Goal: Obtain resource: Download file/media

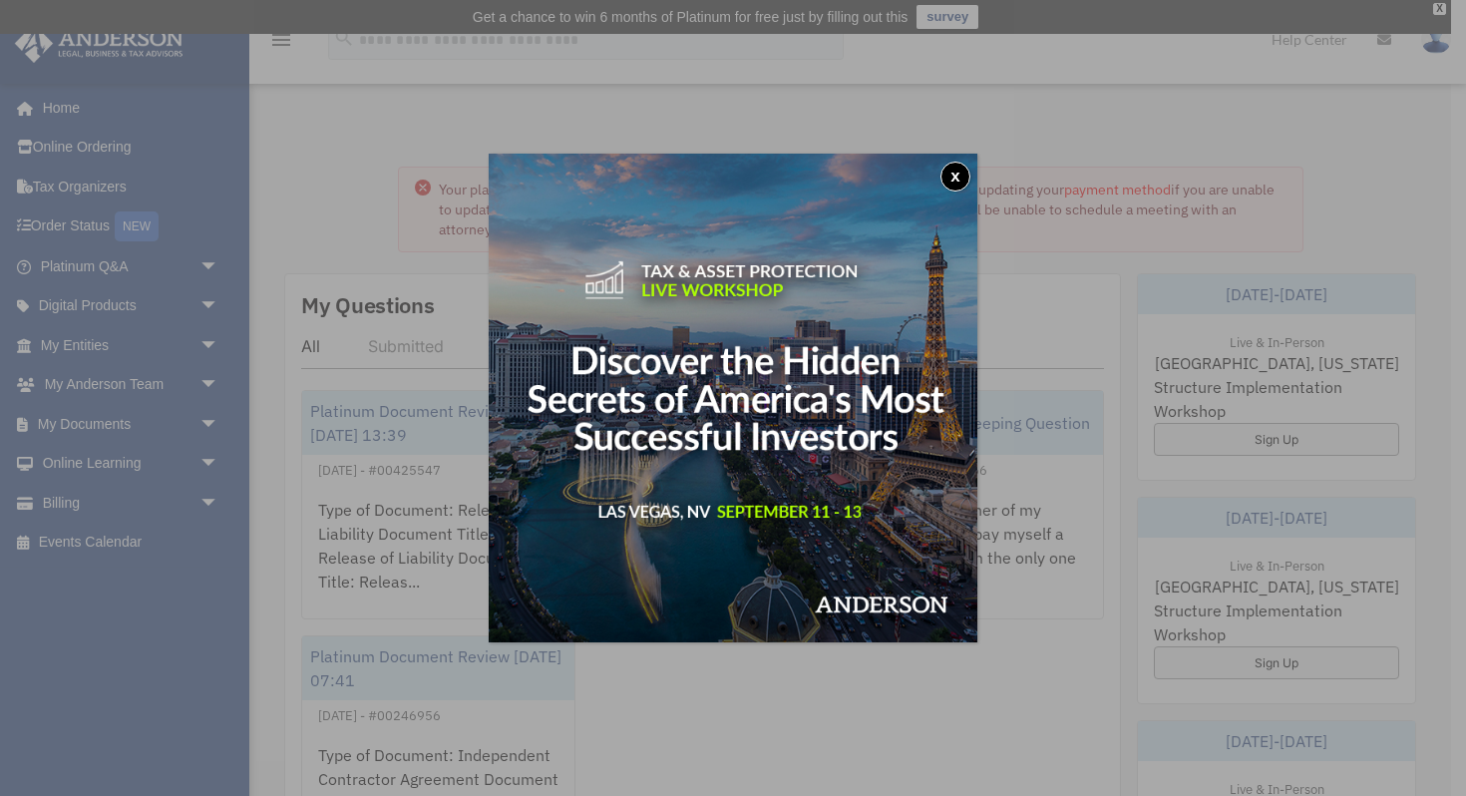
click at [958, 171] on button "x" at bounding box center [955, 177] width 30 height 30
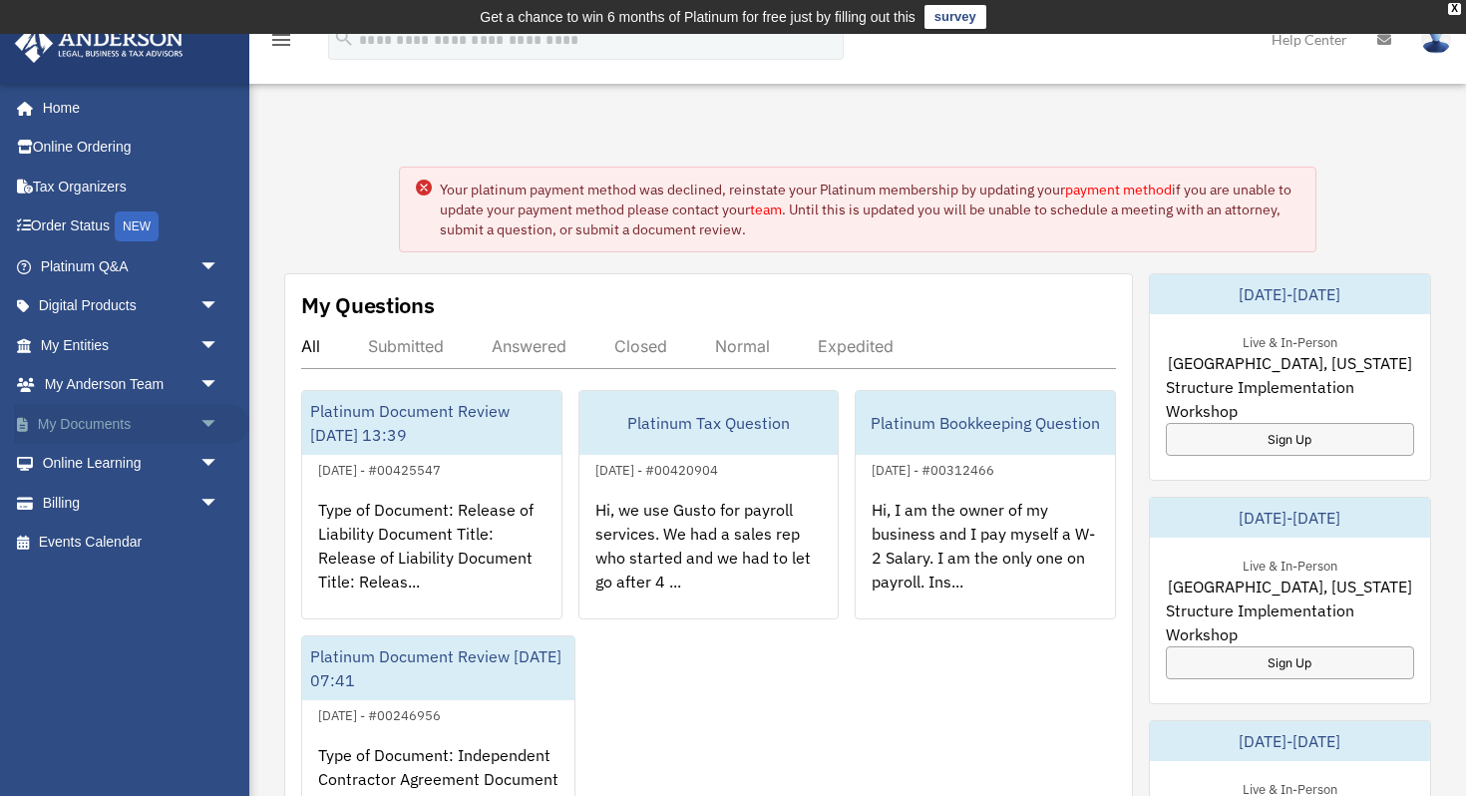
click at [210, 436] on span "arrow_drop_down" at bounding box center [219, 424] width 40 height 41
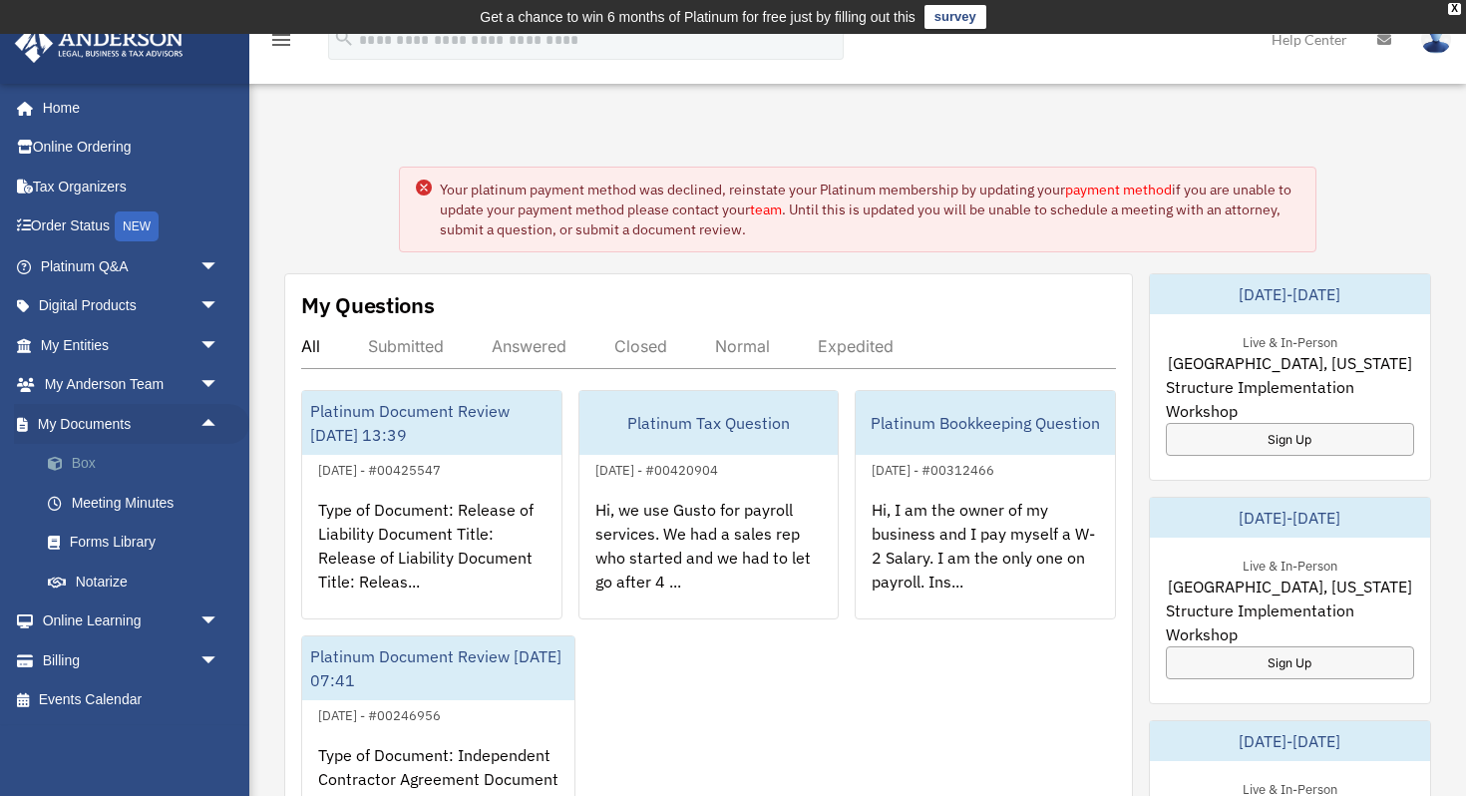
click at [183, 467] on link "Box" at bounding box center [138, 464] width 221 height 40
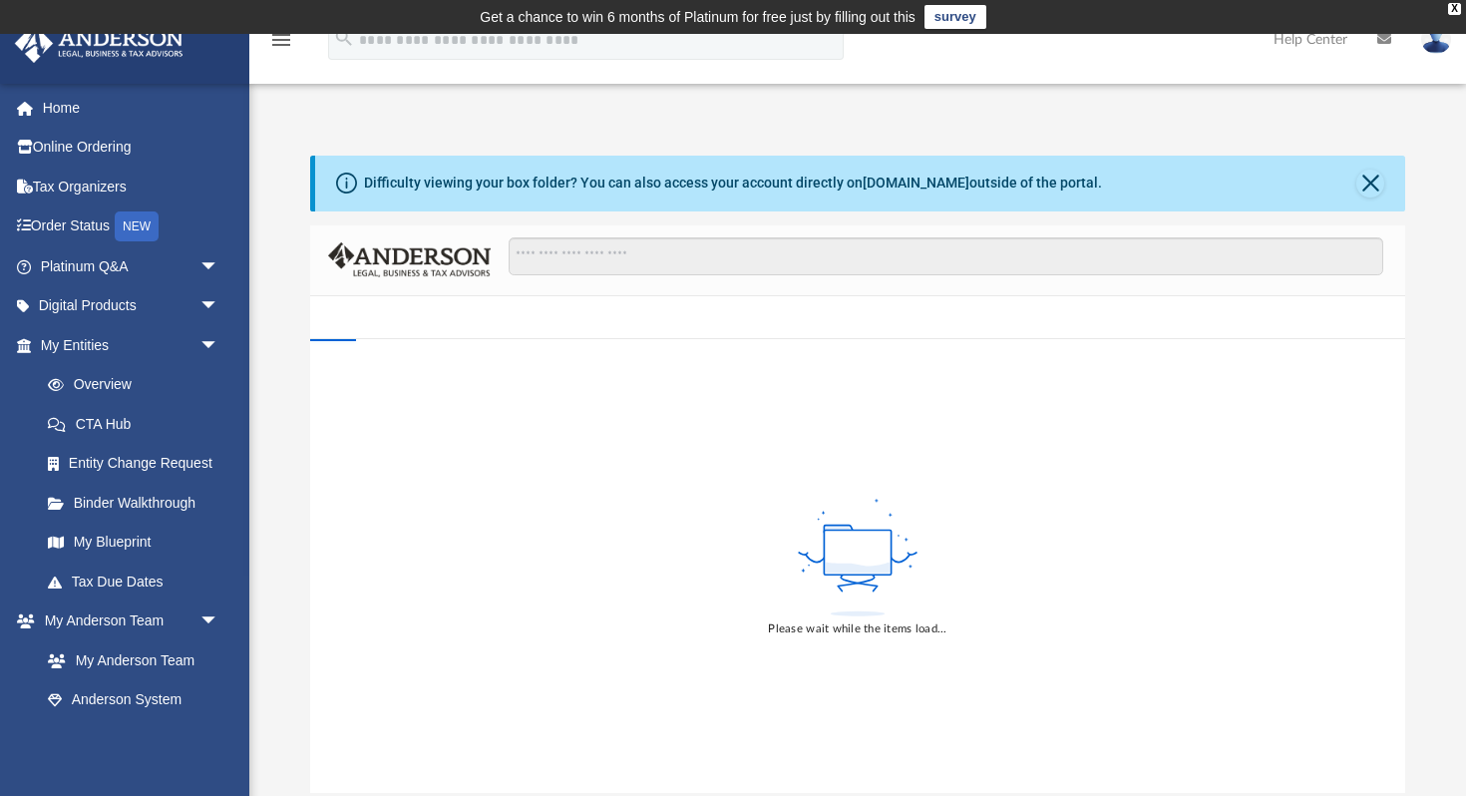
click at [892, 355] on div "Please wait while the items load..." at bounding box center [857, 565] width 1095 height 453
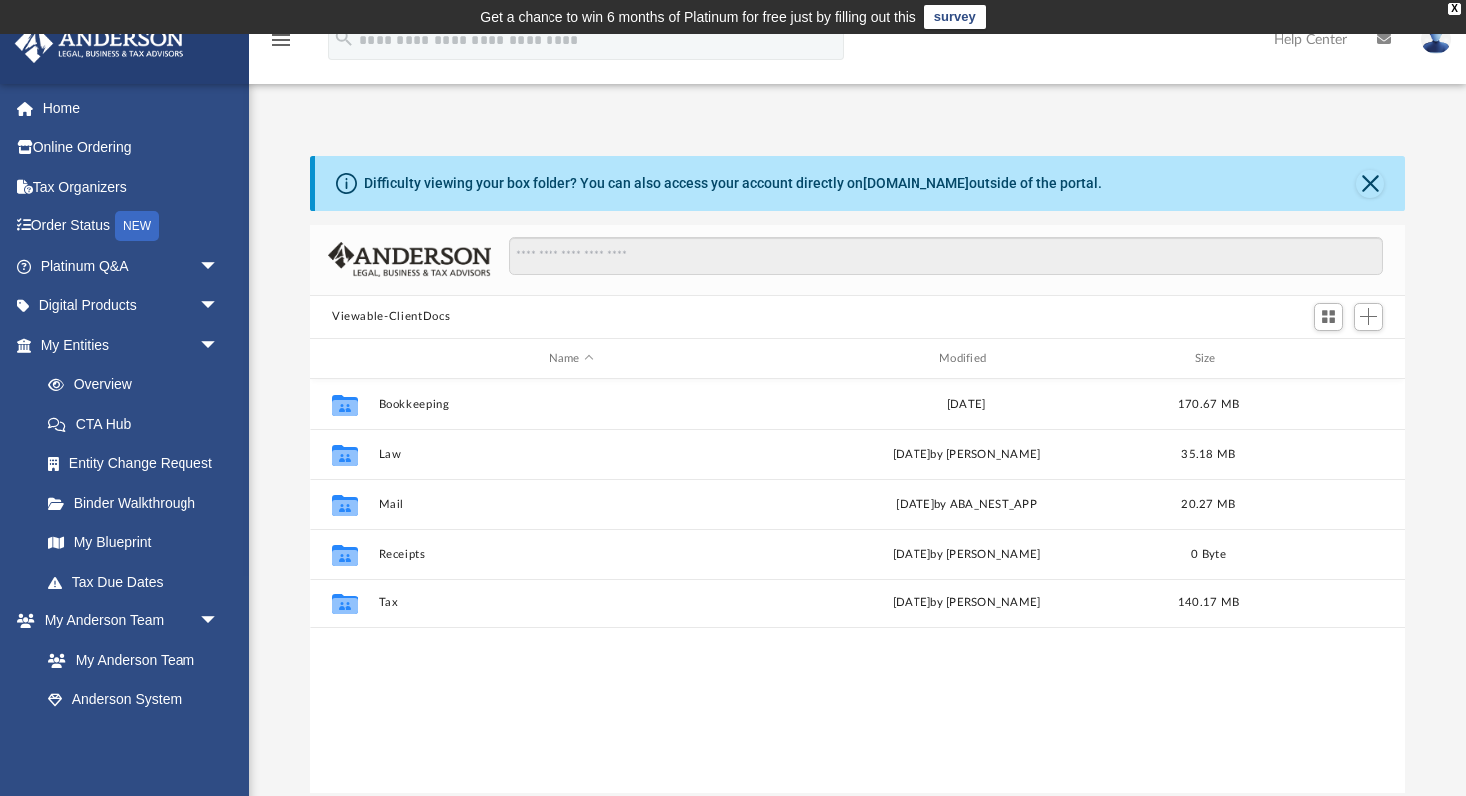
scroll to position [453, 1095]
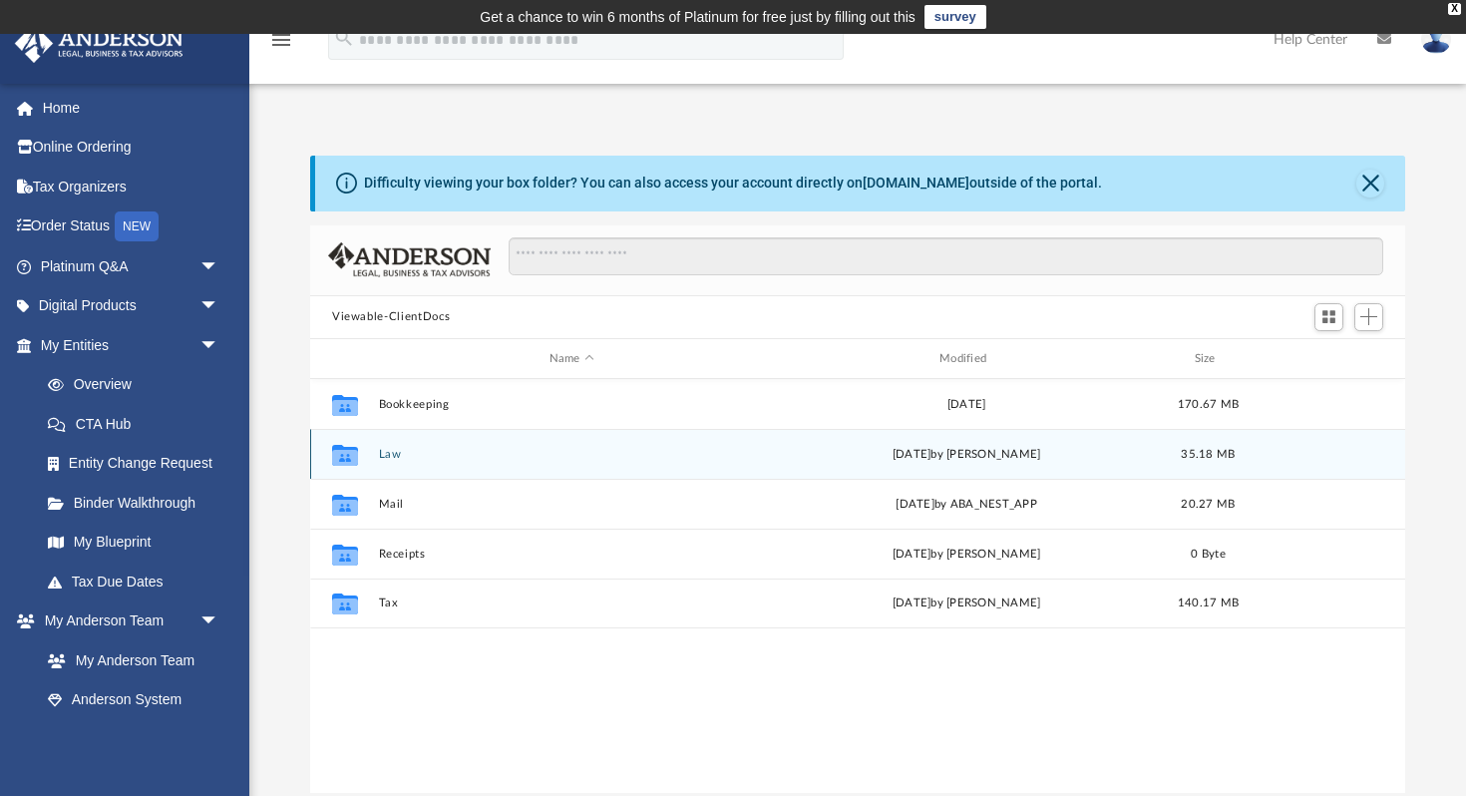
click at [389, 452] on button "Law" at bounding box center [572, 454] width 386 height 13
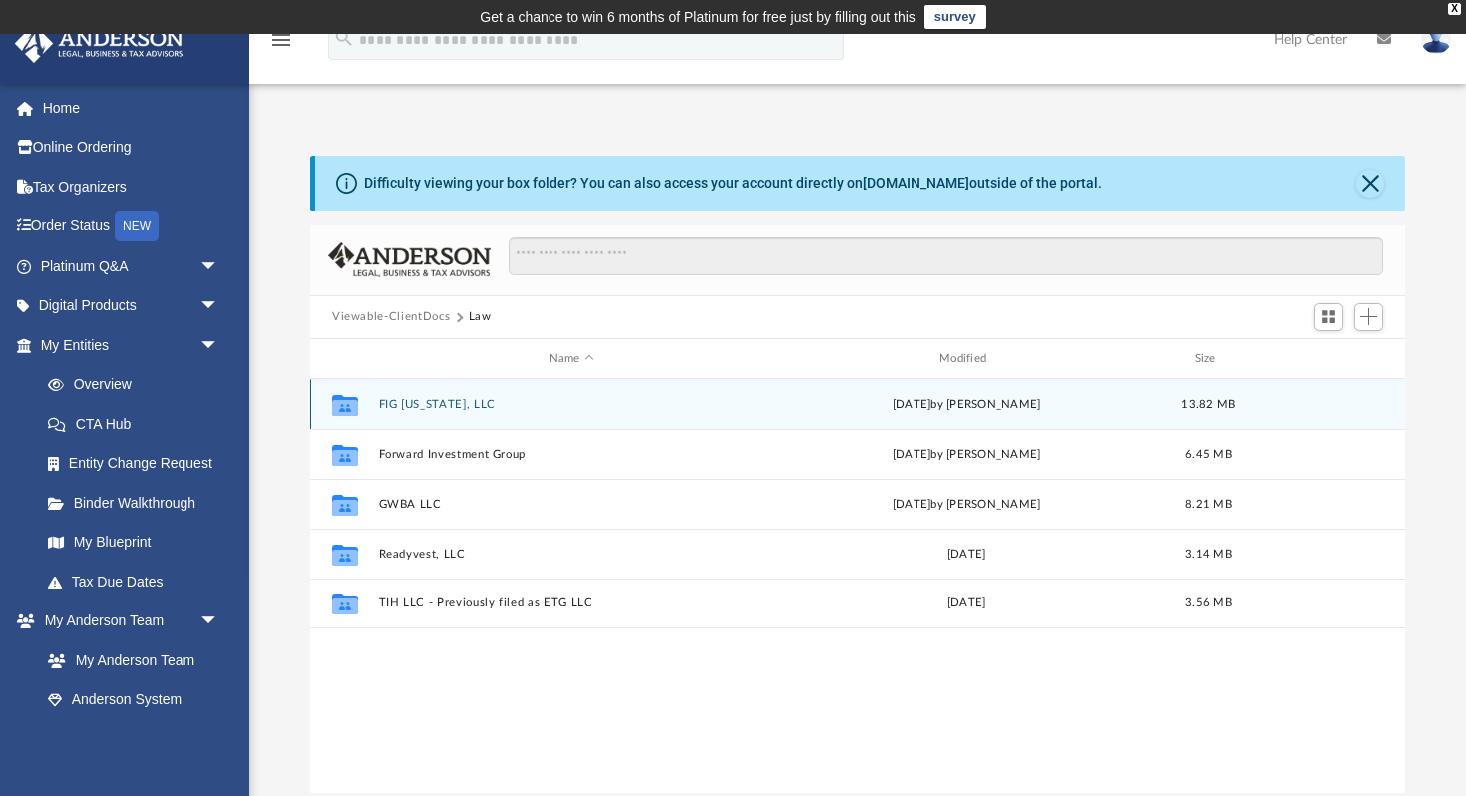
click at [461, 407] on button "FIG [US_STATE], LLC" at bounding box center [572, 404] width 386 height 13
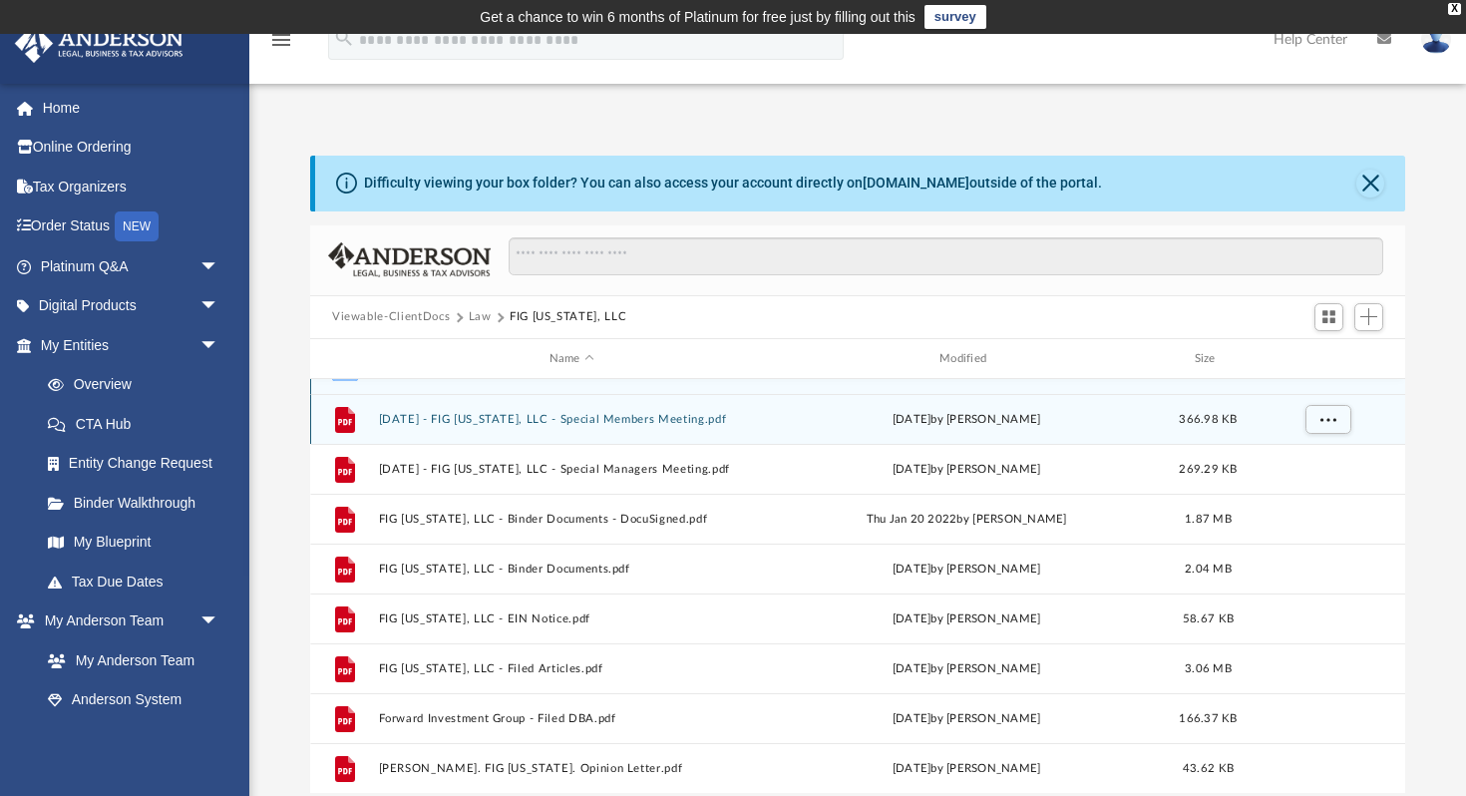
scroll to position [0, 0]
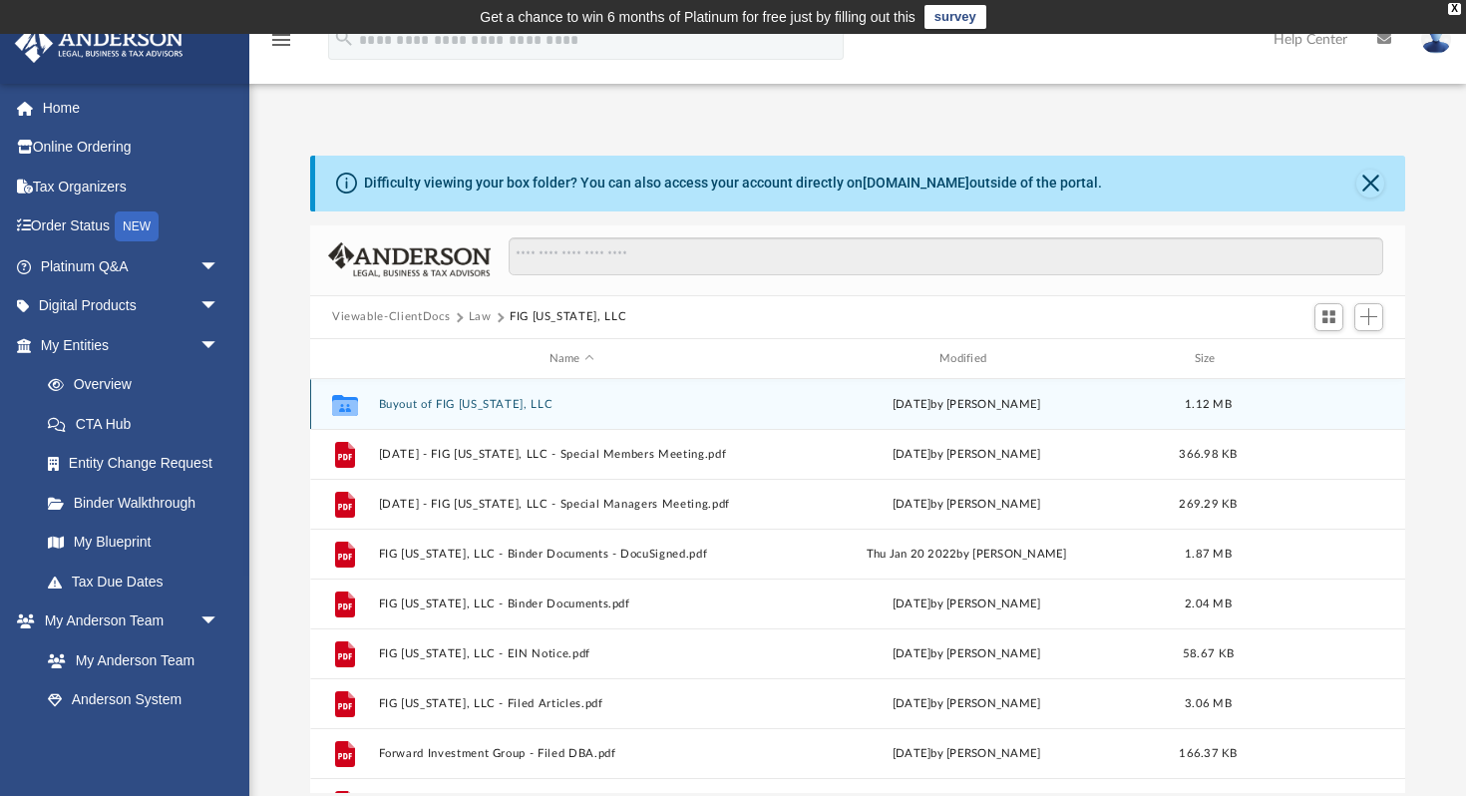
click at [495, 406] on button "Buyout of FIG [US_STATE], LLC" at bounding box center [572, 404] width 386 height 13
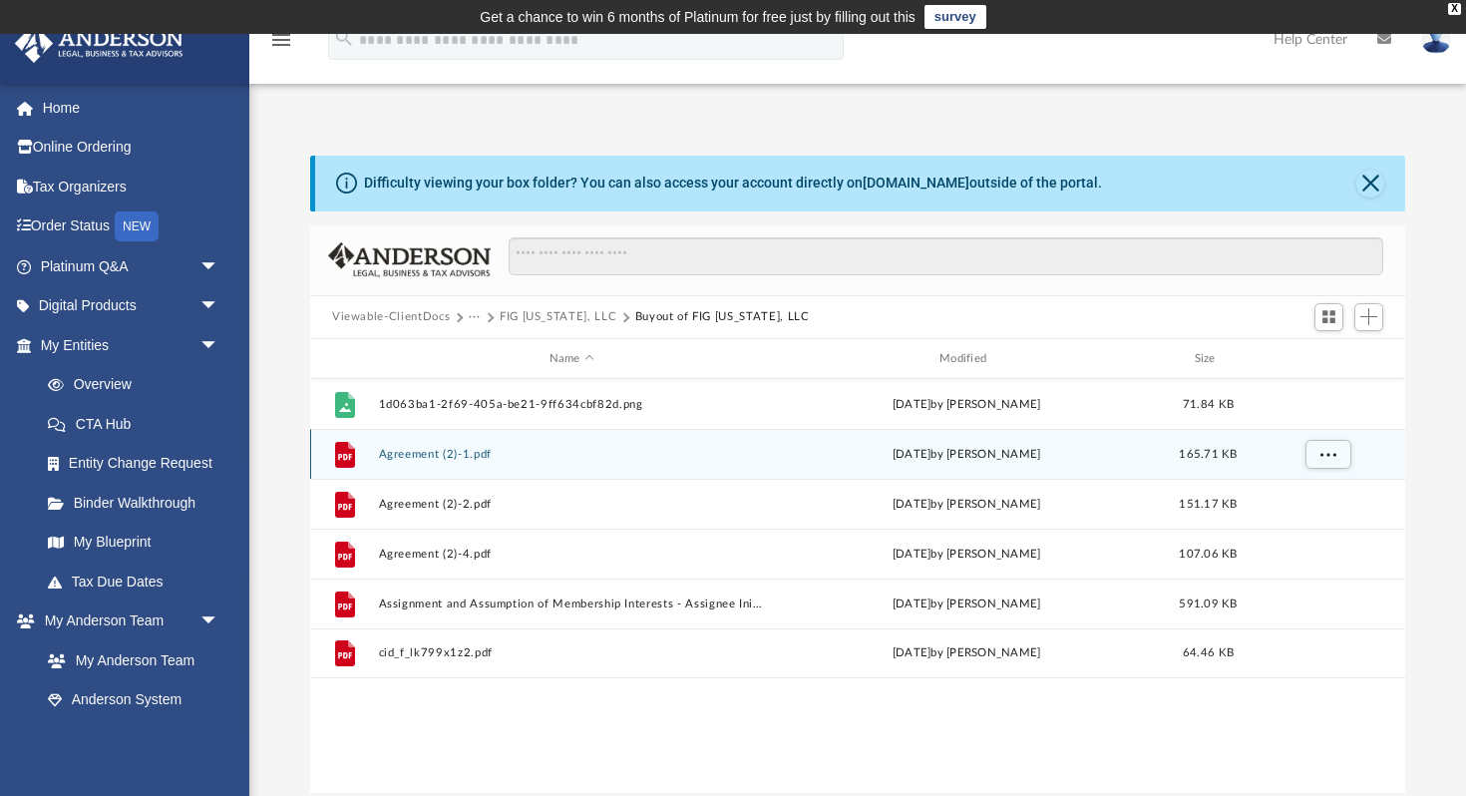
click at [458, 457] on button "Agreement (2)-1.pdf" at bounding box center [572, 454] width 386 height 13
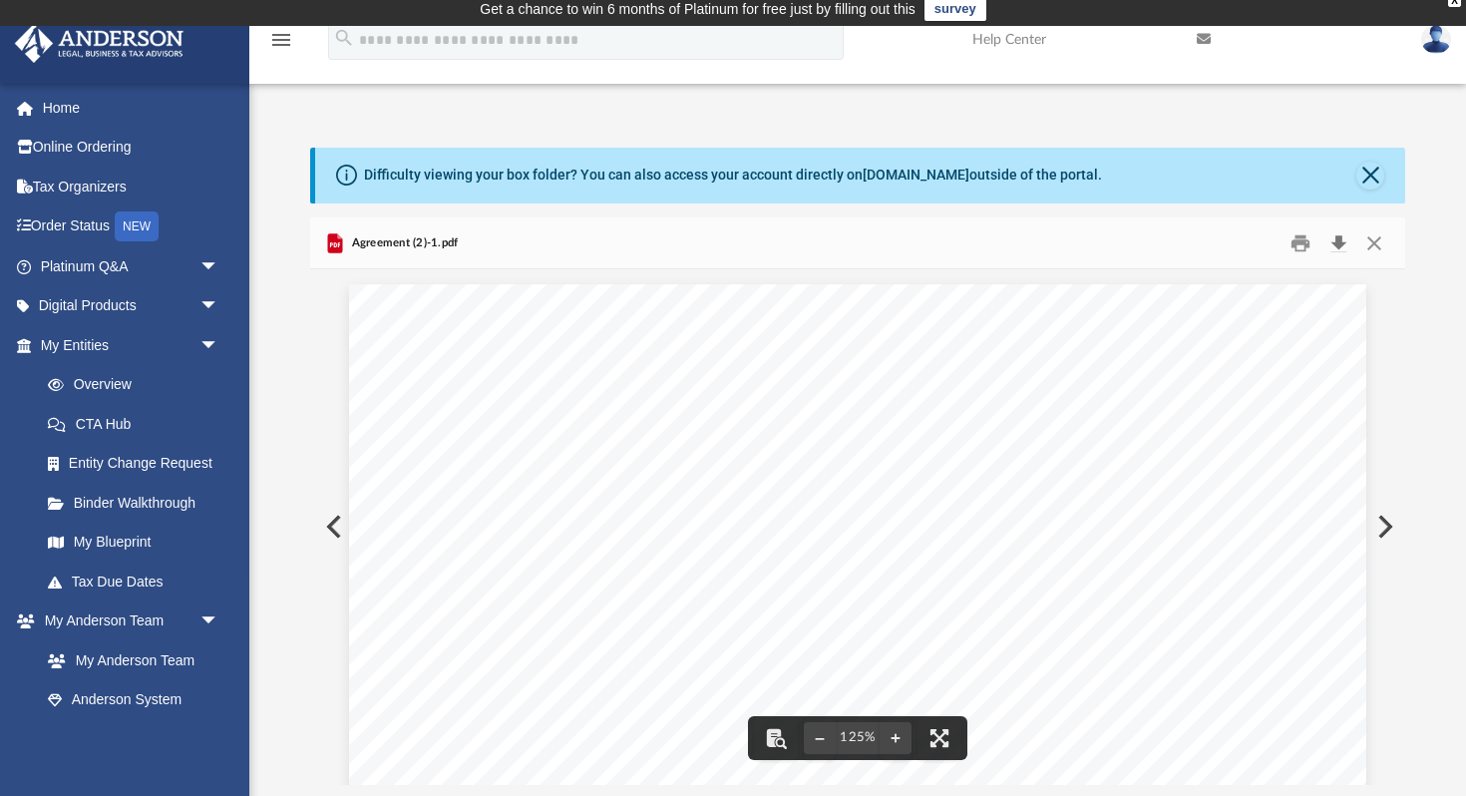
click at [1340, 240] on button "Download" at bounding box center [1338, 242] width 36 height 31
click at [1377, 176] on button "Close" at bounding box center [1370, 176] width 28 height 28
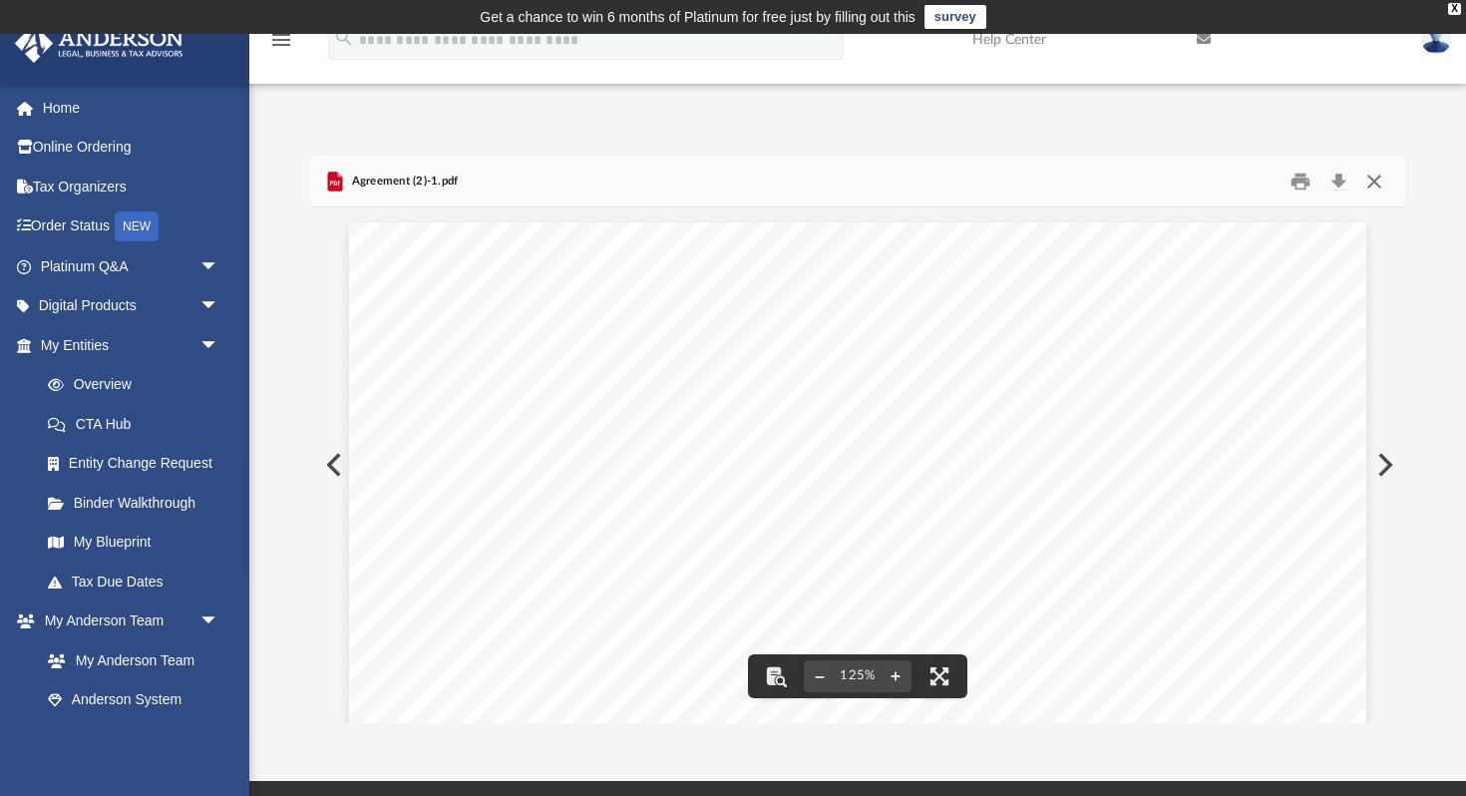
click at [1367, 183] on button "Close" at bounding box center [1374, 181] width 36 height 31
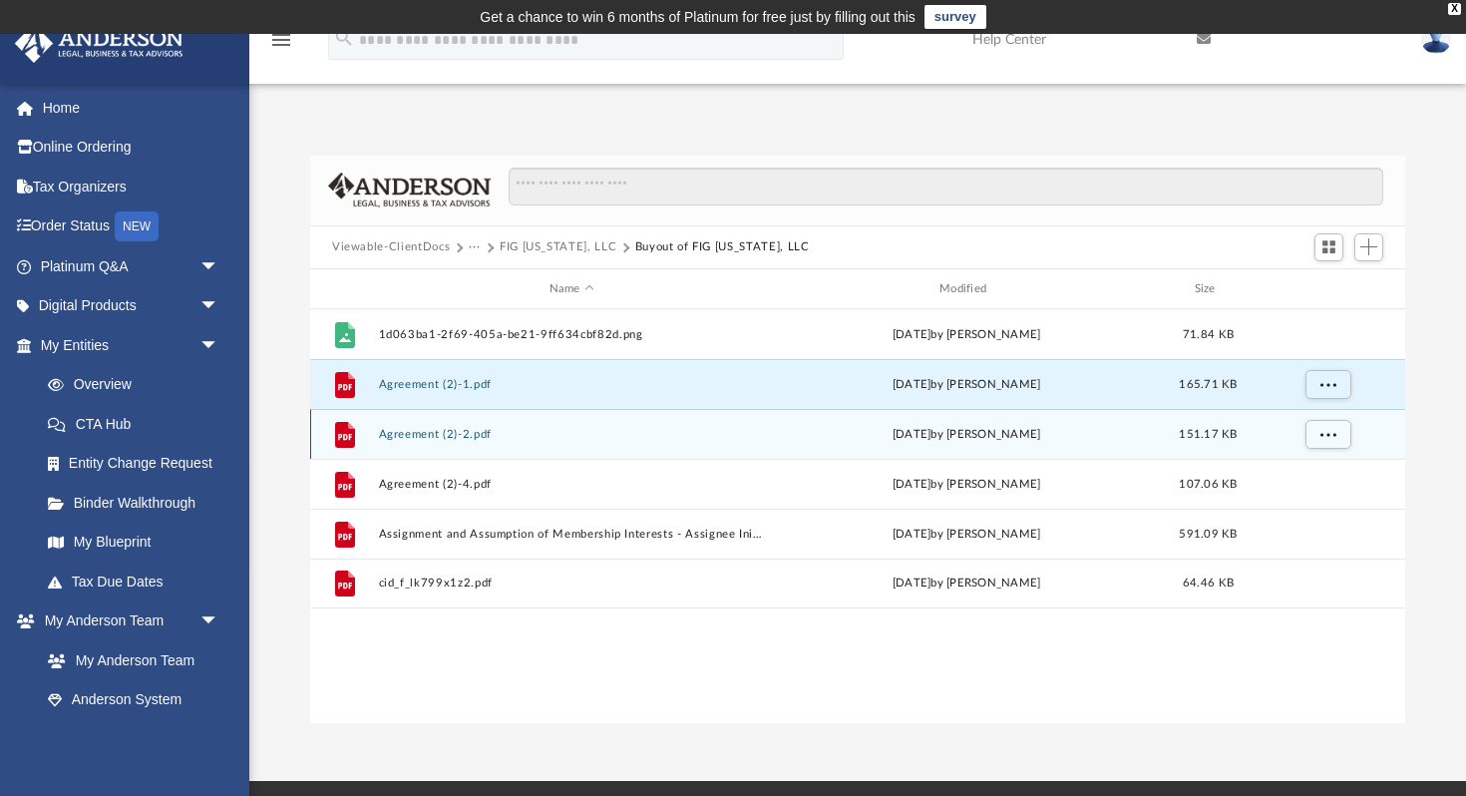
click at [461, 437] on button "Agreement (2)-2.pdf" at bounding box center [572, 434] width 386 height 13
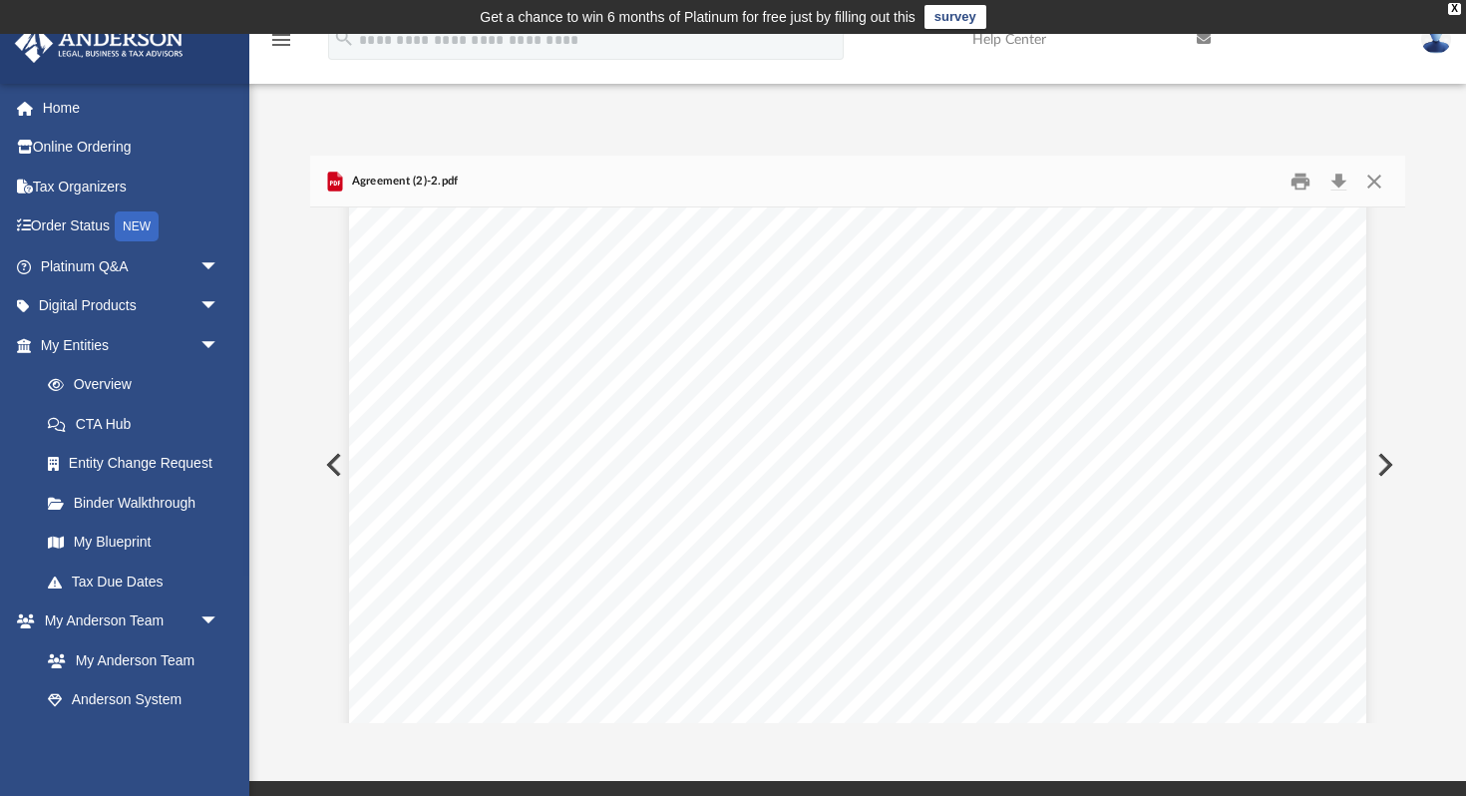
scroll to position [831, 0]
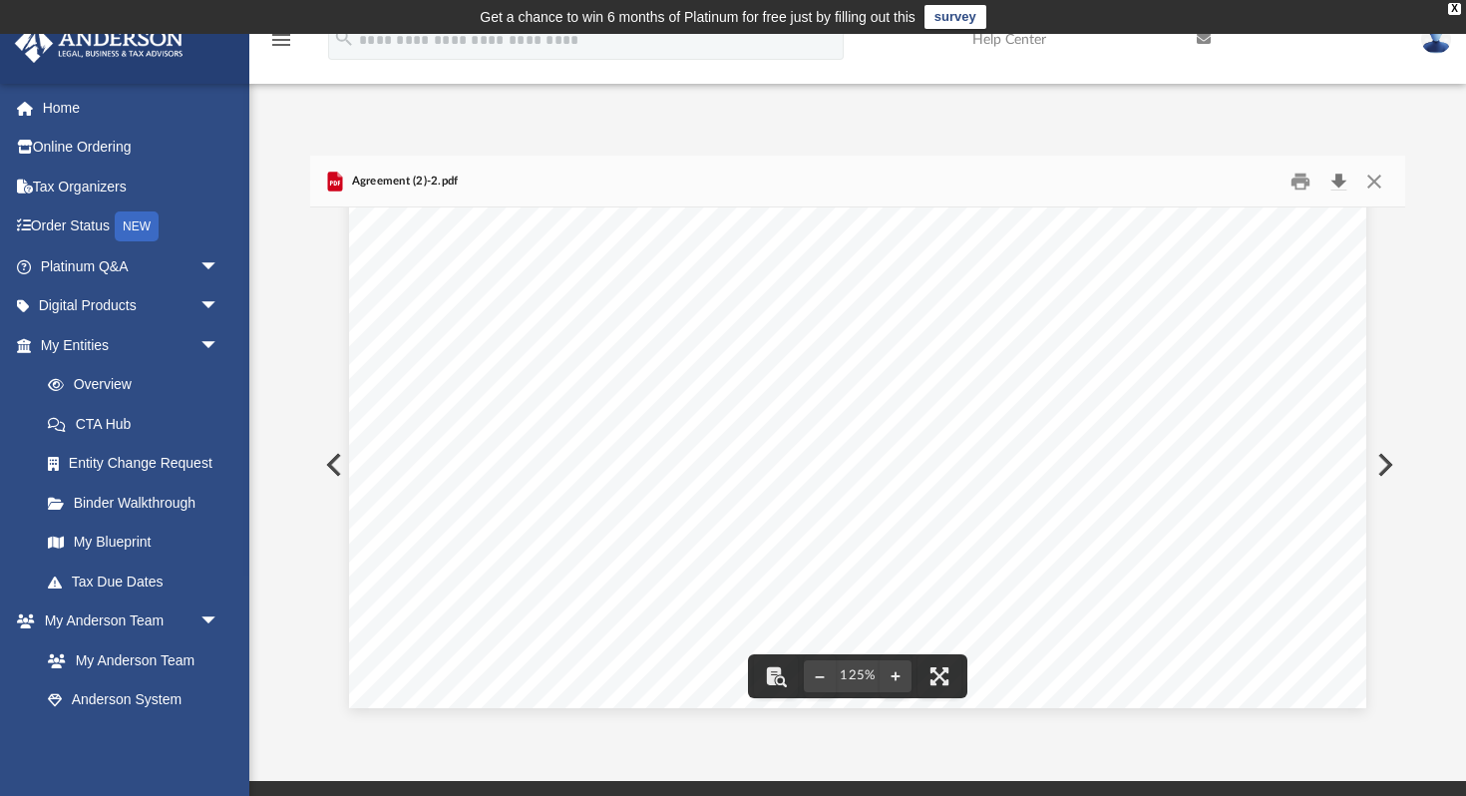
click at [1340, 180] on button "Download" at bounding box center [1338, 181] width 36 height 31
click at [1370, 181] on button "Close" at bounding box center [1374, 181] width 36 height 31
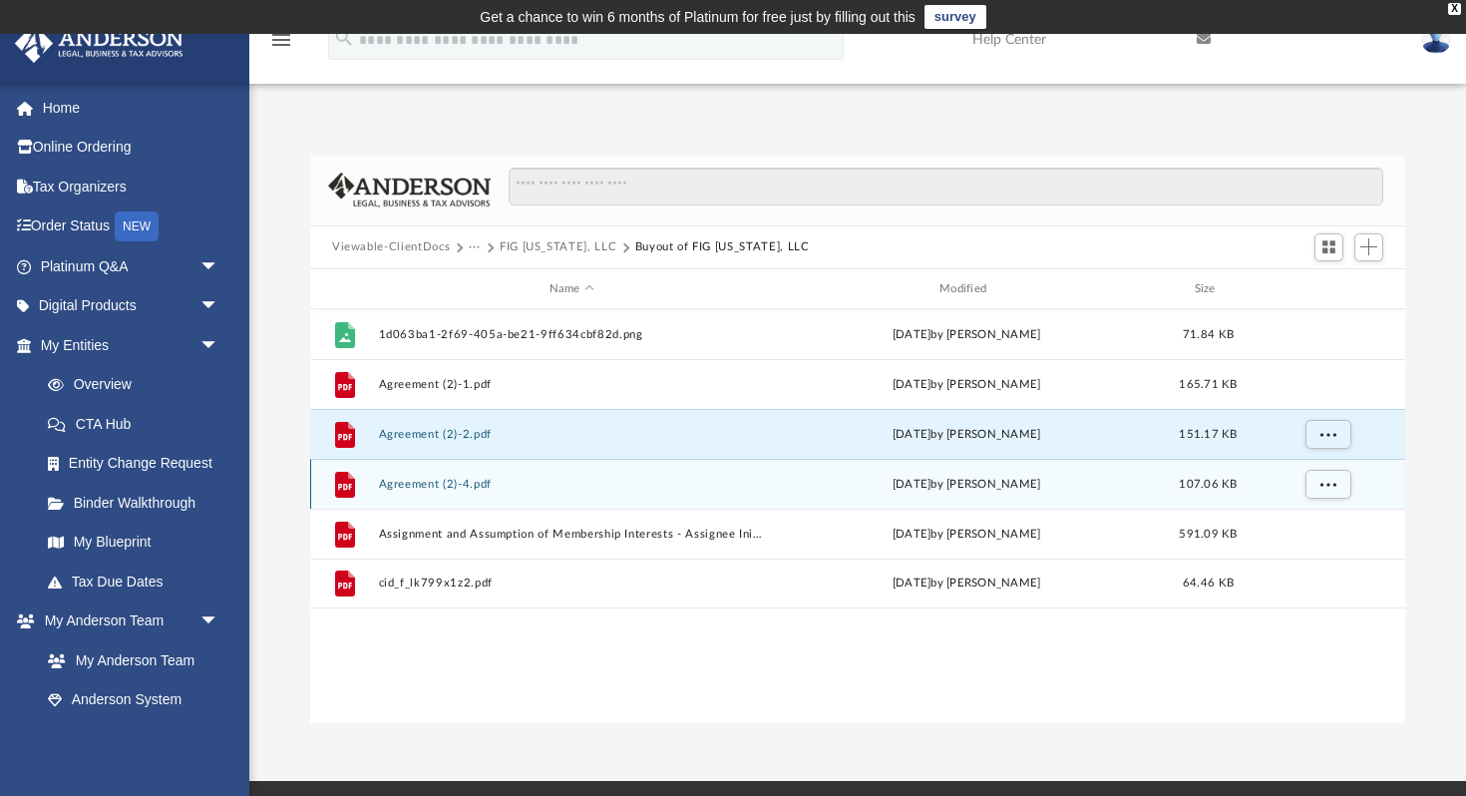
click at [463, 490] on button "Agreement (2)-4.pdf" at bounding box center [572, 484] width 386 height 13
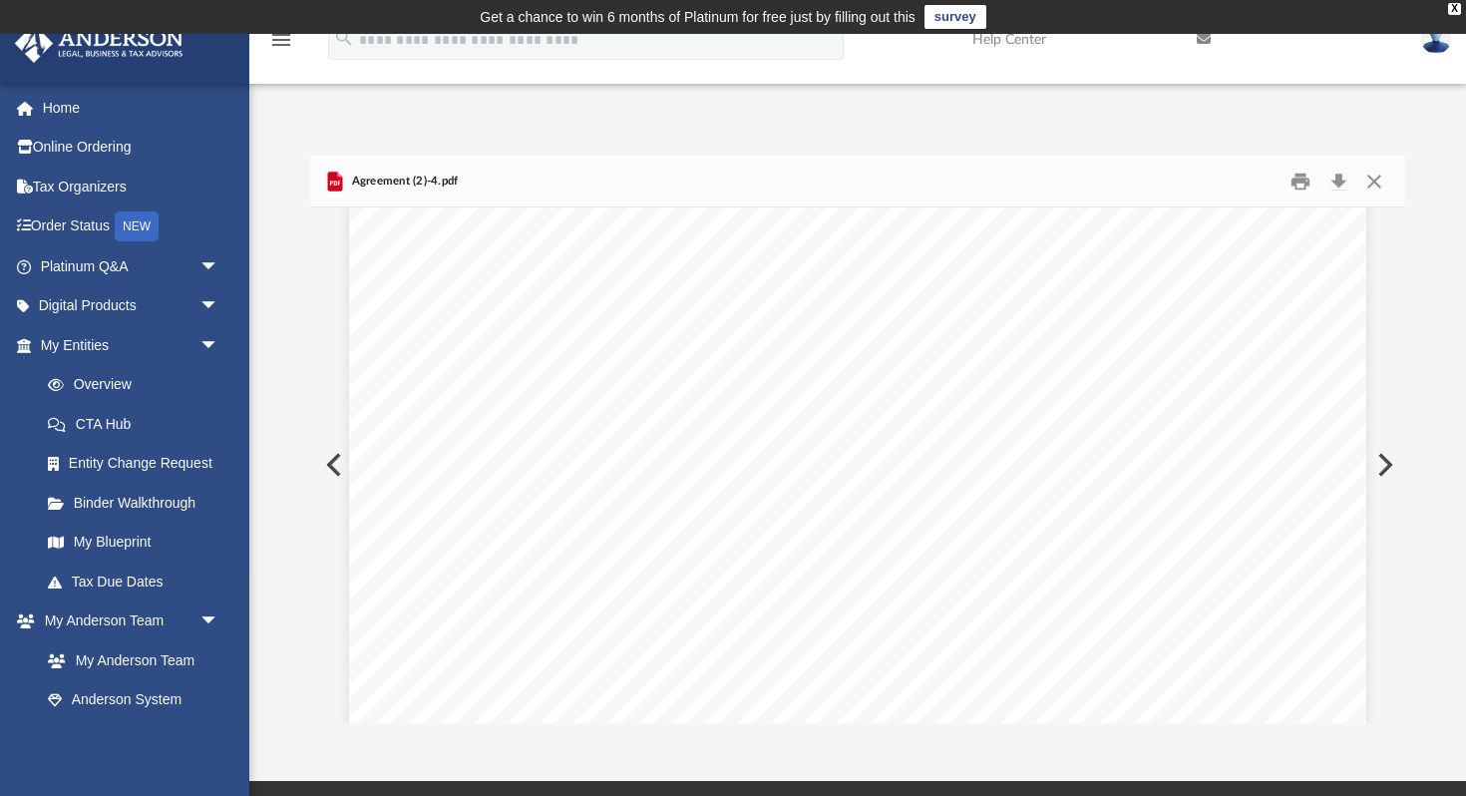
scroll to position [49, 0]
click at [1375, 178] on button "Close" at bounding box center [1374, 181] width 36 height 31
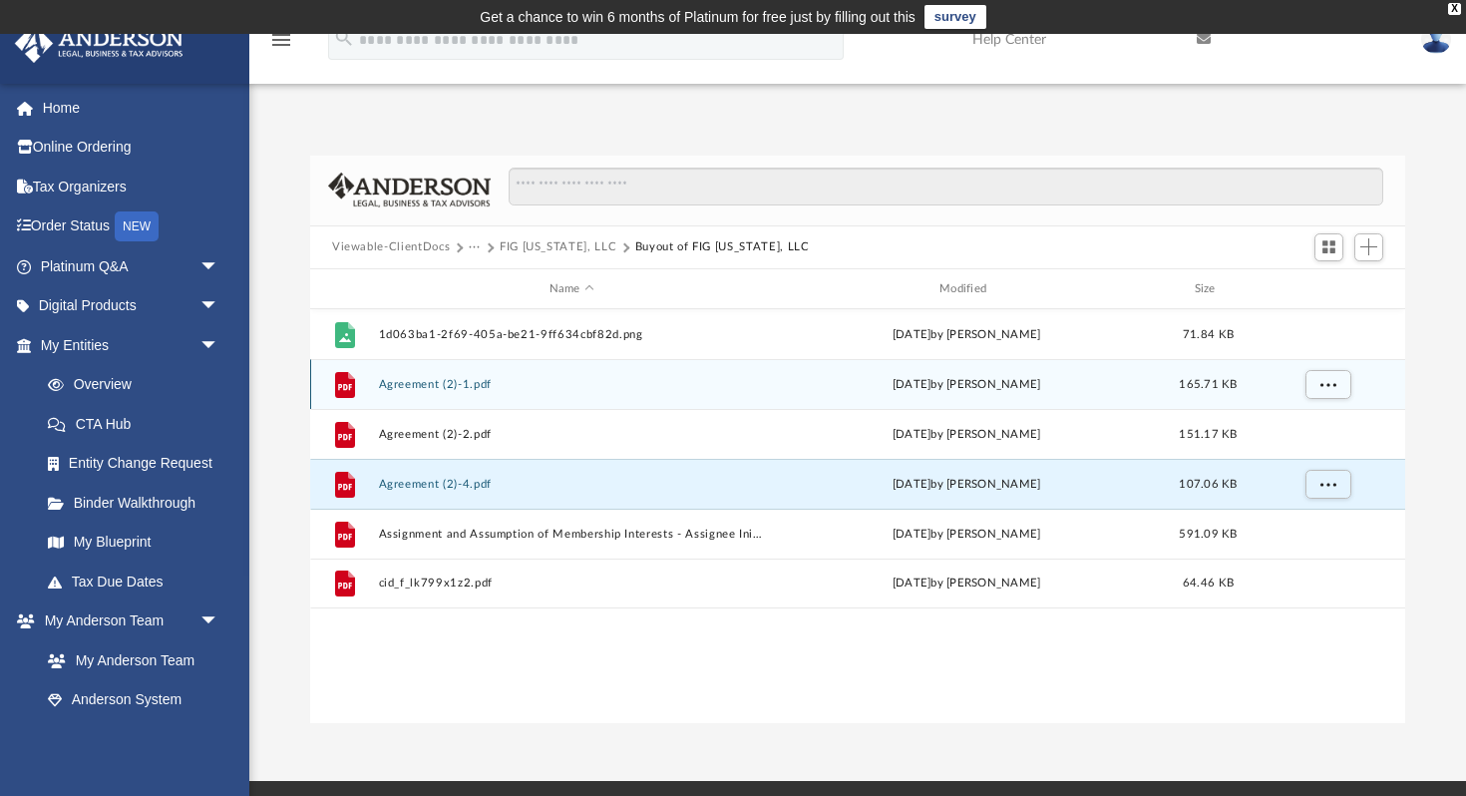
click at [462, 388] on button "Agreement (2)-1.pdf" at bounding box center [572, 384] width 386 height 13
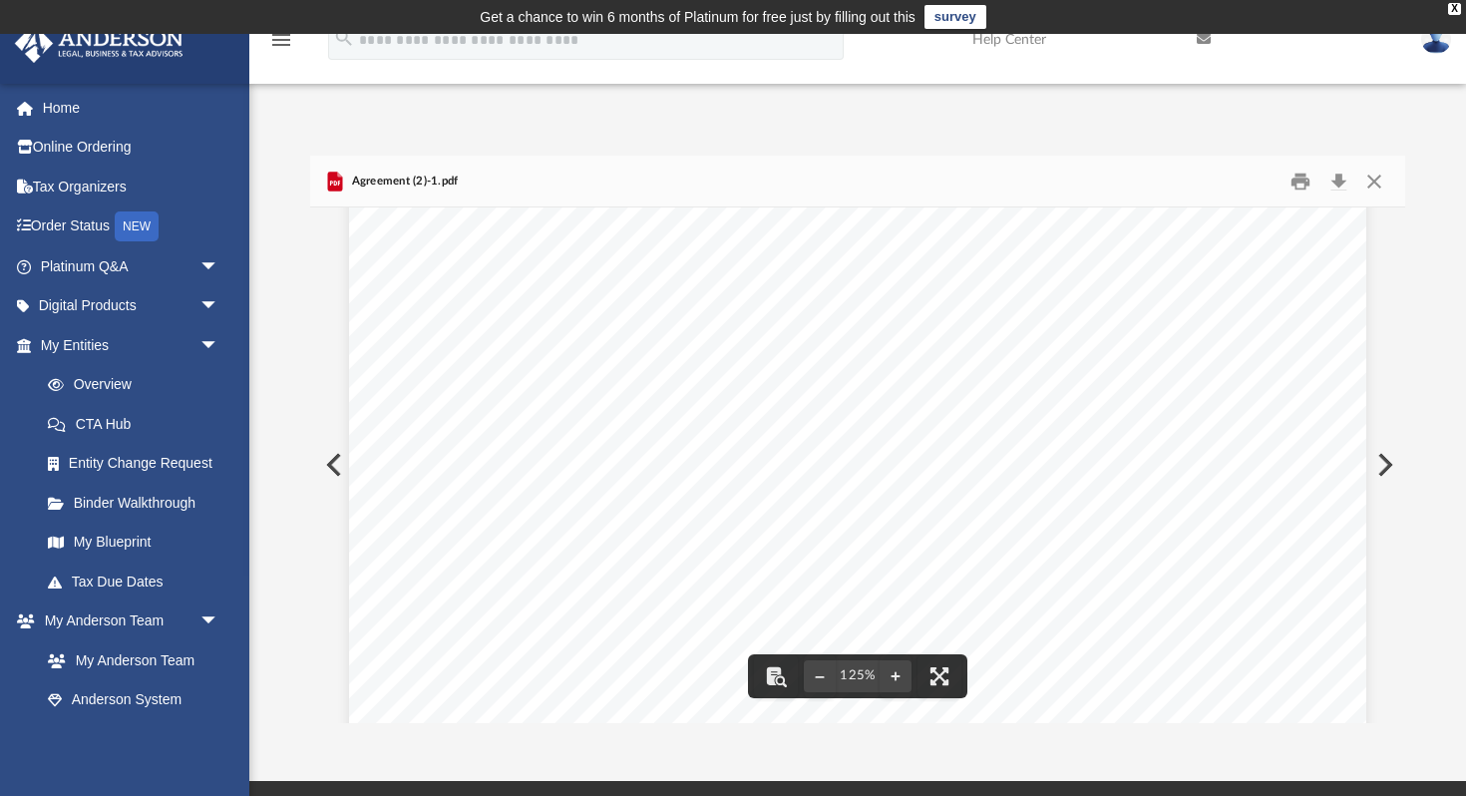
scroll to position [831, 0]
click at [1376, 172] on button "Close" at bounding box center [1374, 181] width 36 height 31
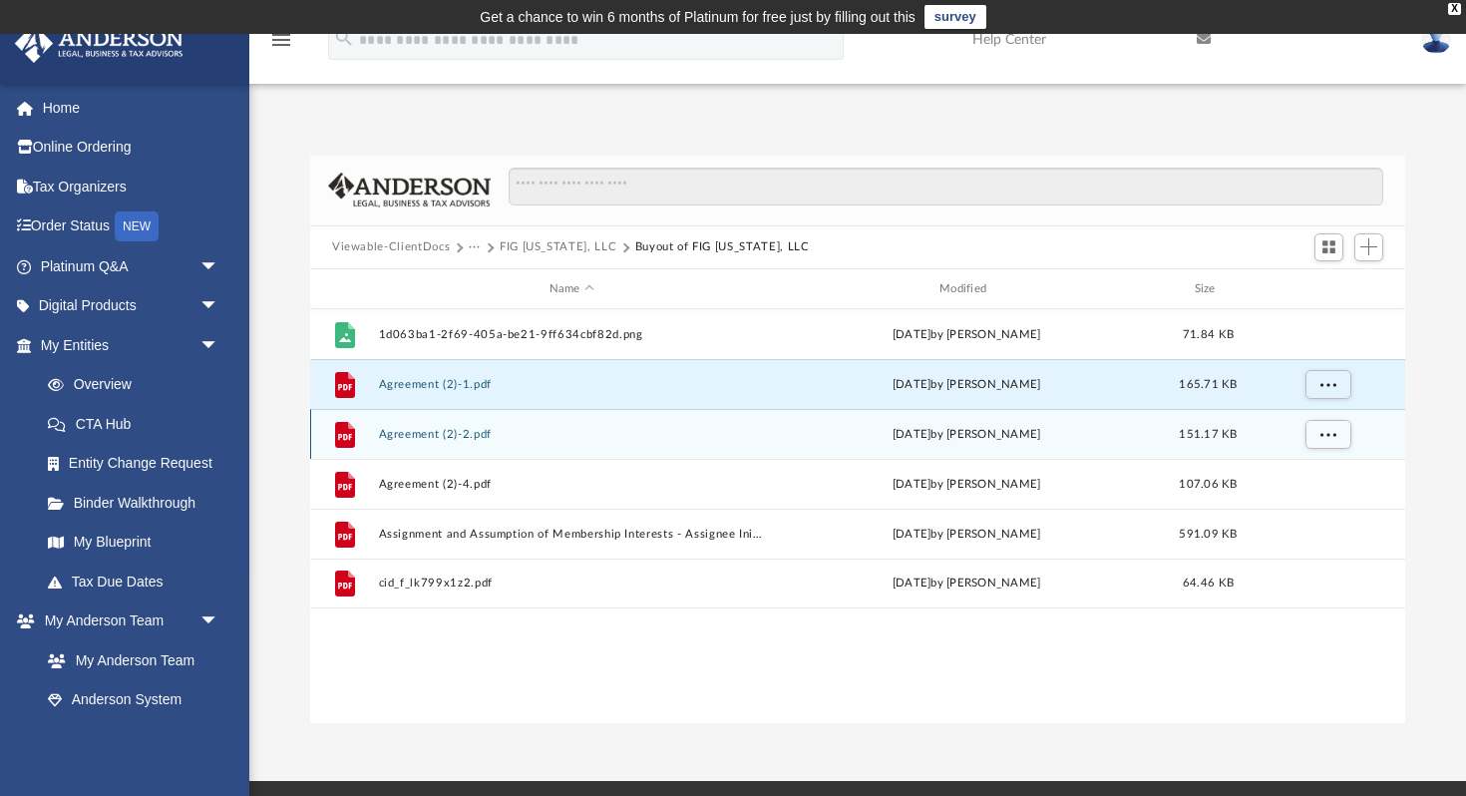
click at [433, 428] on button "Agreement (2)-2.pdf" at bounding box center [572, 434] width 386 height 13
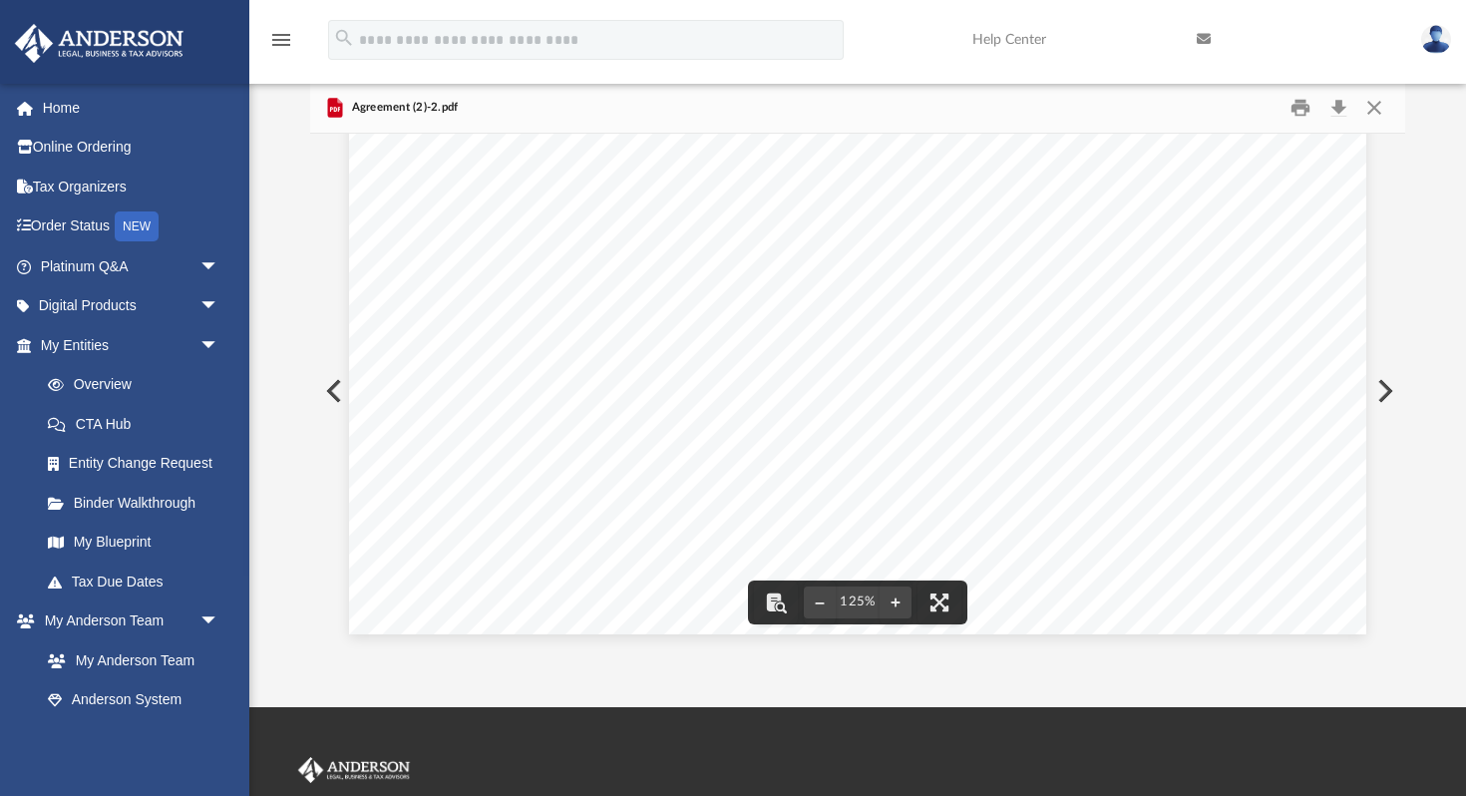
scroll to position [0, 0]
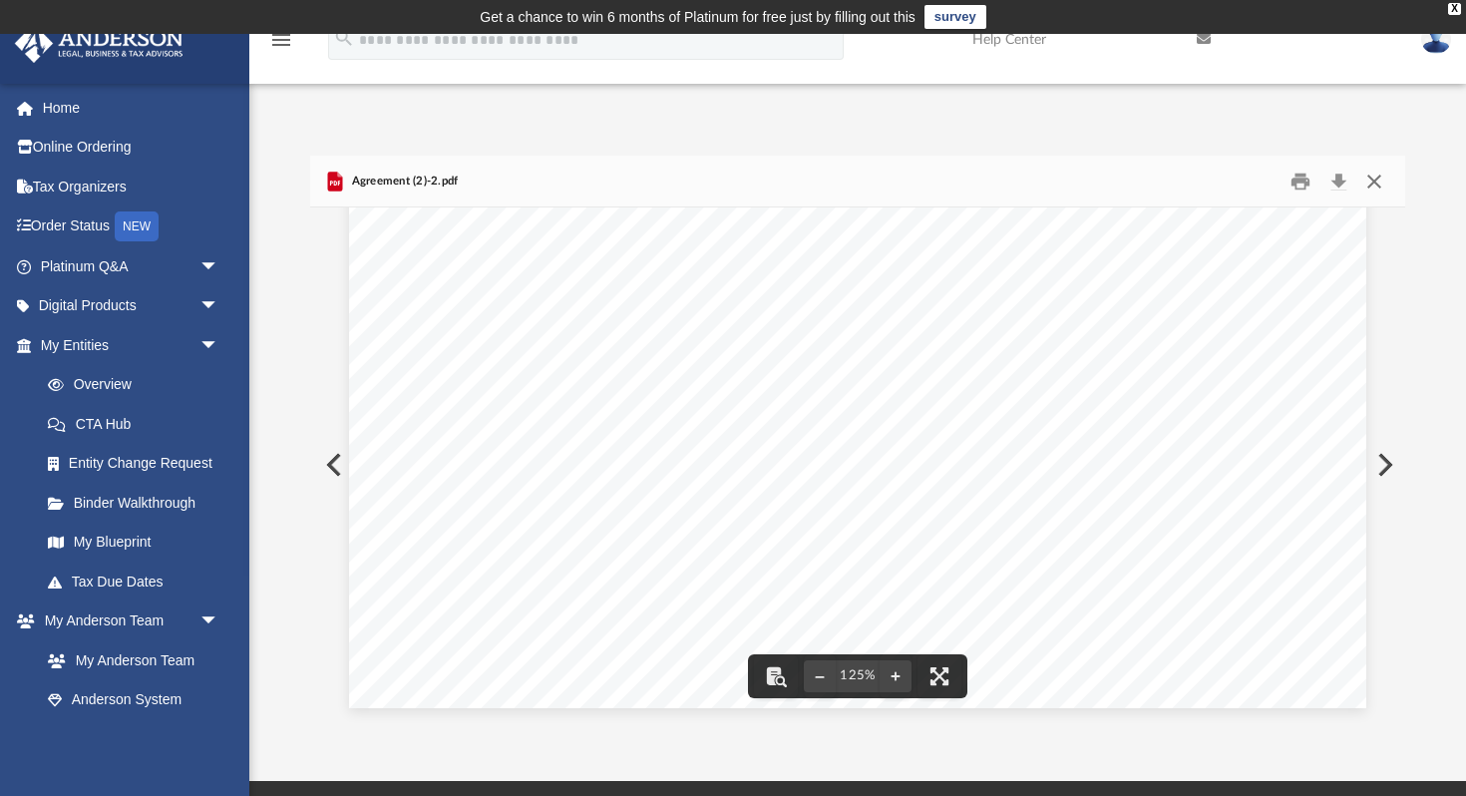
click at [1366, 184] on button "Close" at bounding box center [1374, 181] width 36 height 31
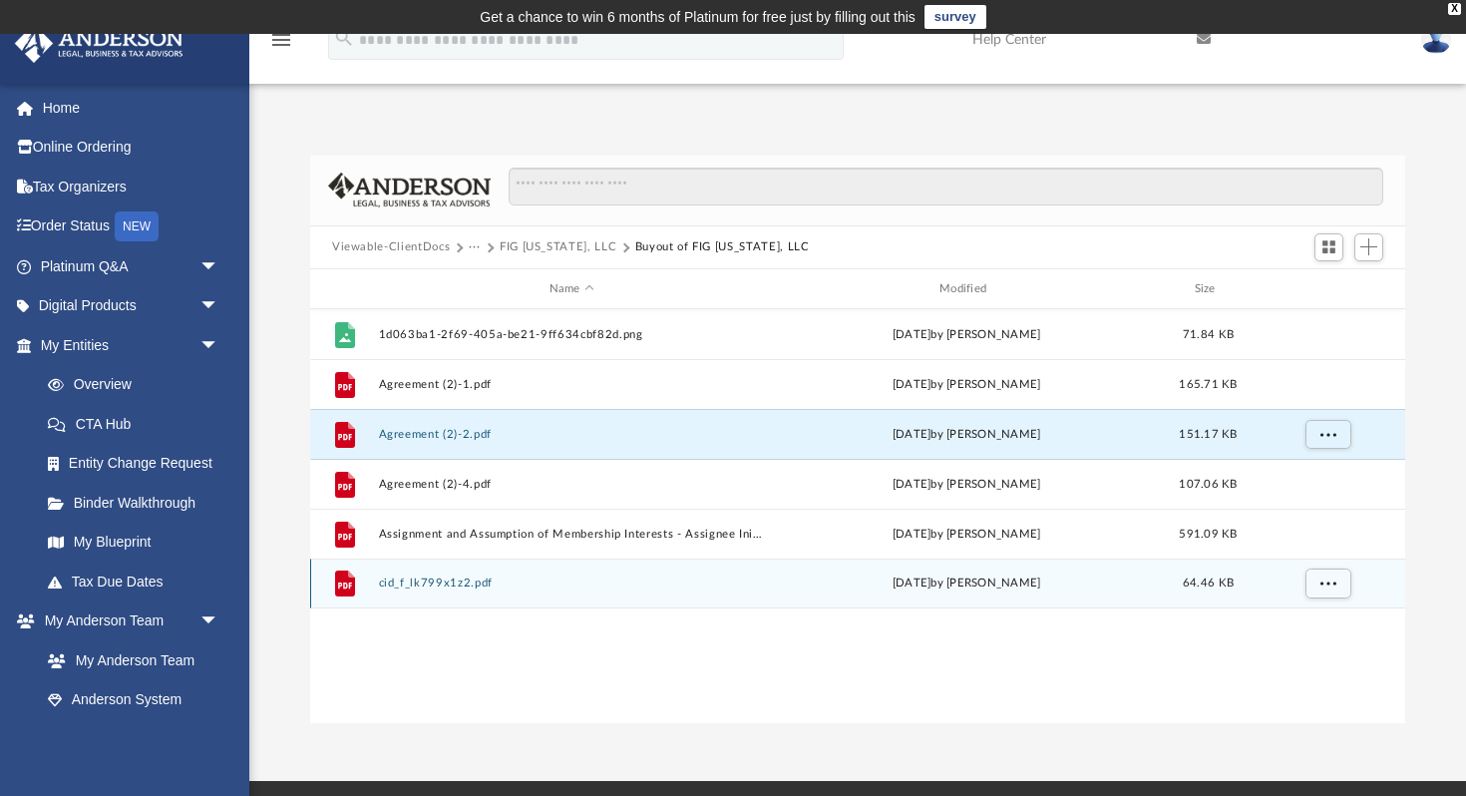
click at [445, 584] on button "cid_f_lk799x1z2.pdf" at bounding box center [572, 583] width 386 height 13
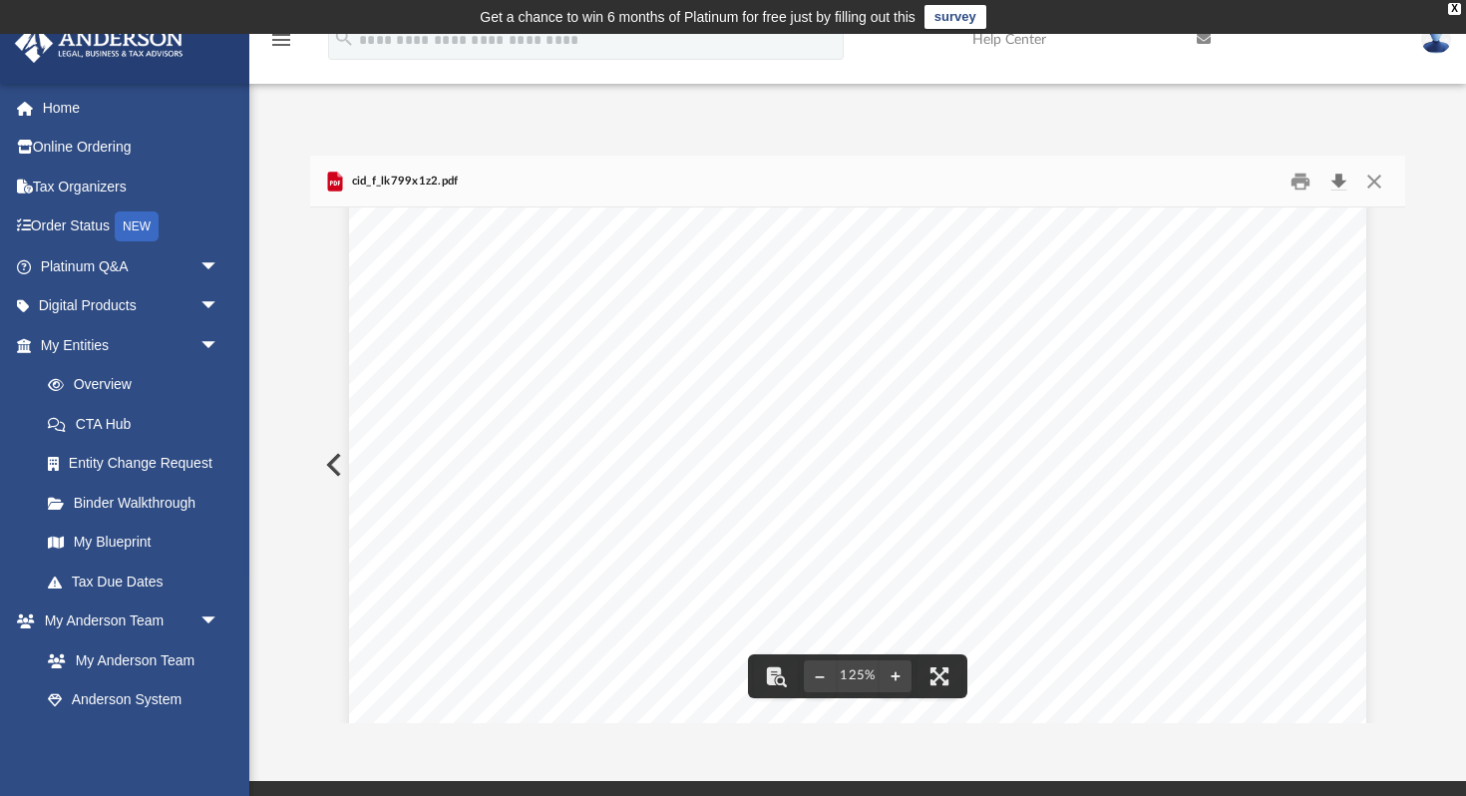
click at [1338, 183] on button "Download" at bounding box center [1338, 181] width 36 height 31
click at [1372, 175] on button "Close" at bounding box center [1374, 181] width 36 height 31
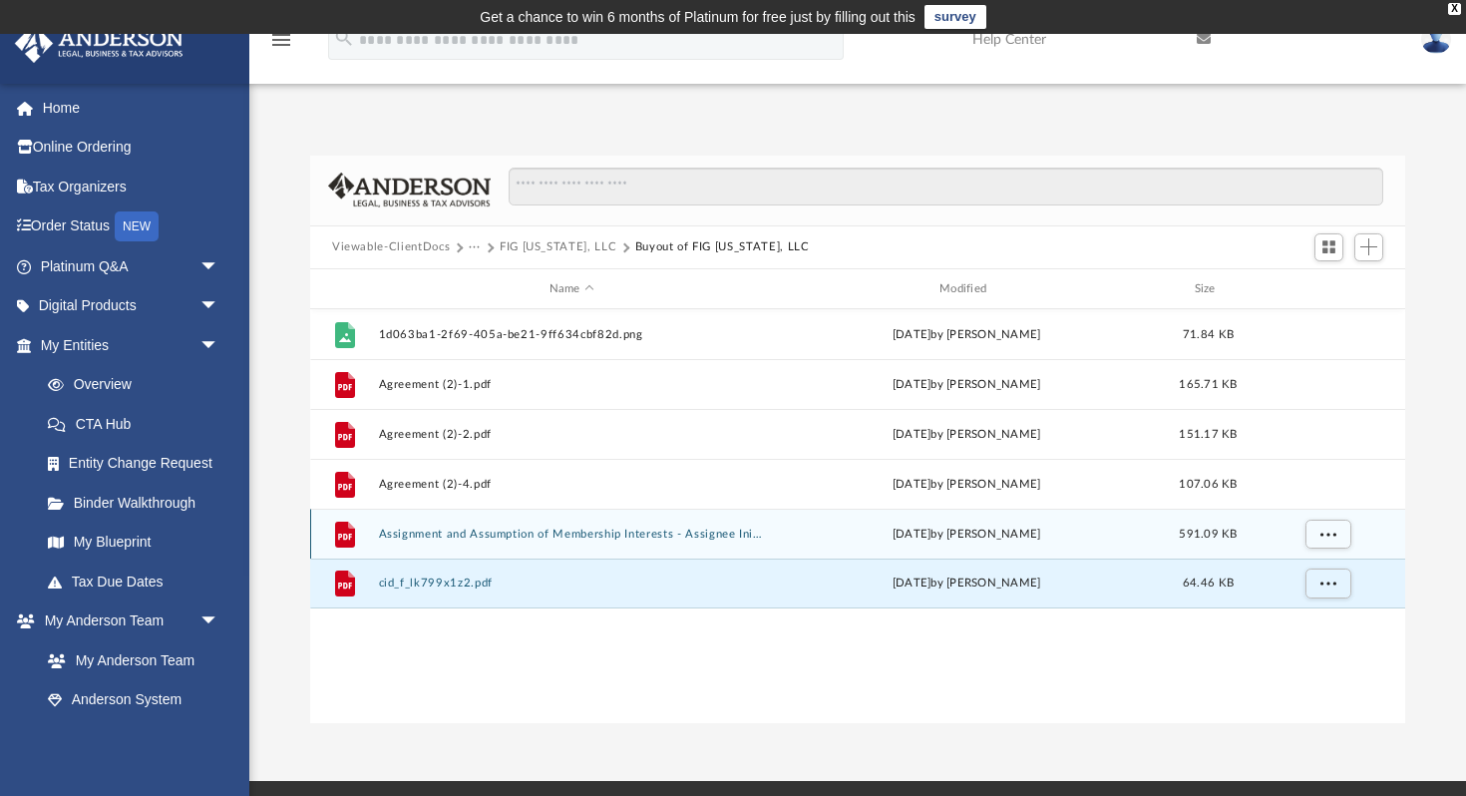
click at [506, 533] on button "Assignment and Assumption of Membership Interests - Assignee Initials.pdf" at bounding box center [572, 534] width 386 height 13
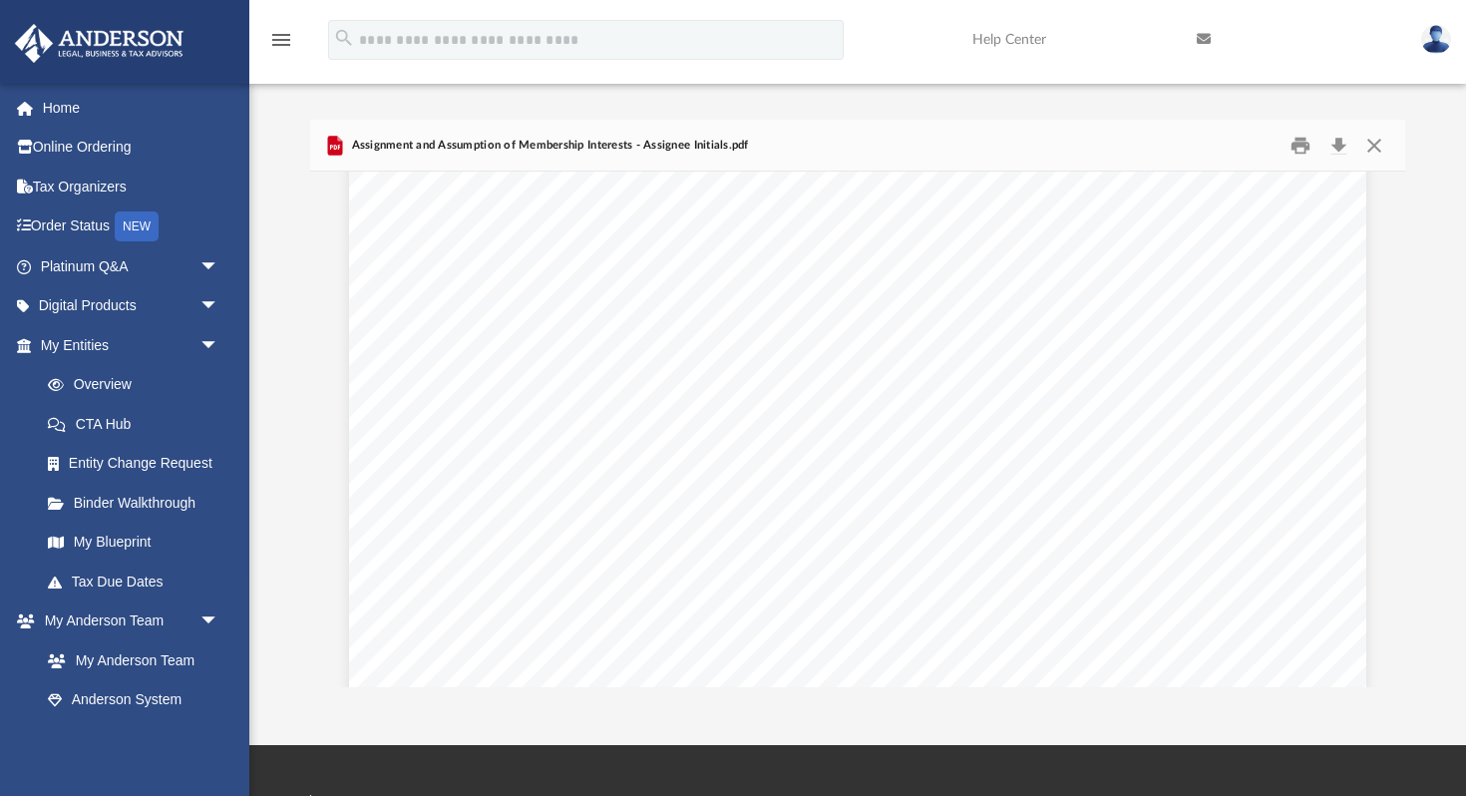
scroll to position [4115, 0]
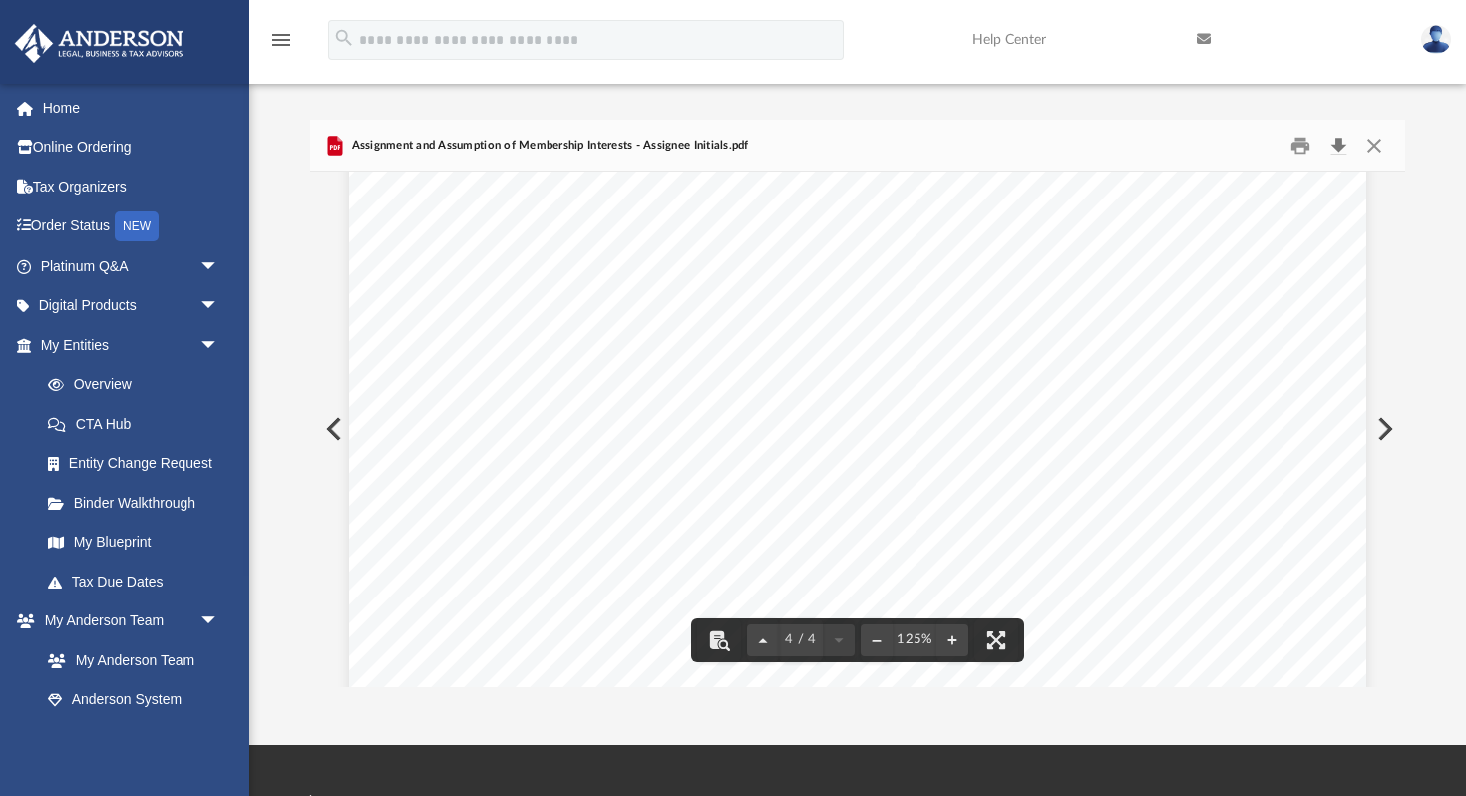
click at [1338, 140] on button "Download" at bounding box center [1338, 145] width 36 height 31
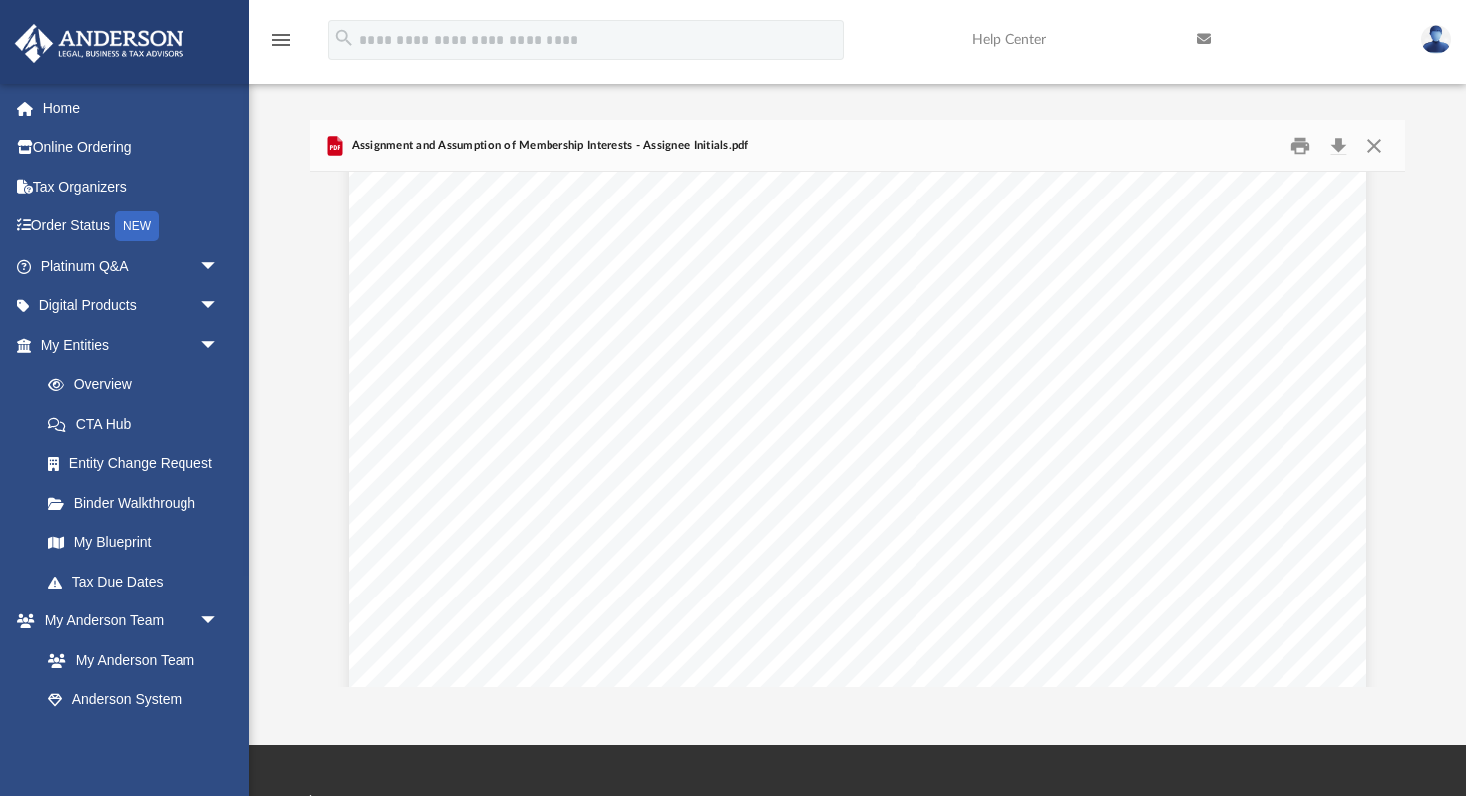
click at [1278, 23] on link at bounding box center [1294, 39] width 224 height 79
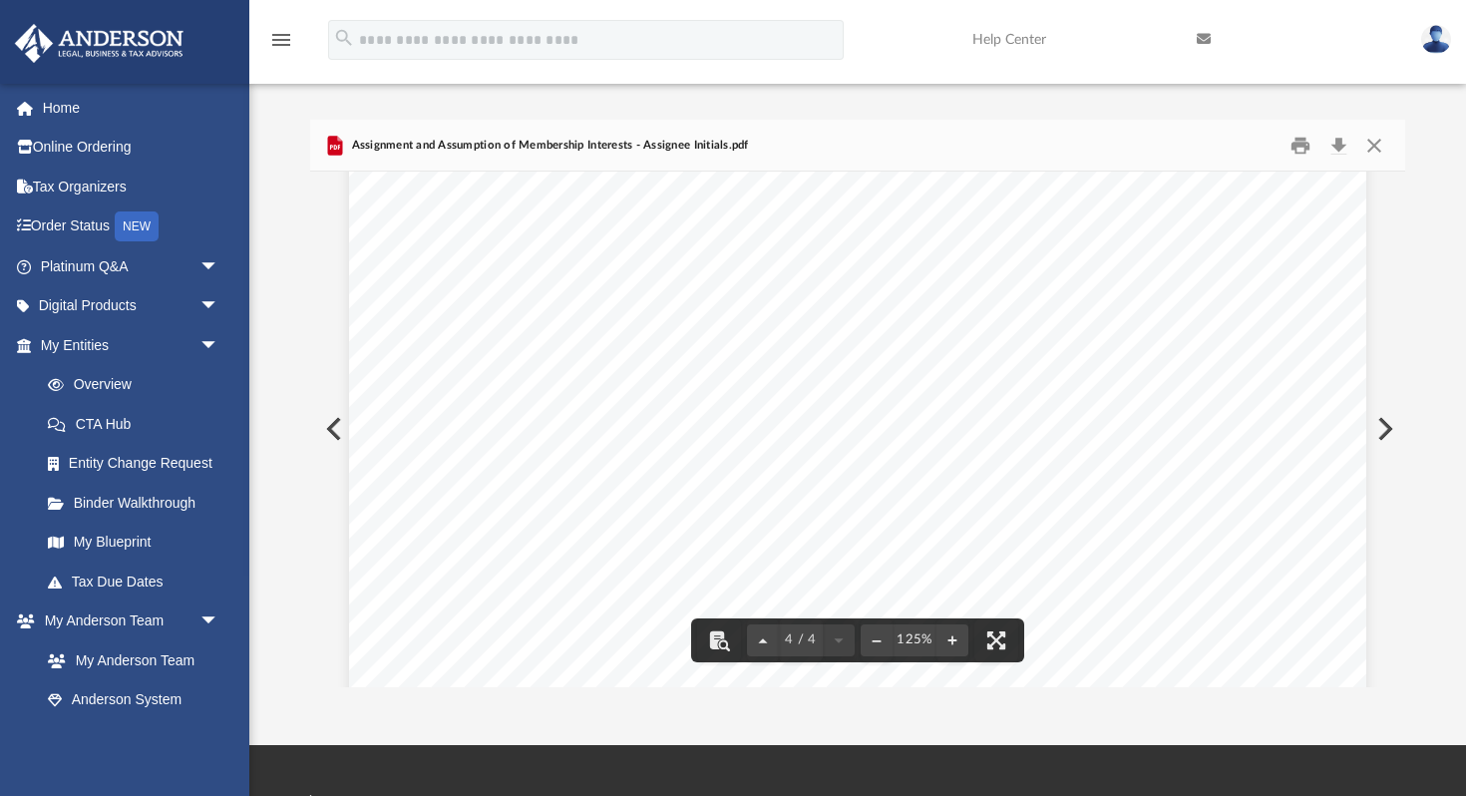
scroll to position [4044, 0]
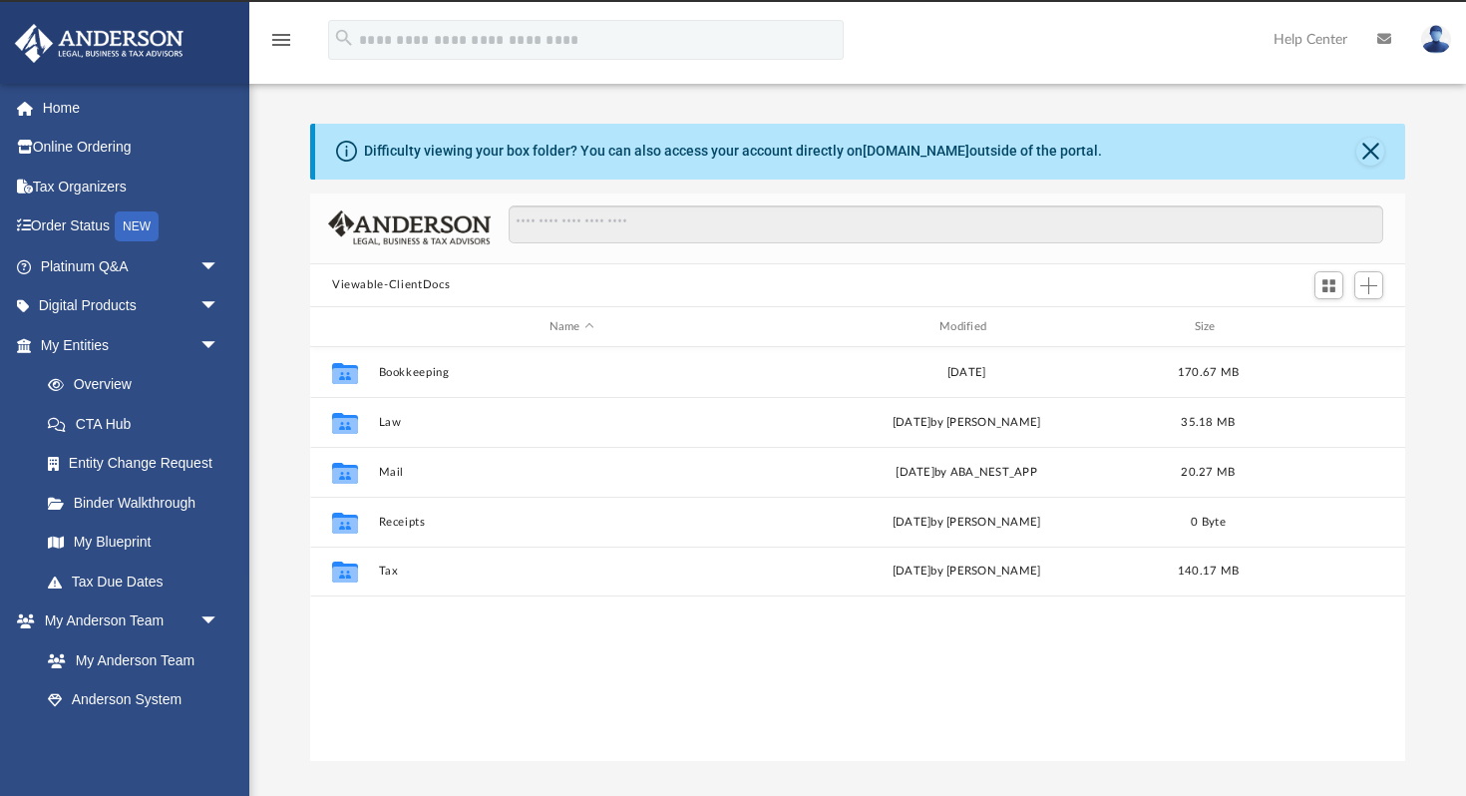
scroll to position [36, 0]
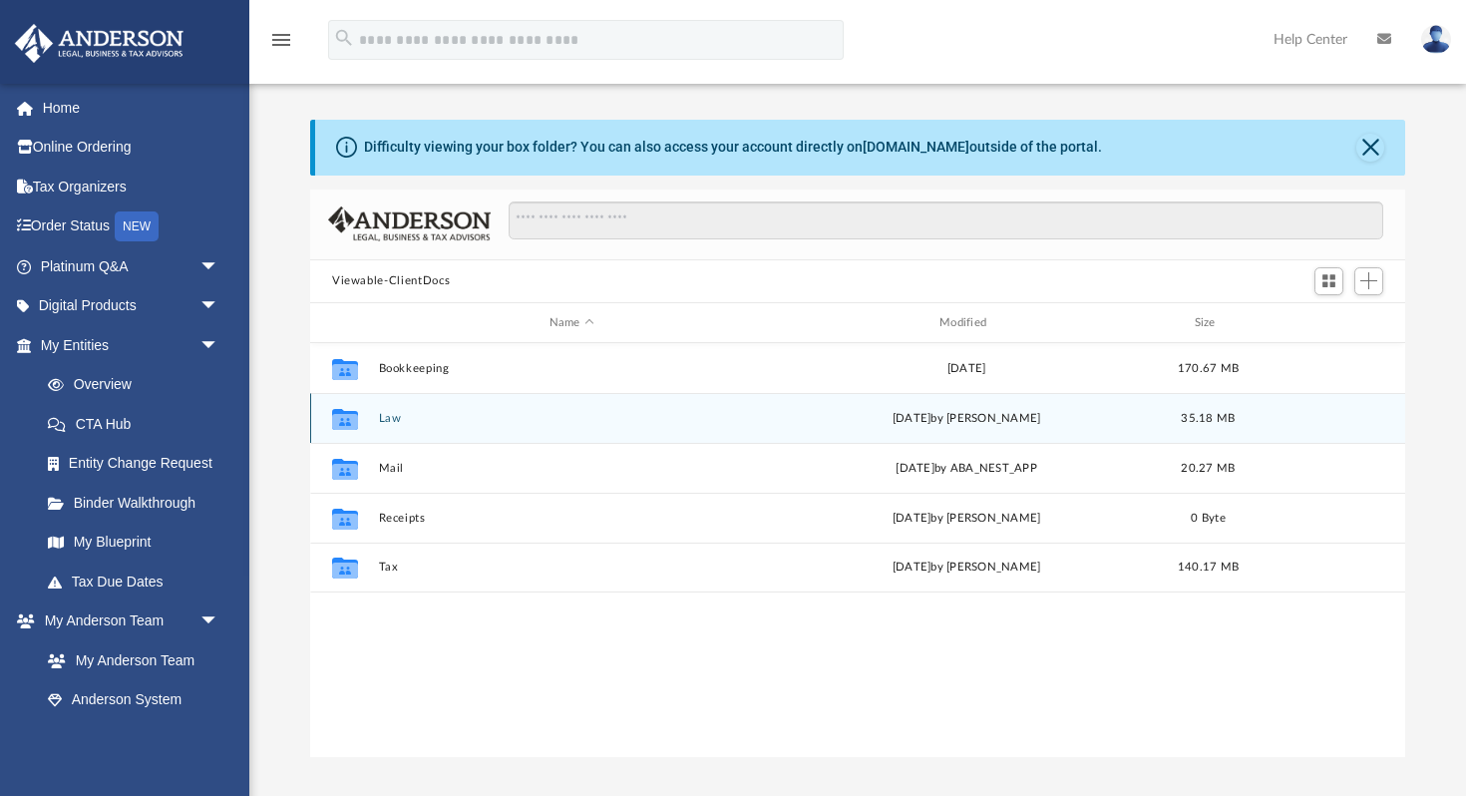
click at [397, 409] on div "Collaborated Folder Law [DATE] by [PERSON_NAME] 35.18 MB" at bounding box center [857, 418] width 1095 height 50
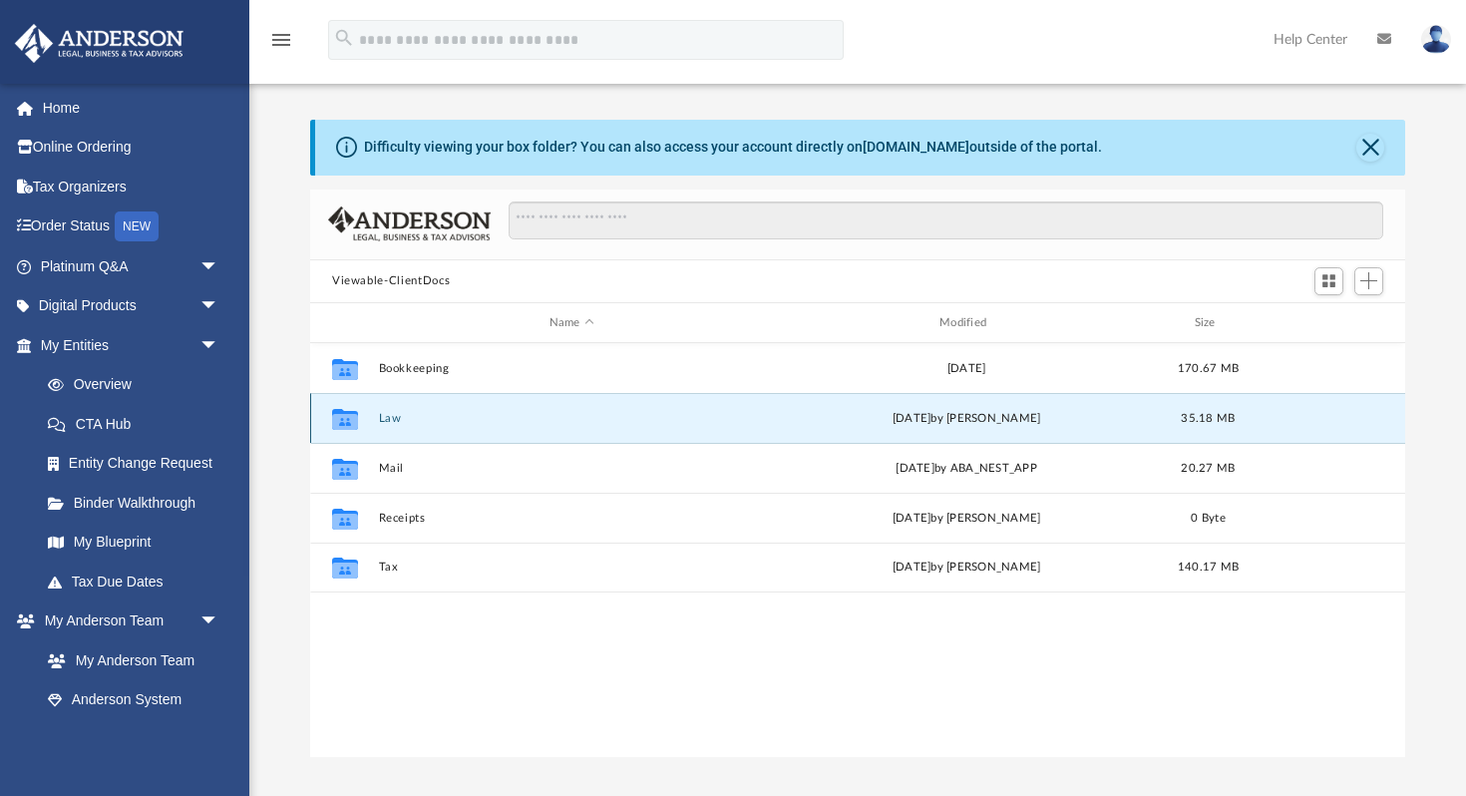
click at [393, 417] on button "Law" at bounding box center [572, 418] width 386 height 13
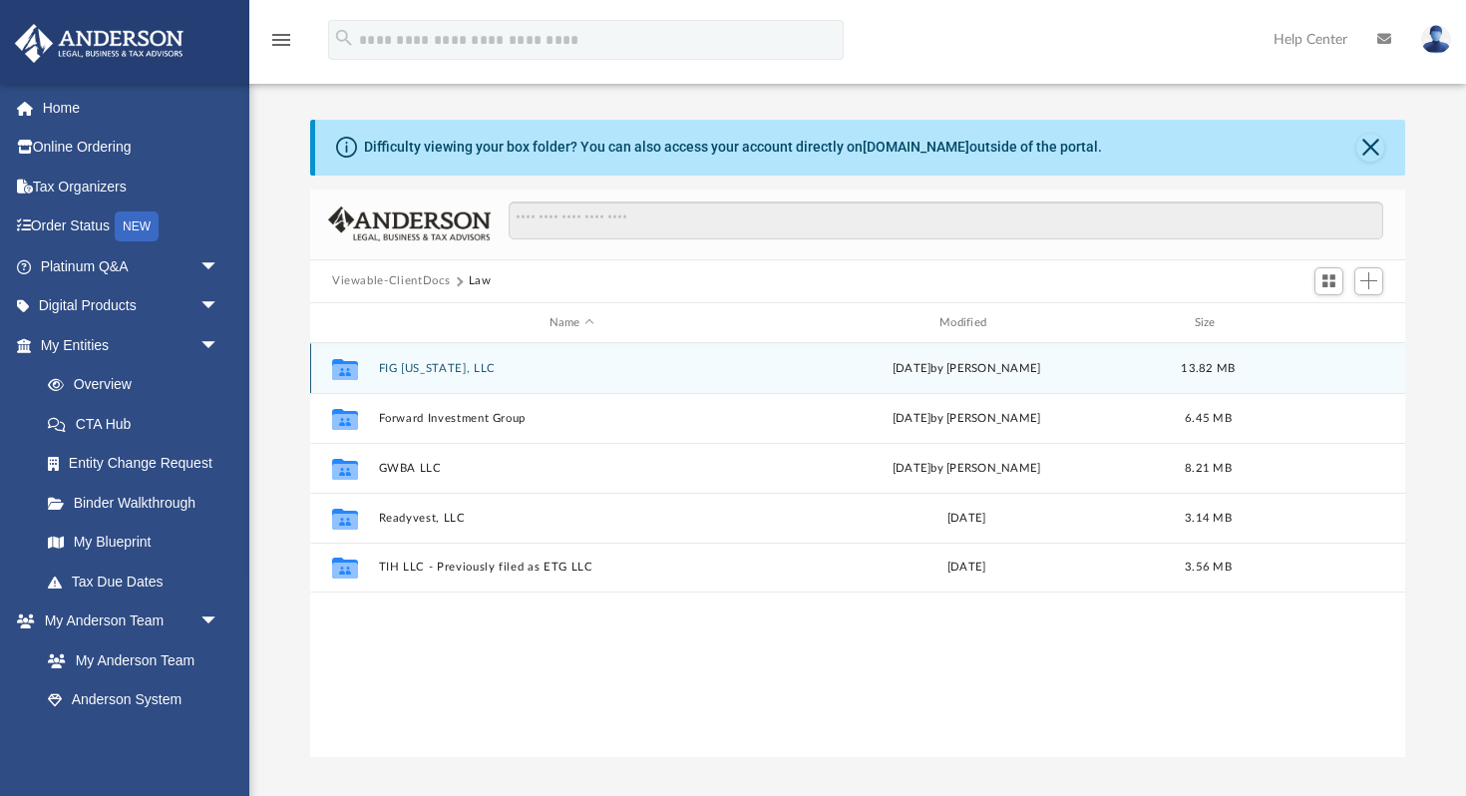
click at [436, 366] on button "FIG [US_STATE], LLC" at bounding box center [572, 368] width 386 height 13
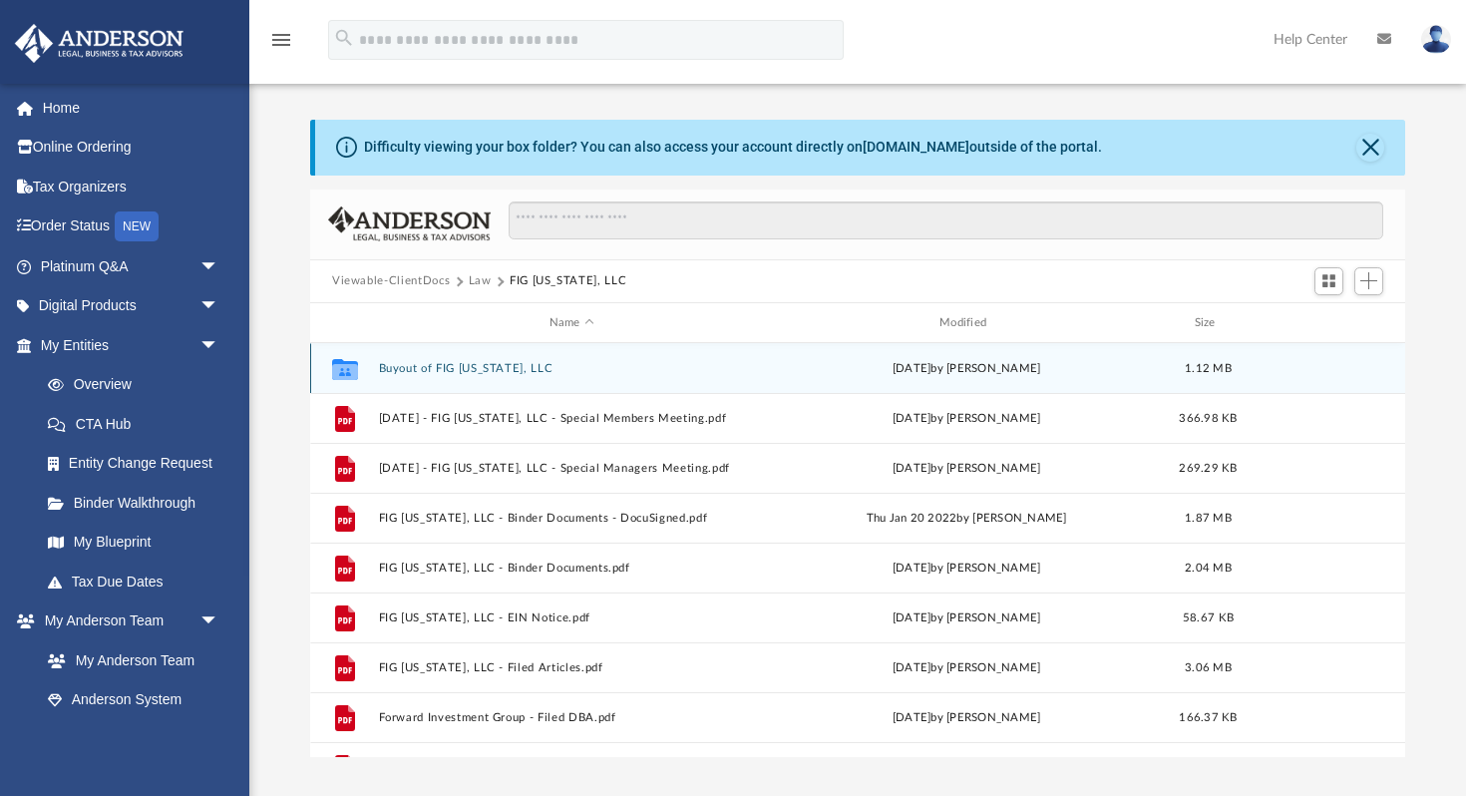
click at [490, 368] on button "Buyout of FIG [US_STATE], LLC" at bounding box center [572, 368] width 386 height 13
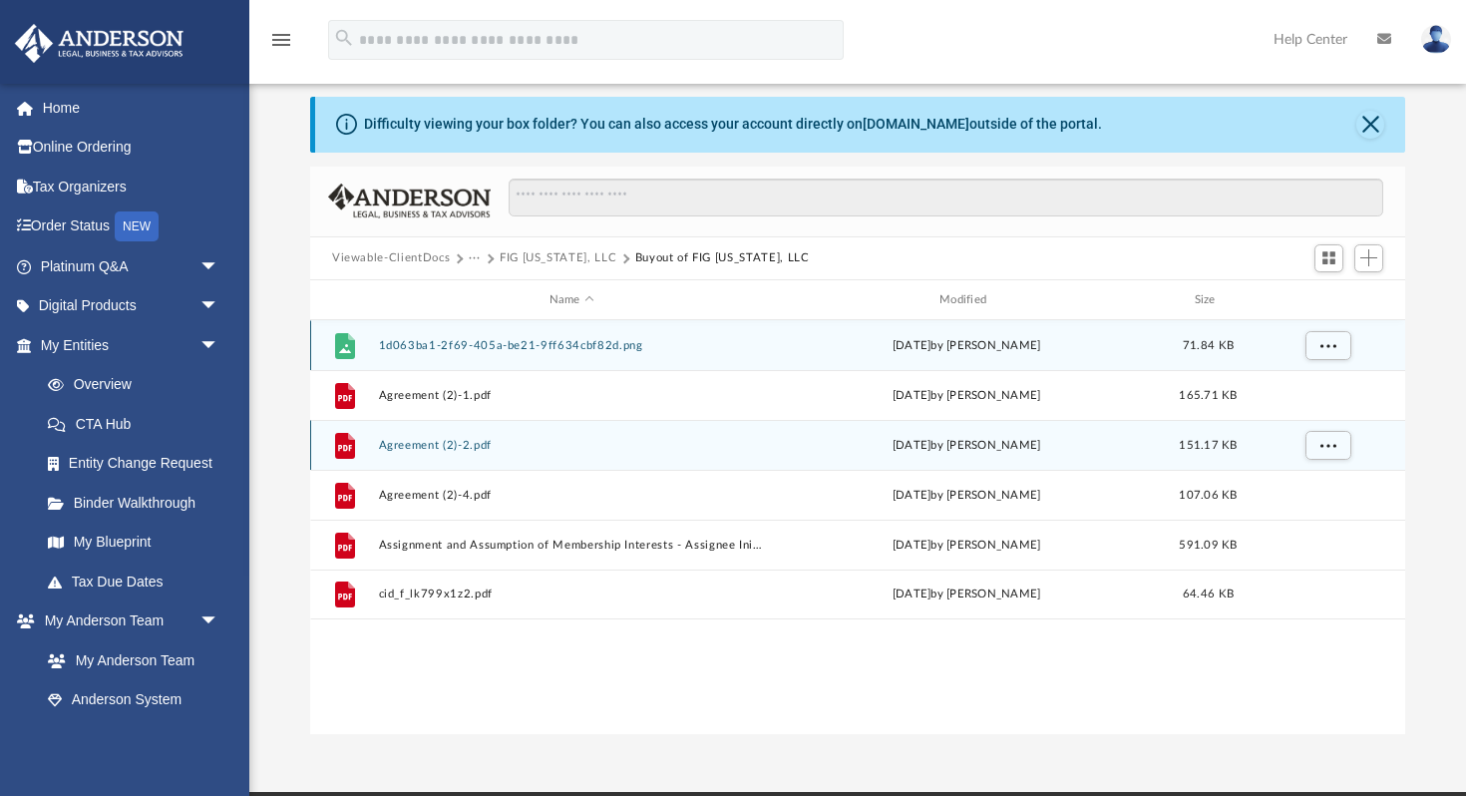
scroll to position [64, 0]
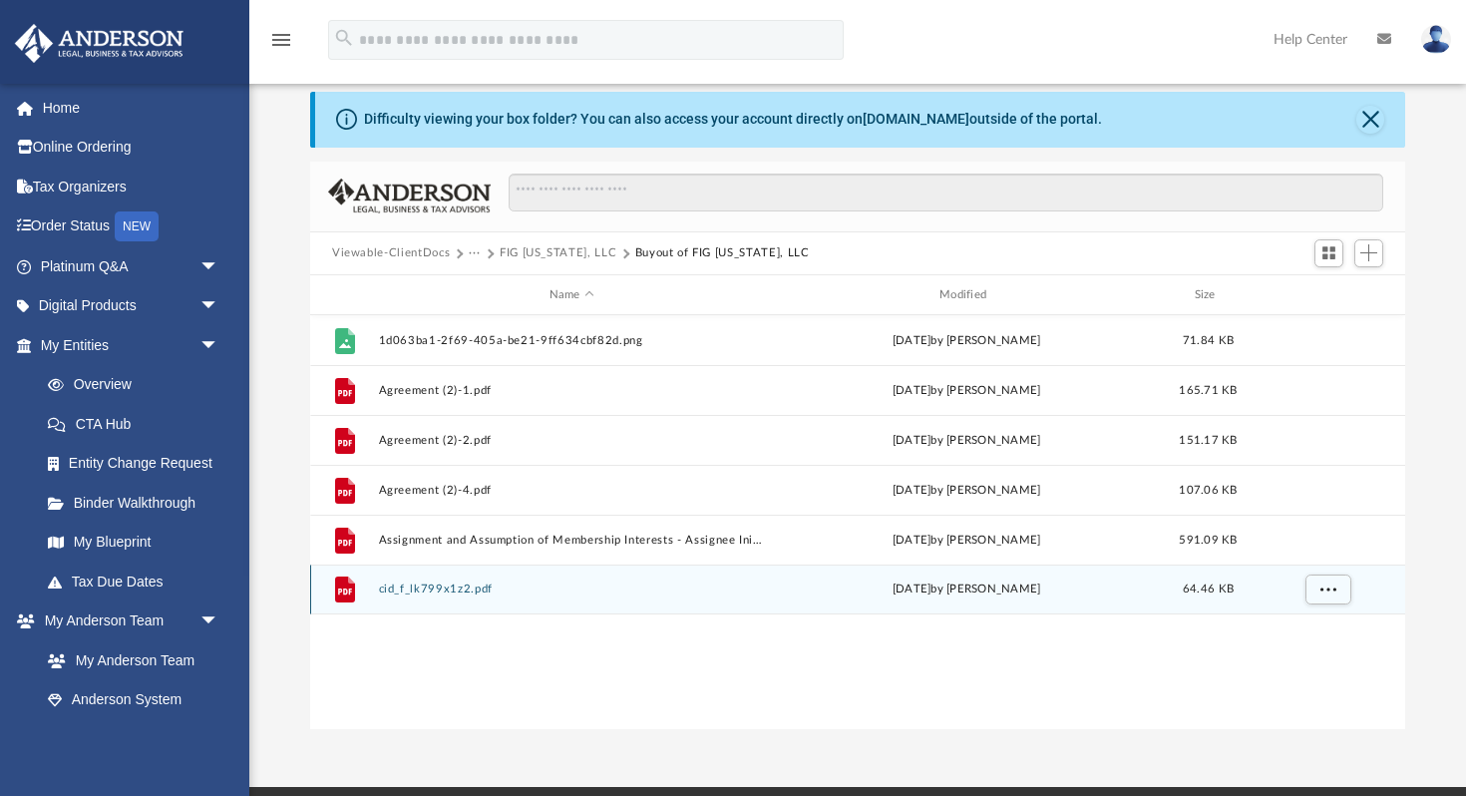
click at [460, 583] on button "cid_f_lk799x1z2.pdf" at bounding box center [572, 589] width 386 height 13
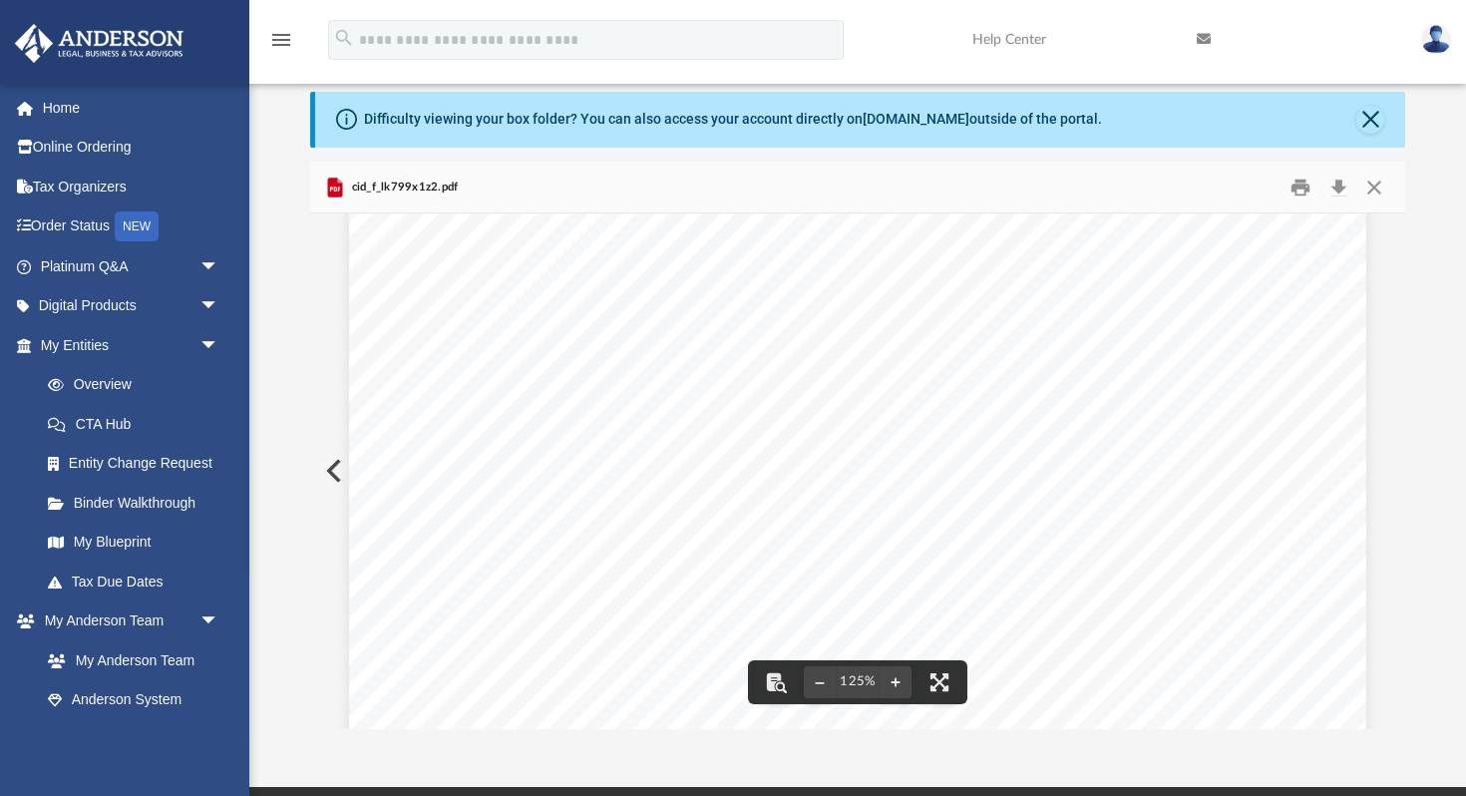
scroll to position [0, 0]
click at [1375, 182] on button "Close" at bounding box center [1374, 187] width 36 height 31
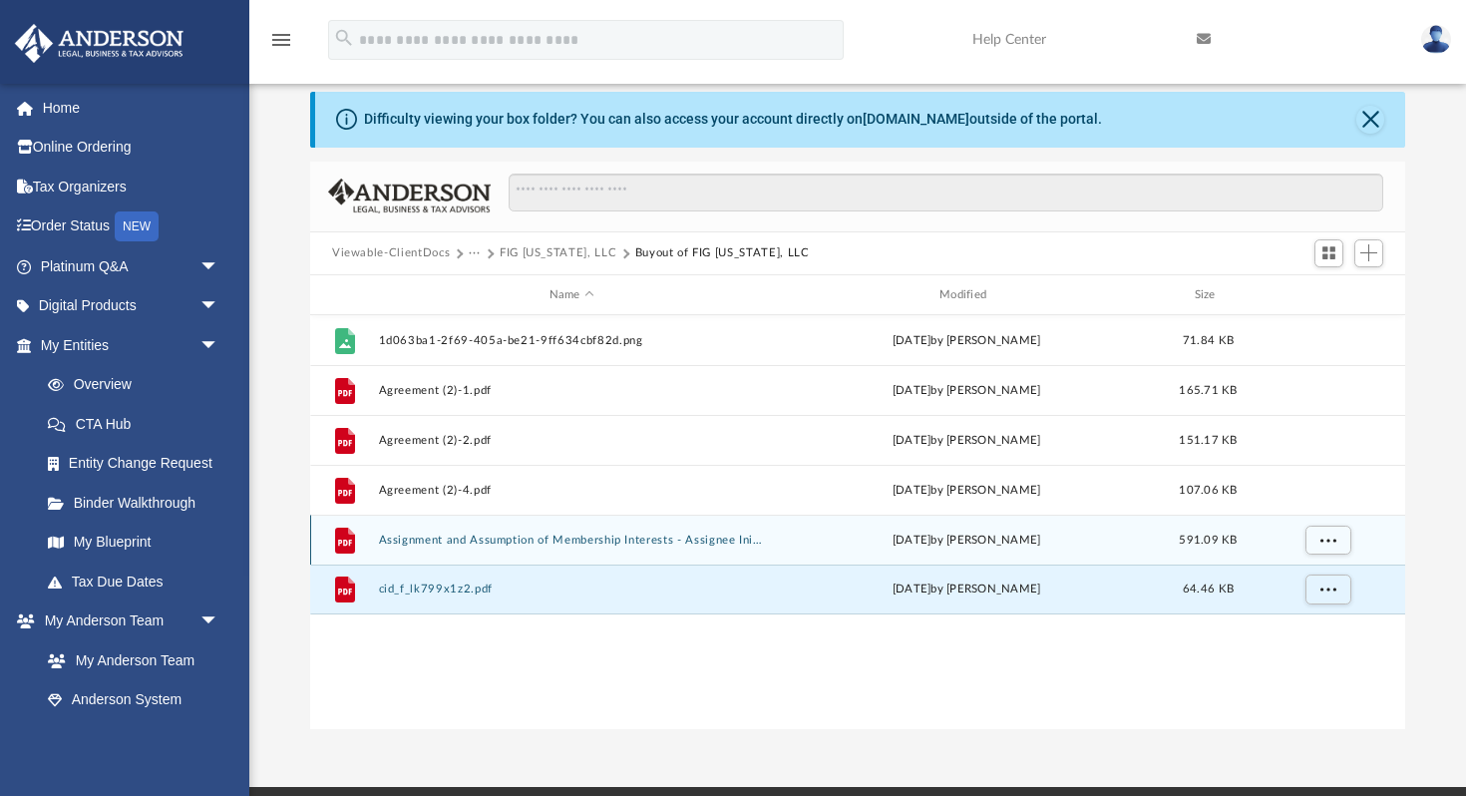
click at [509, 536] on button "Assignment and Assumption of Membership Interests - Assignee Initials.pdf" at bounding box center [572, 540] width 386 height 13
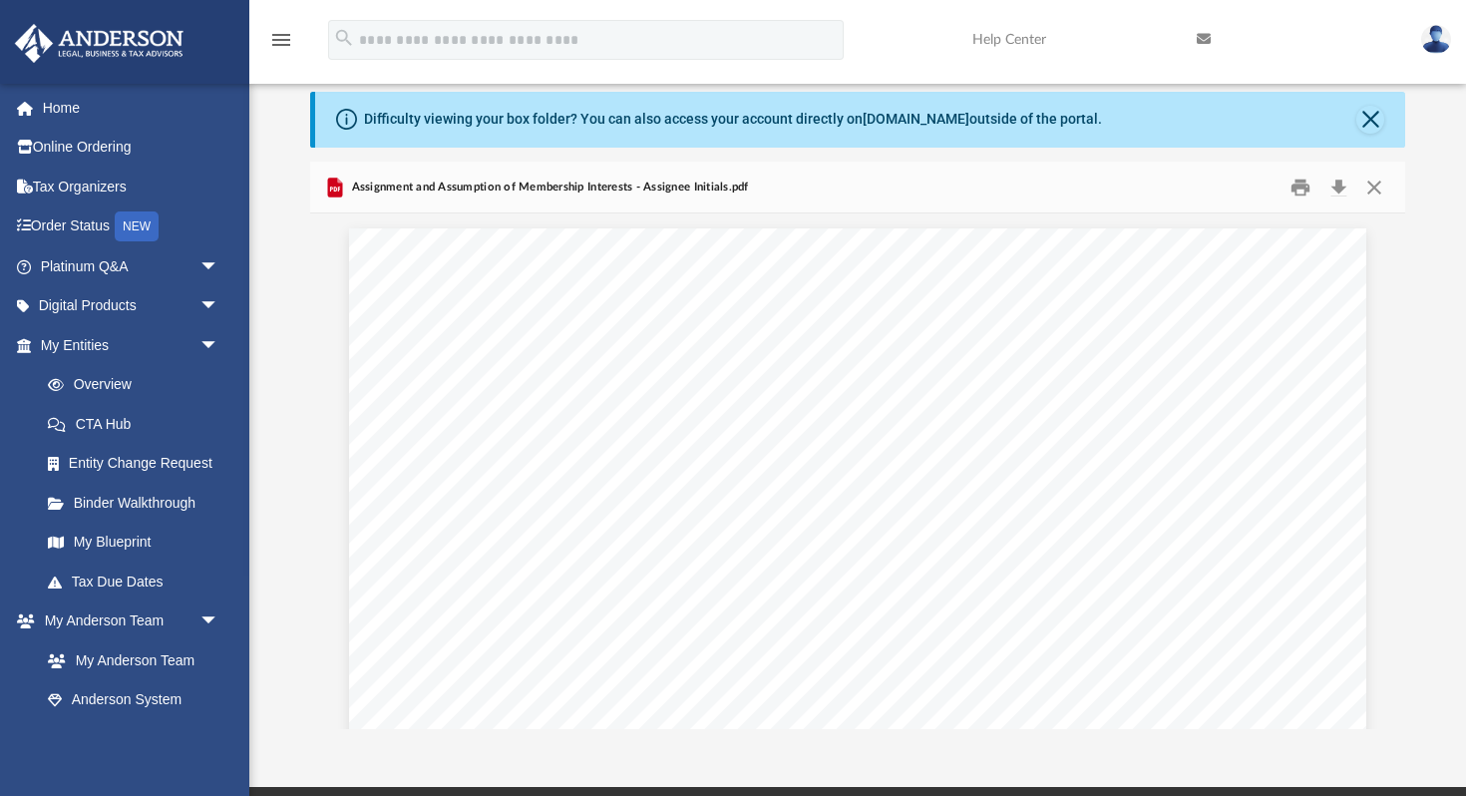
scroll to position [28, 0]
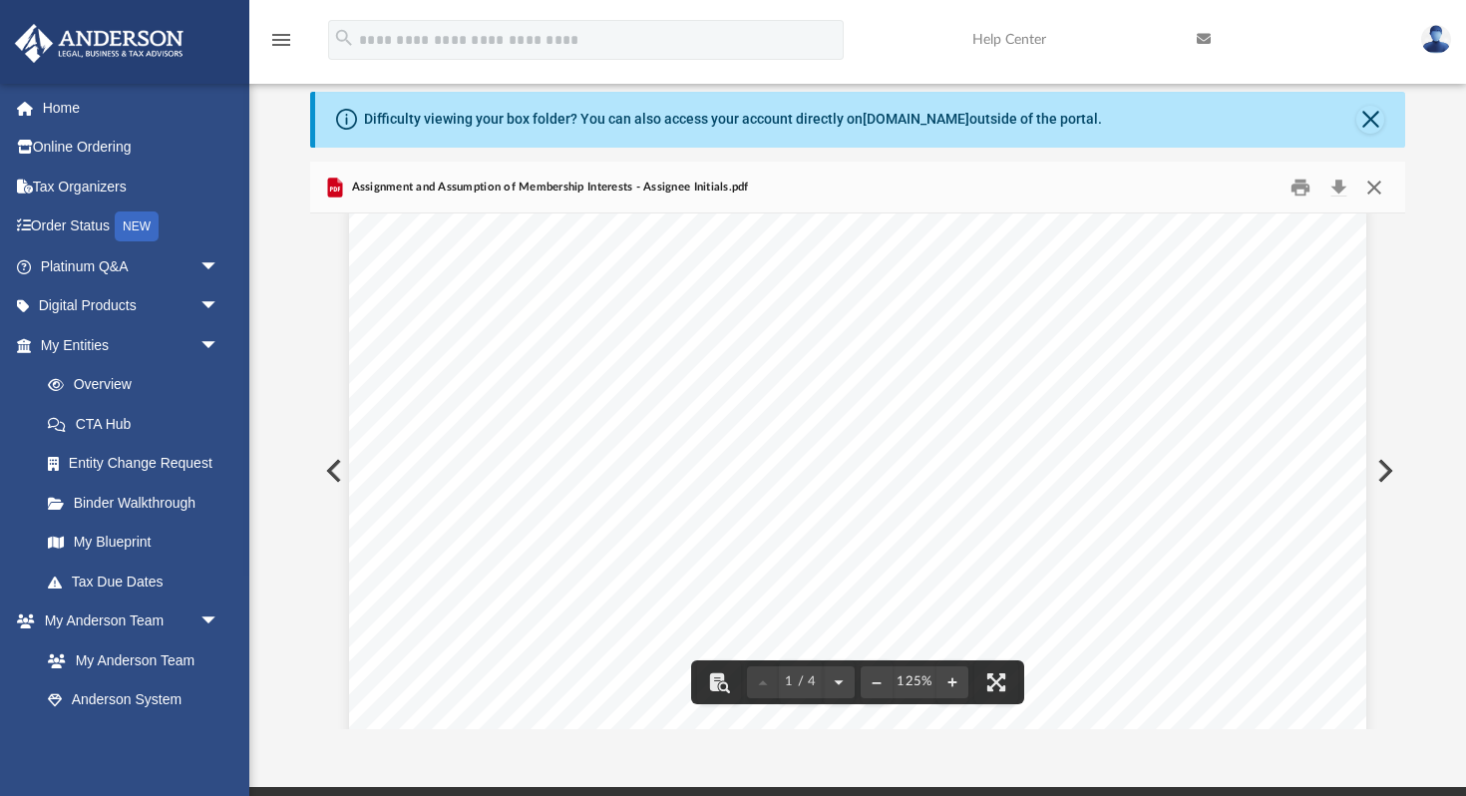
click at [1371, 195] on button "Close" at bounding box center [1374, 187] width 36 height 31
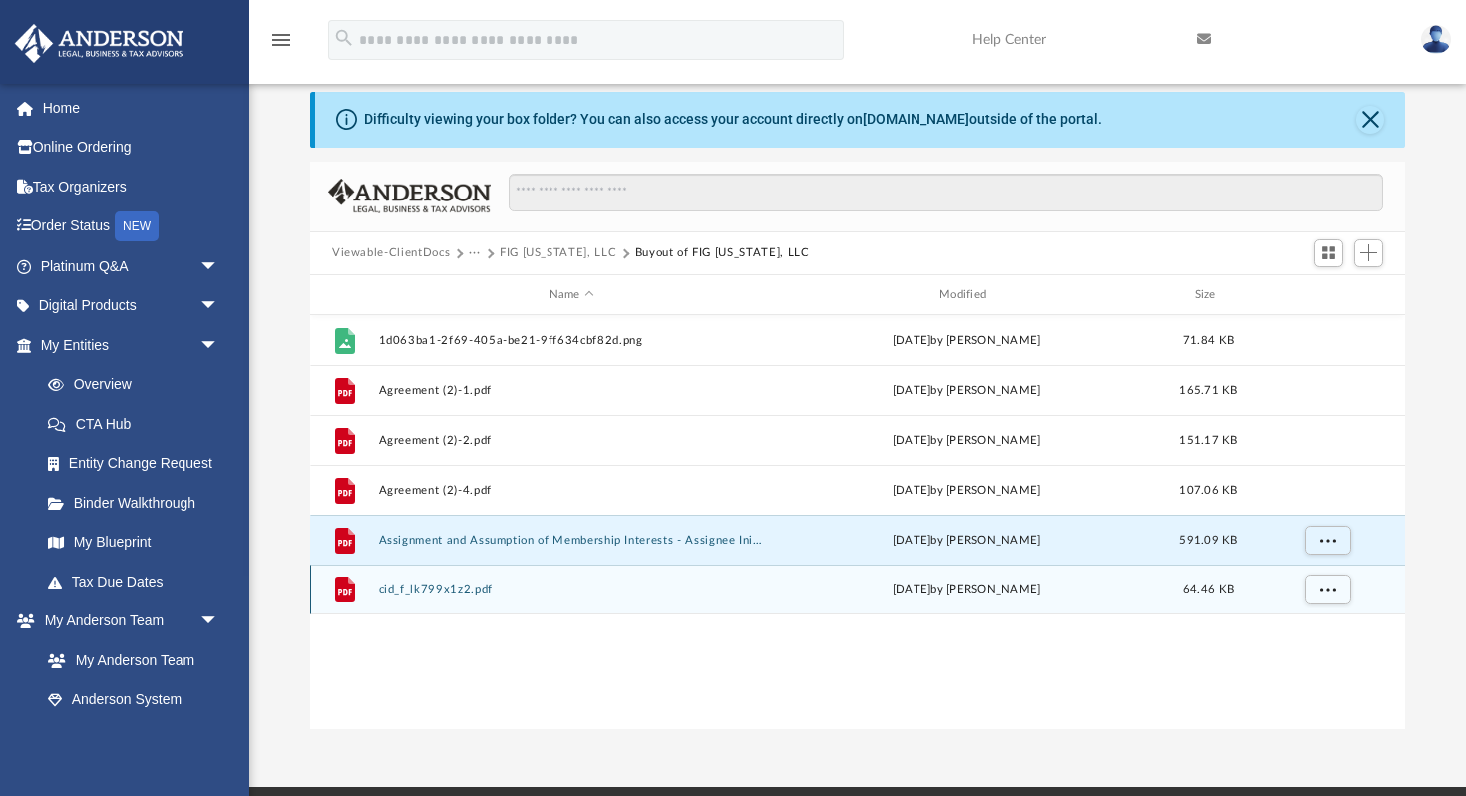
click at [433, 587] on button "cid_f_lk799x1z2.pdf" at bounding box center [572, 589] width 386 height 13
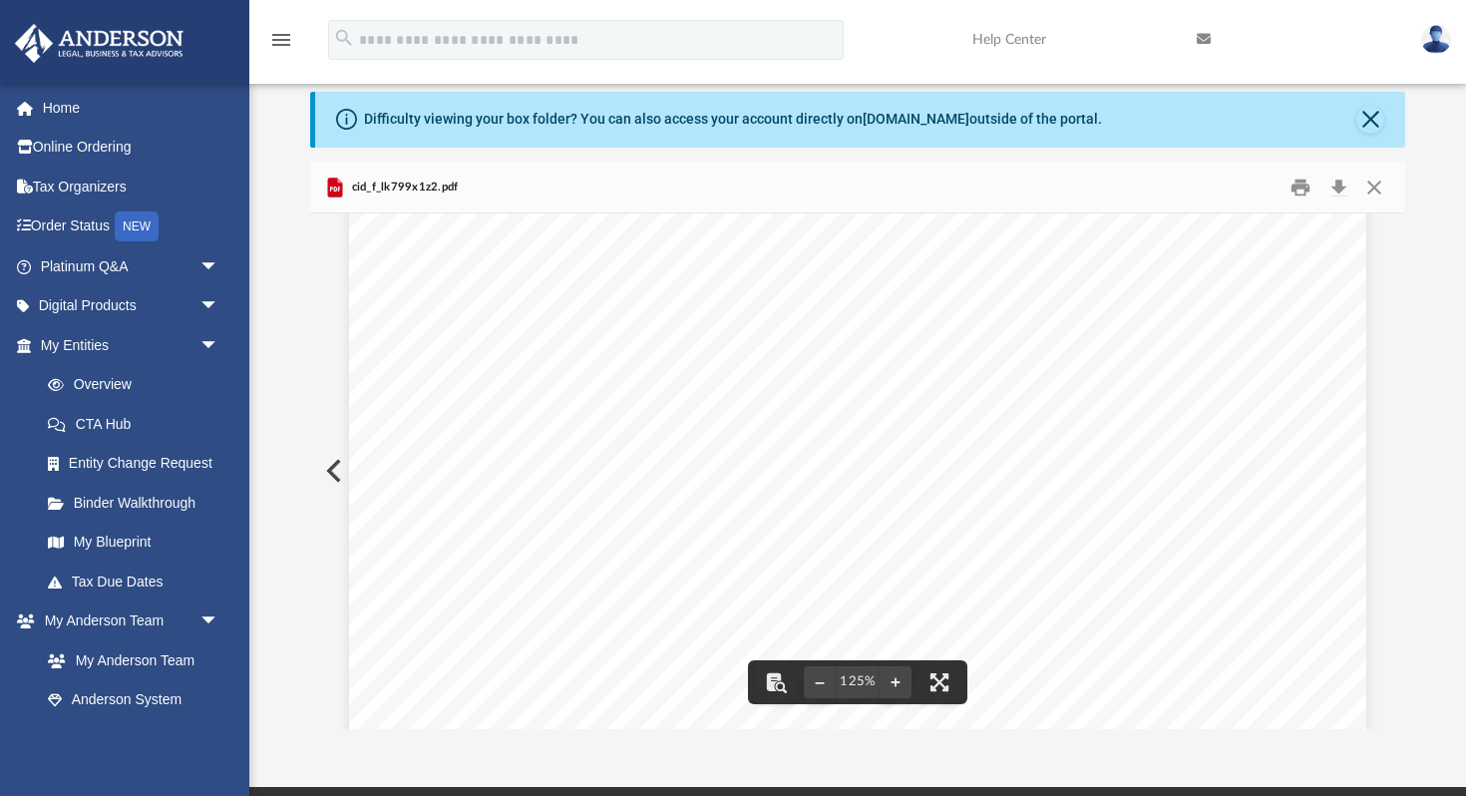
scroll to position [0, 0]
click at [1370, 188] on button "Close" at bounding box center [1374, 187] width 36 height 31
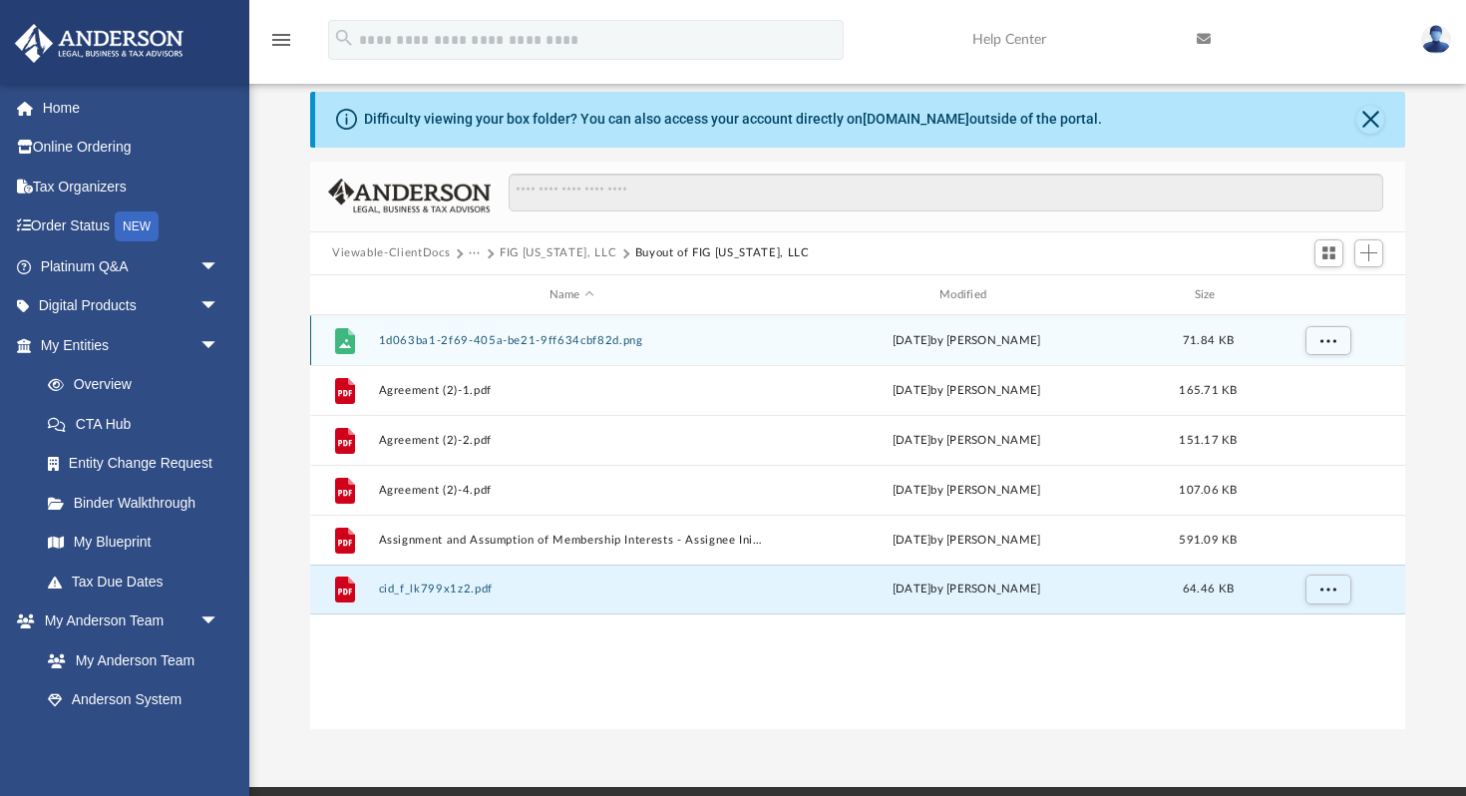
click at [453, 339] on button "1d063ba1-2f69-405a-be21-9ff634cbf82d.png" at bounding box center [572, 340] width 386 height 13
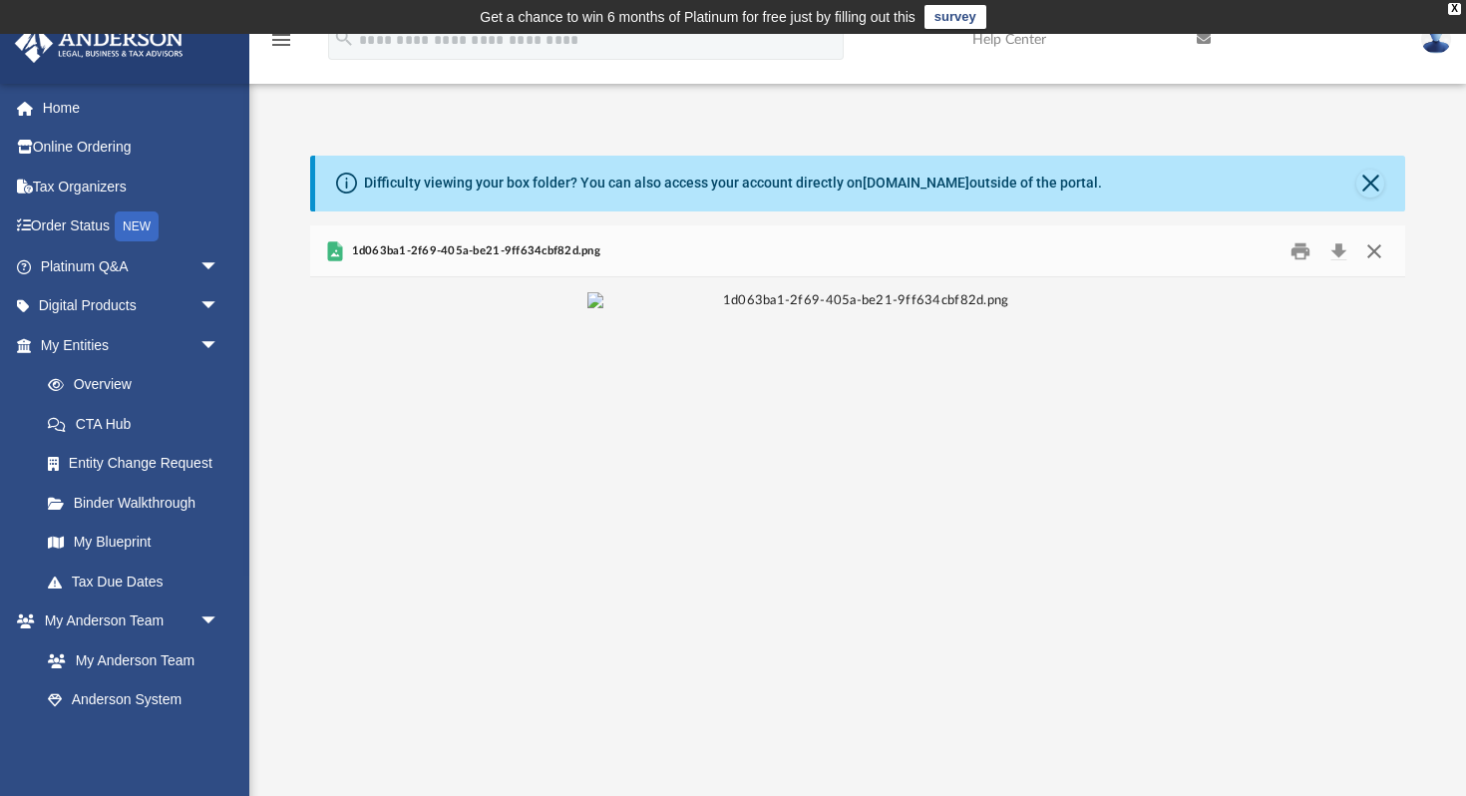
click at [1377, 258] on button "Close" at bounding box center [1374, 250] width 36 height 31
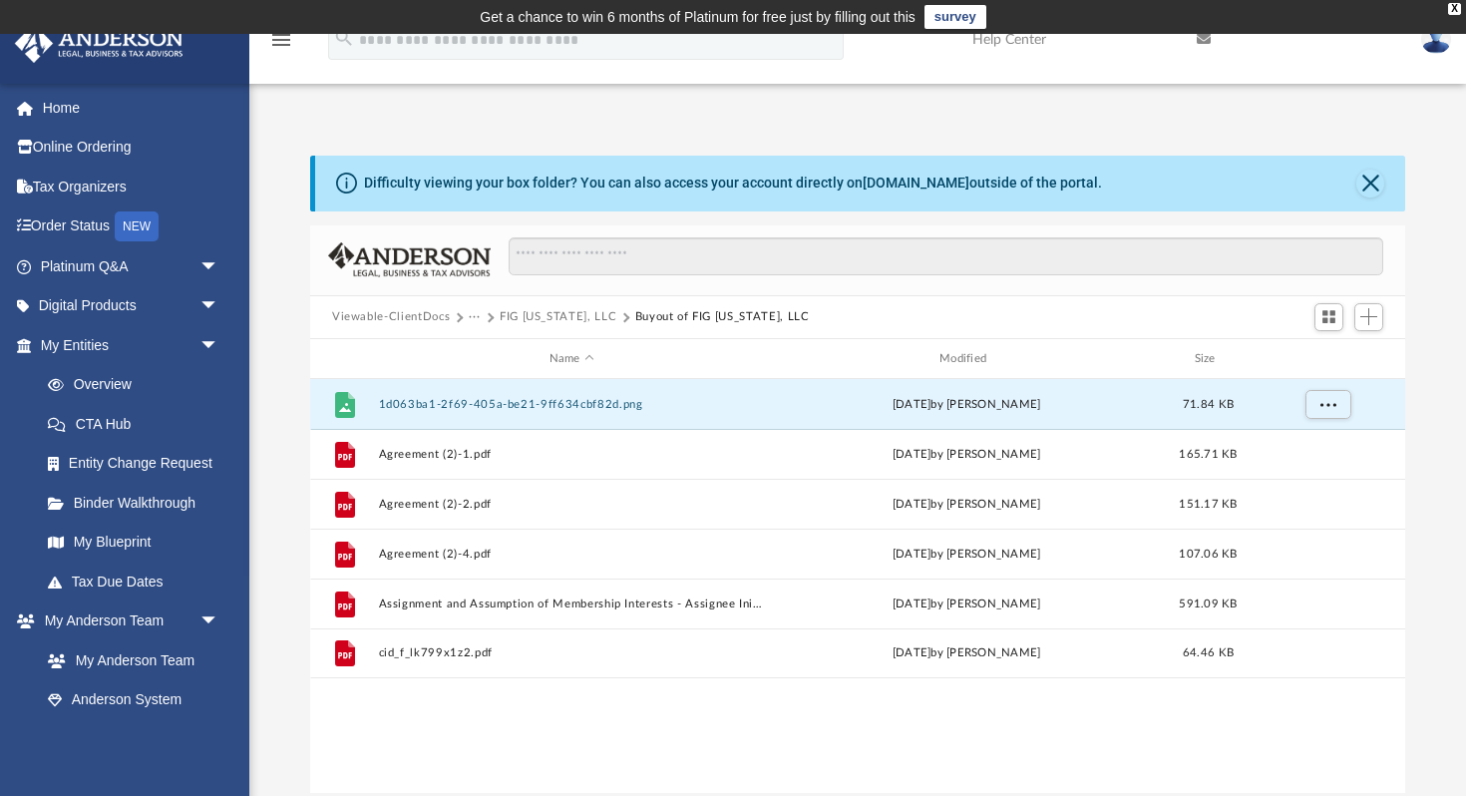
click at [559, 318] on button "FIG [US_STATE], LLC" at bounding box center [558, 317] width 117 height 18
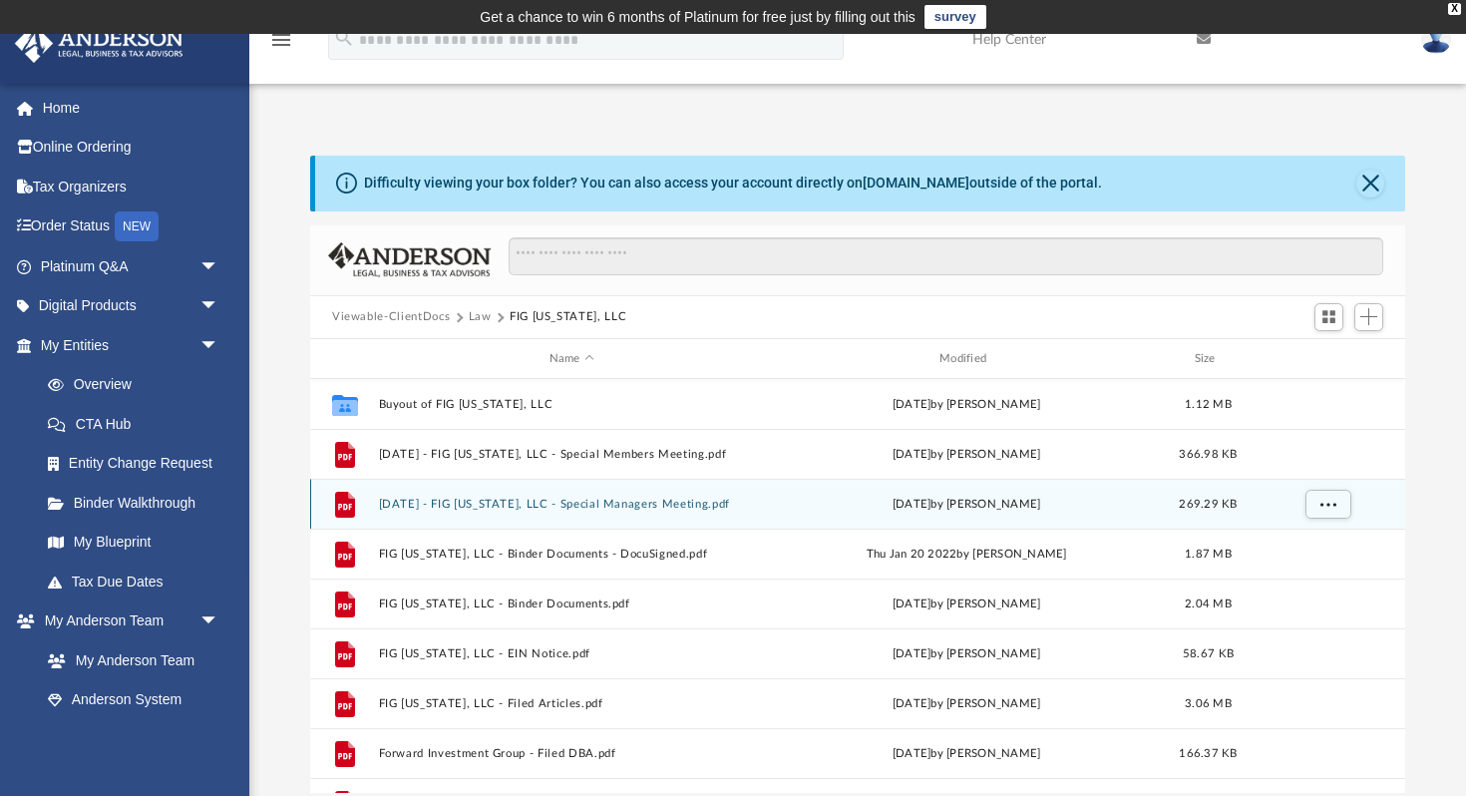
click at [637, 508] on button "[DATE] - FIG [US_STATE], LLC - Special Managers Meeting.pdf" at bounding box center [572, 504] width 386 height 13
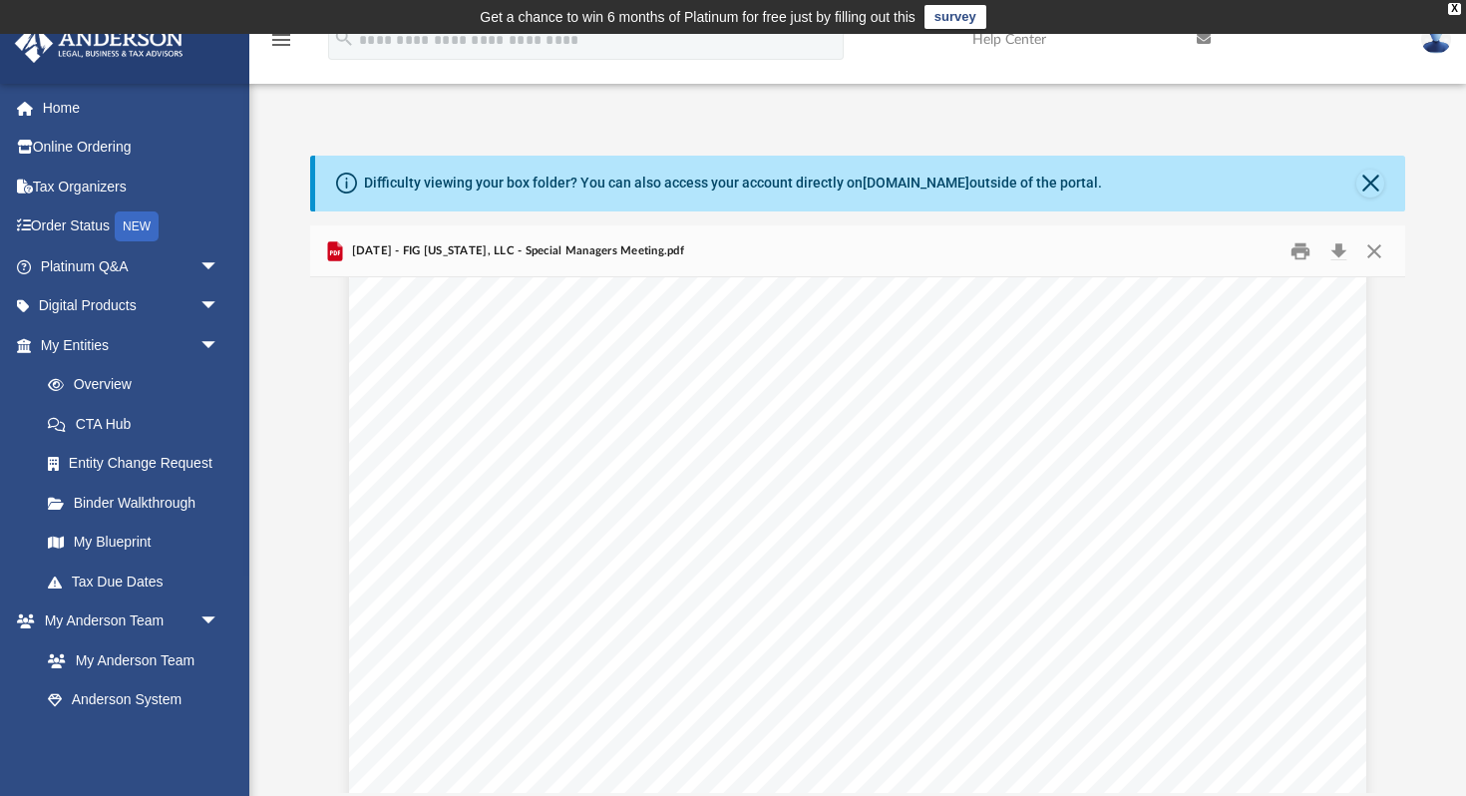
scroll to position [4870, 0]
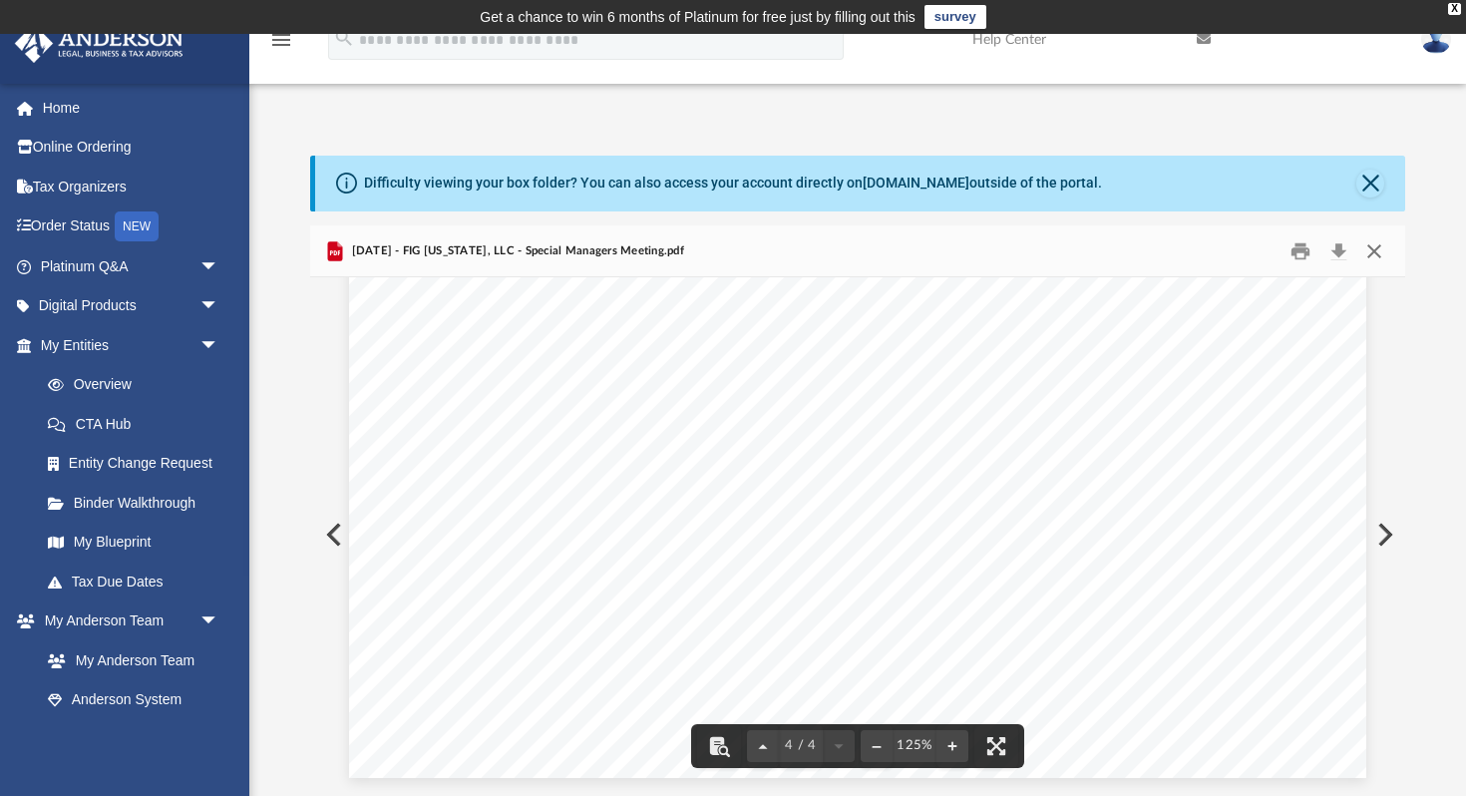
click at [1377, 250] on button "Close" at bounding box center [1374, 250] width 36 height 31
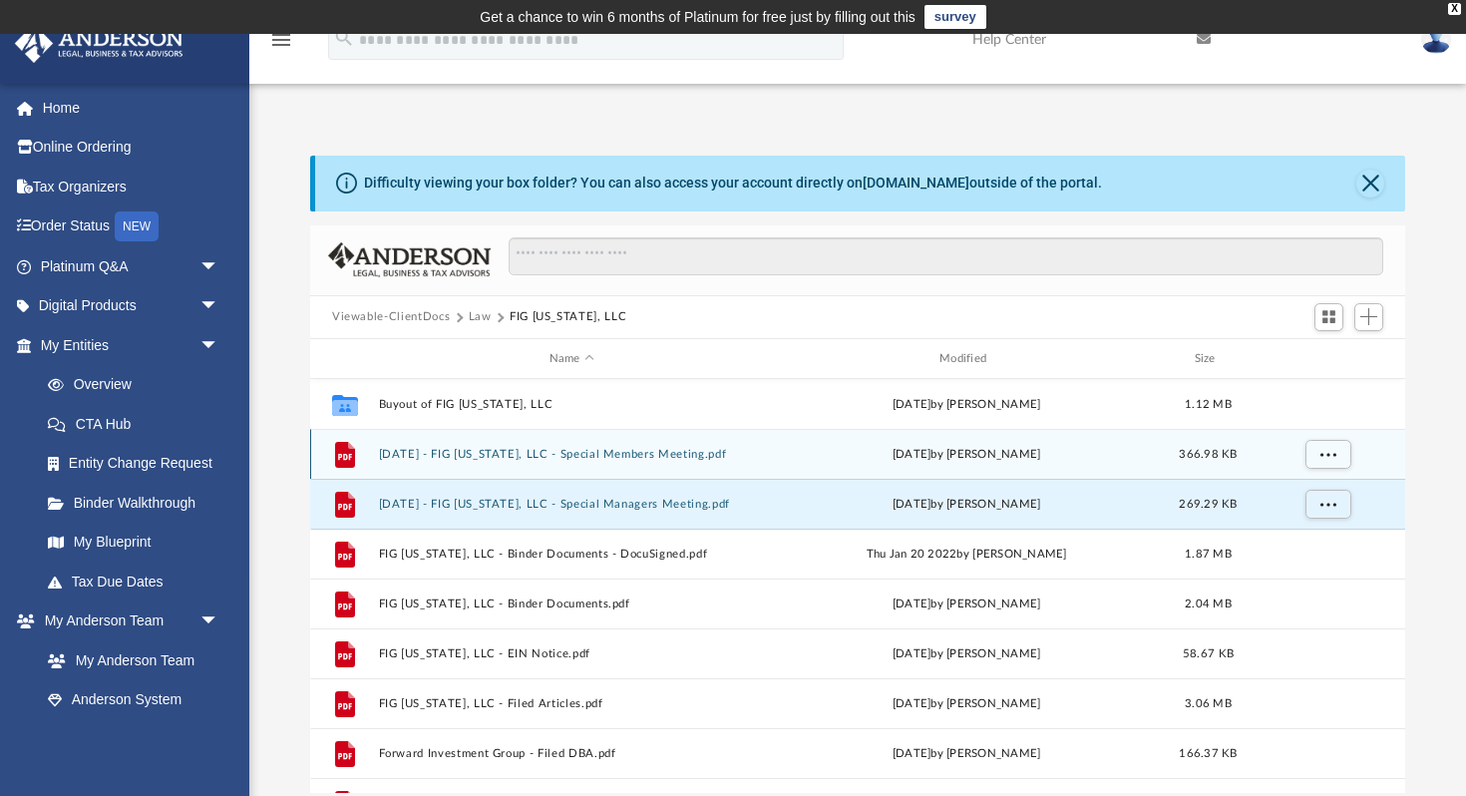
click at [661, 446] on div "File [DATE] - FIG [US_STATE], LLC - Special Members Meeting.pdf [DATE] by [PERS…" at bounding box center [857, 454] width 1095 height 50
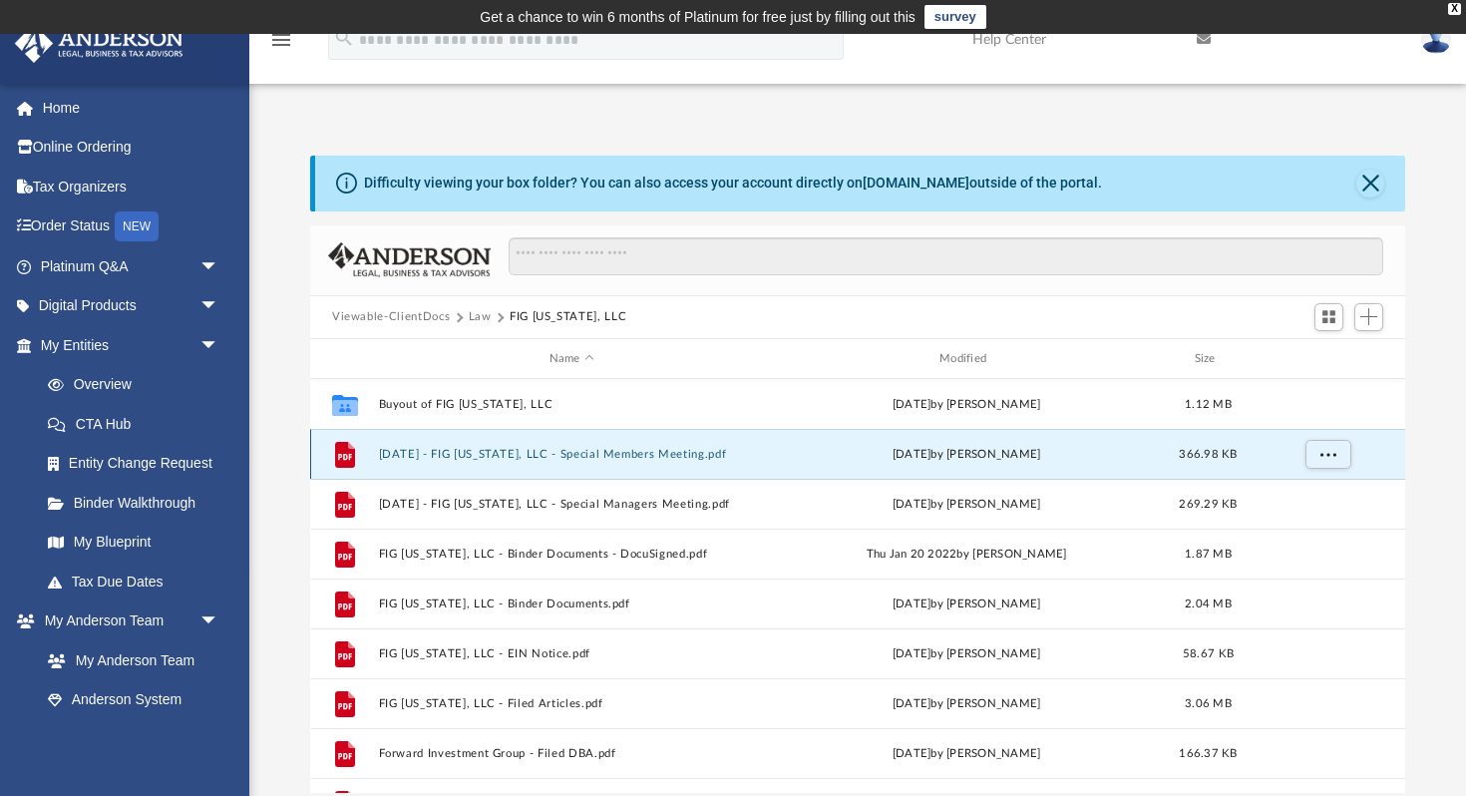
click at [632, 453] on button "[DATE] - FIG [US_STATE], LLC - Special Members Meeting.pdf" at bounding box center [572, 454] width 386 height 13
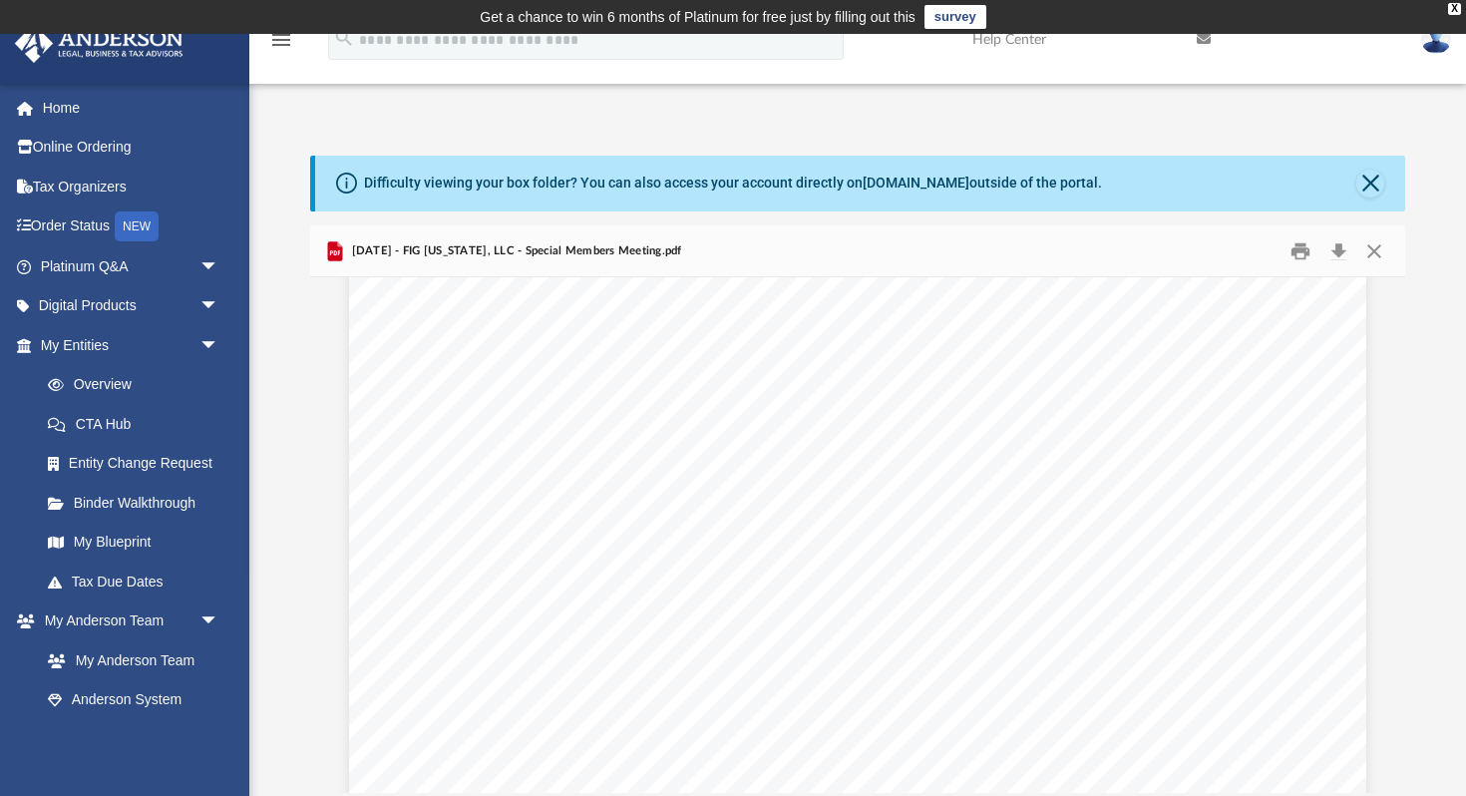
scroll to position [3524, 0]
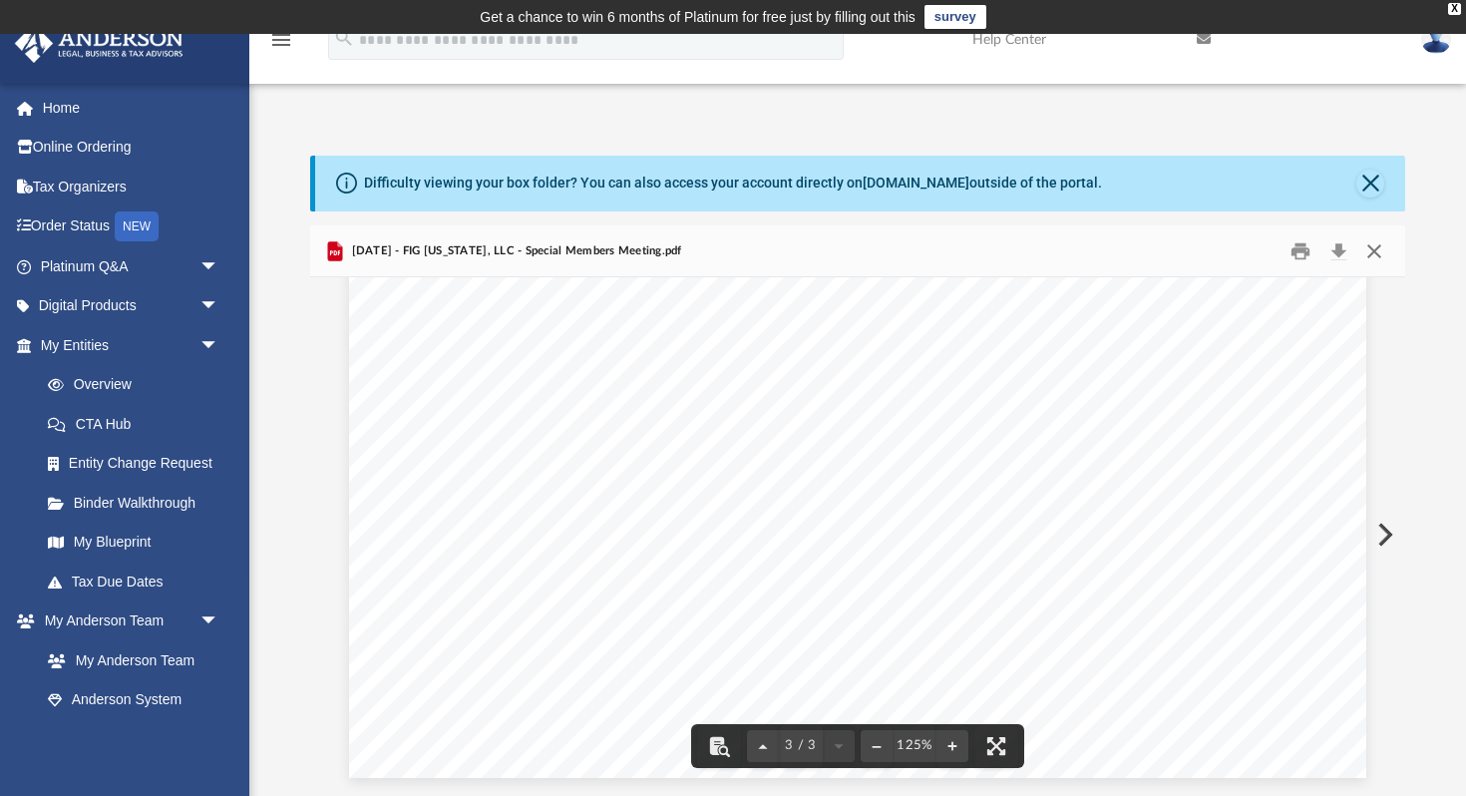
click at [1375, 243] on button "Close" at bounding box center [1374, 250] width 36 height 31
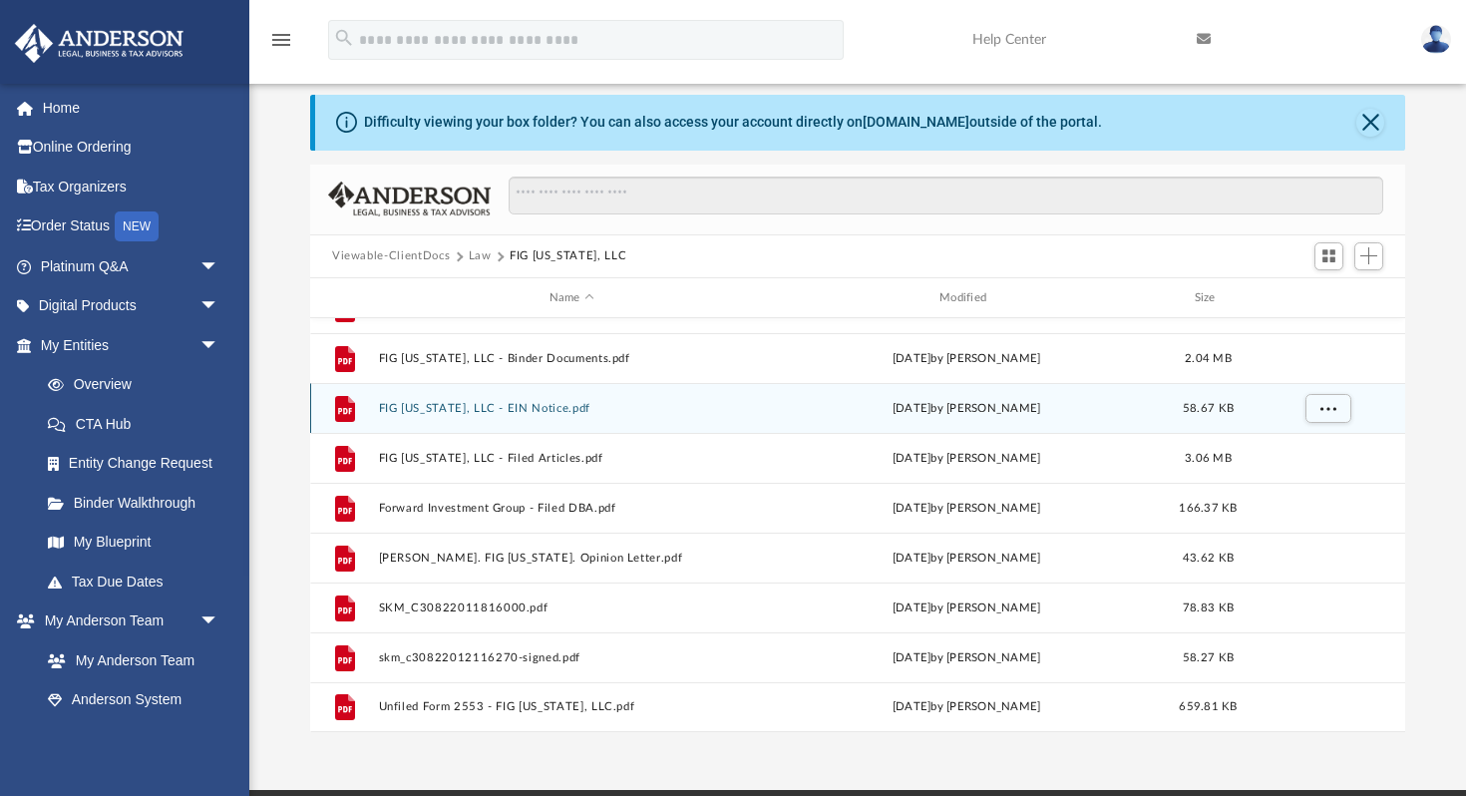
scroll to position [70, 0]
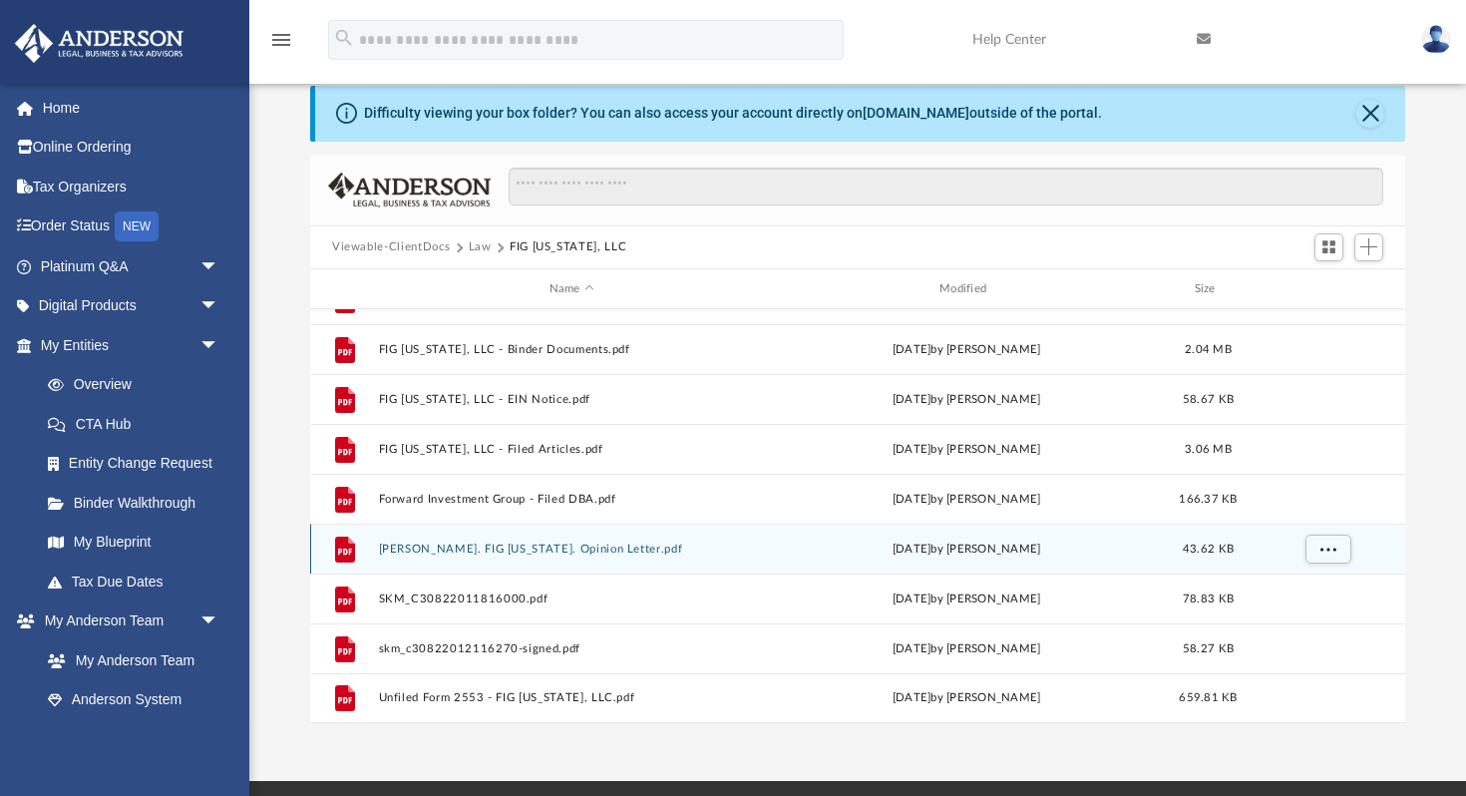
click at [535, 550] on button "[PERSON_NAME]. FIG [US_STATE]. Opinion Letter.pdf" at bounding box center [572, 549] width 386 height 13
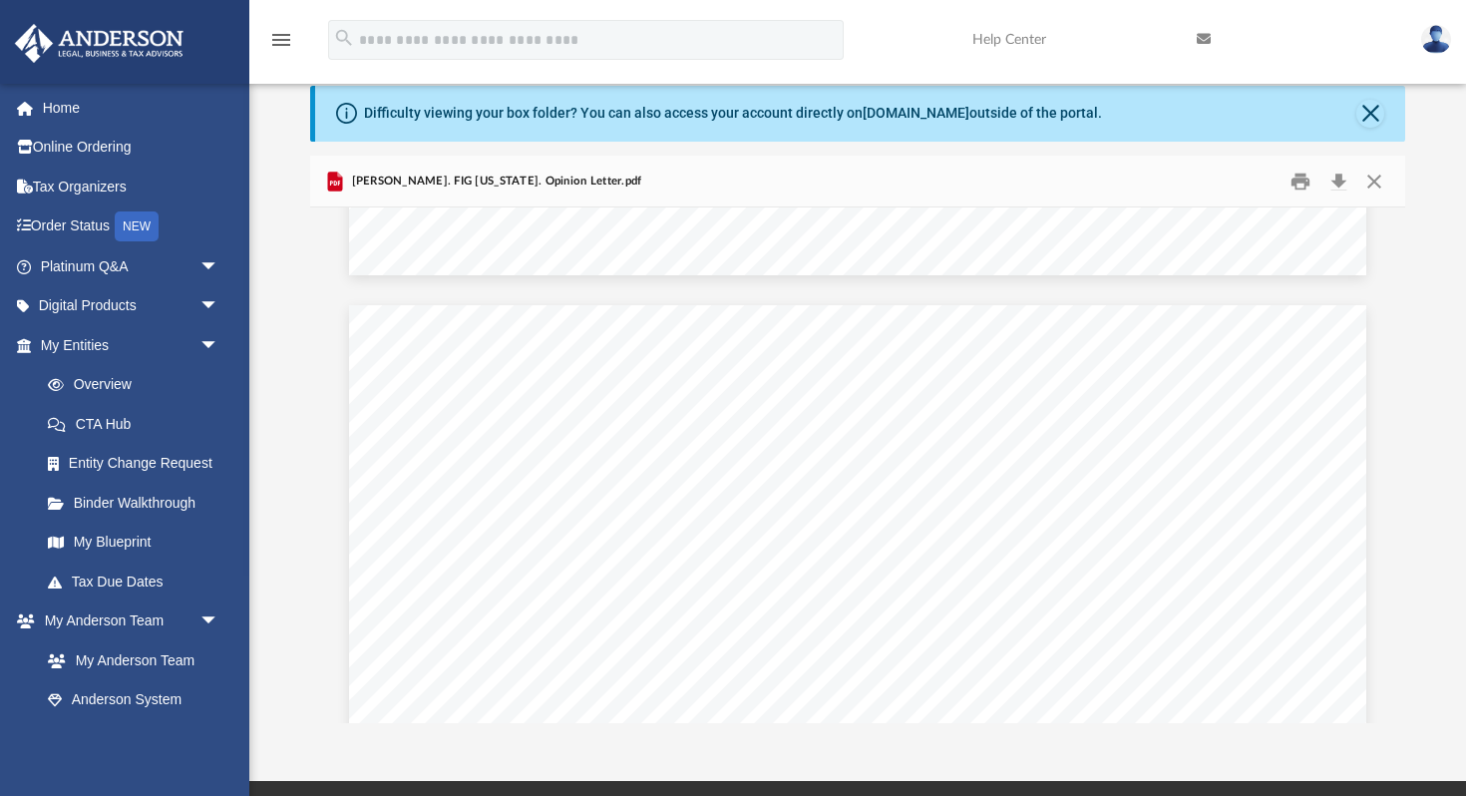
scroll to position [1268, 0]
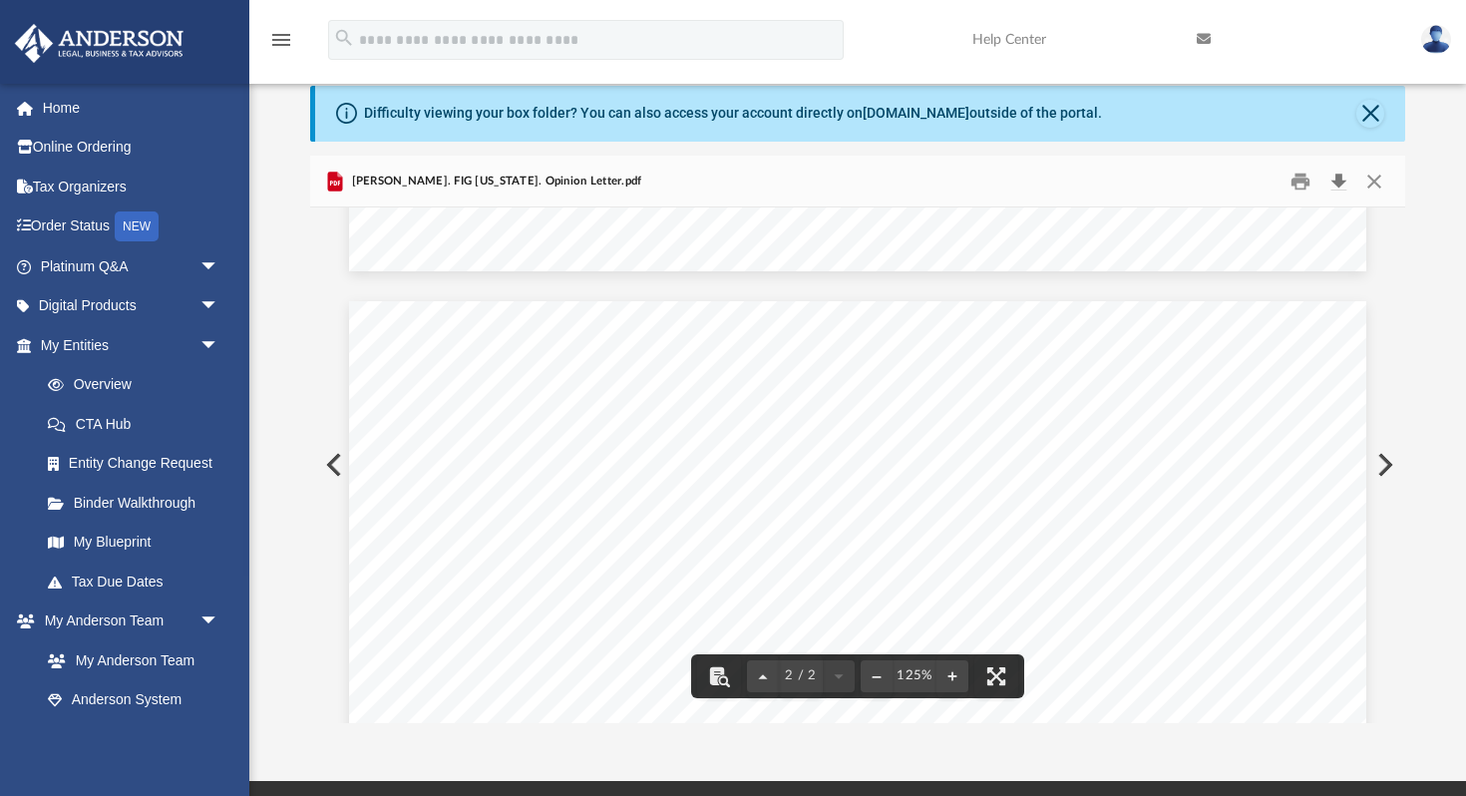
click at [1338, 175] on button "Download" at bounding box center [1338, 181] width 36 height 31
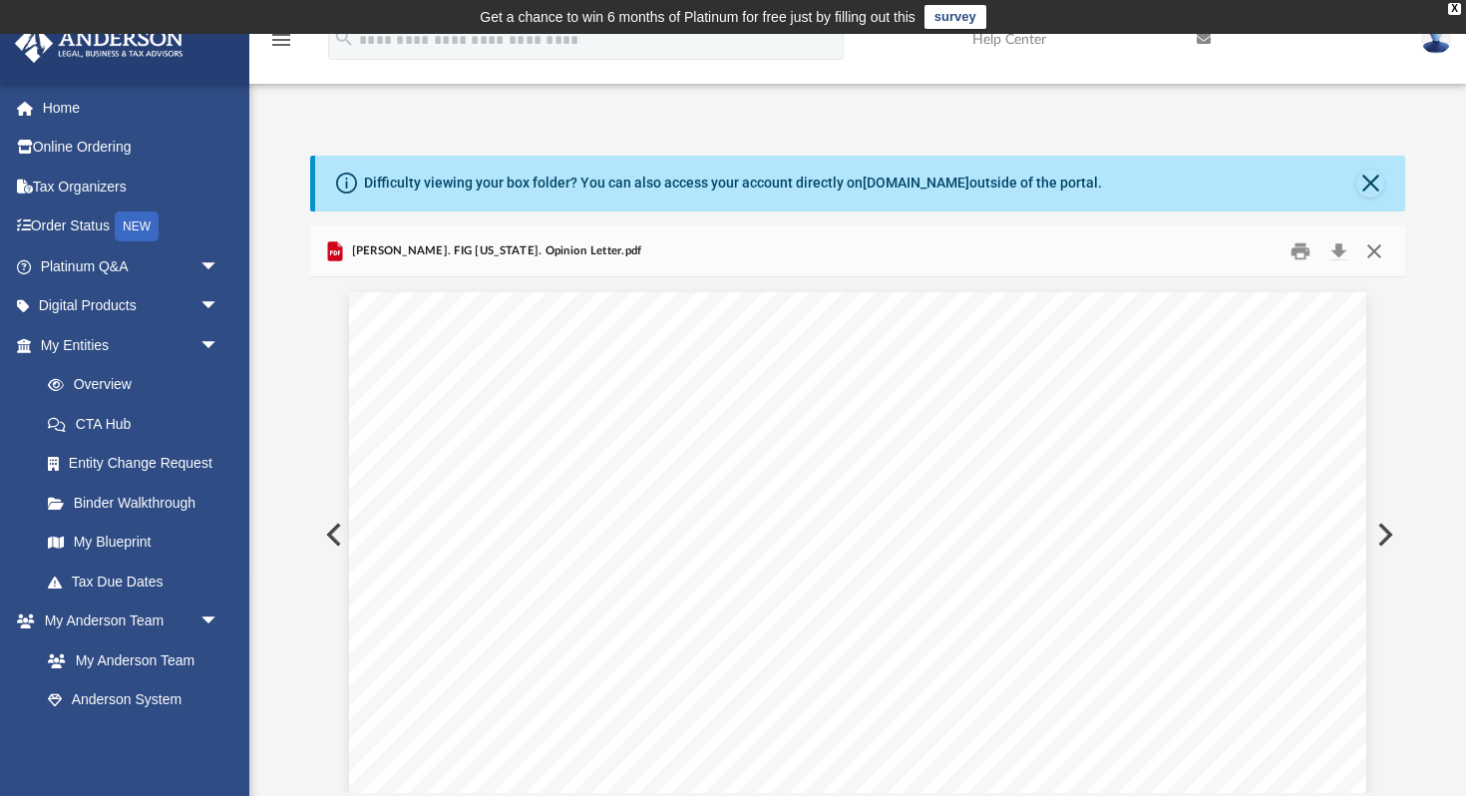
click at [1376, 253] on button "Close" at bounding box center [1374, 250] width 36 height 31
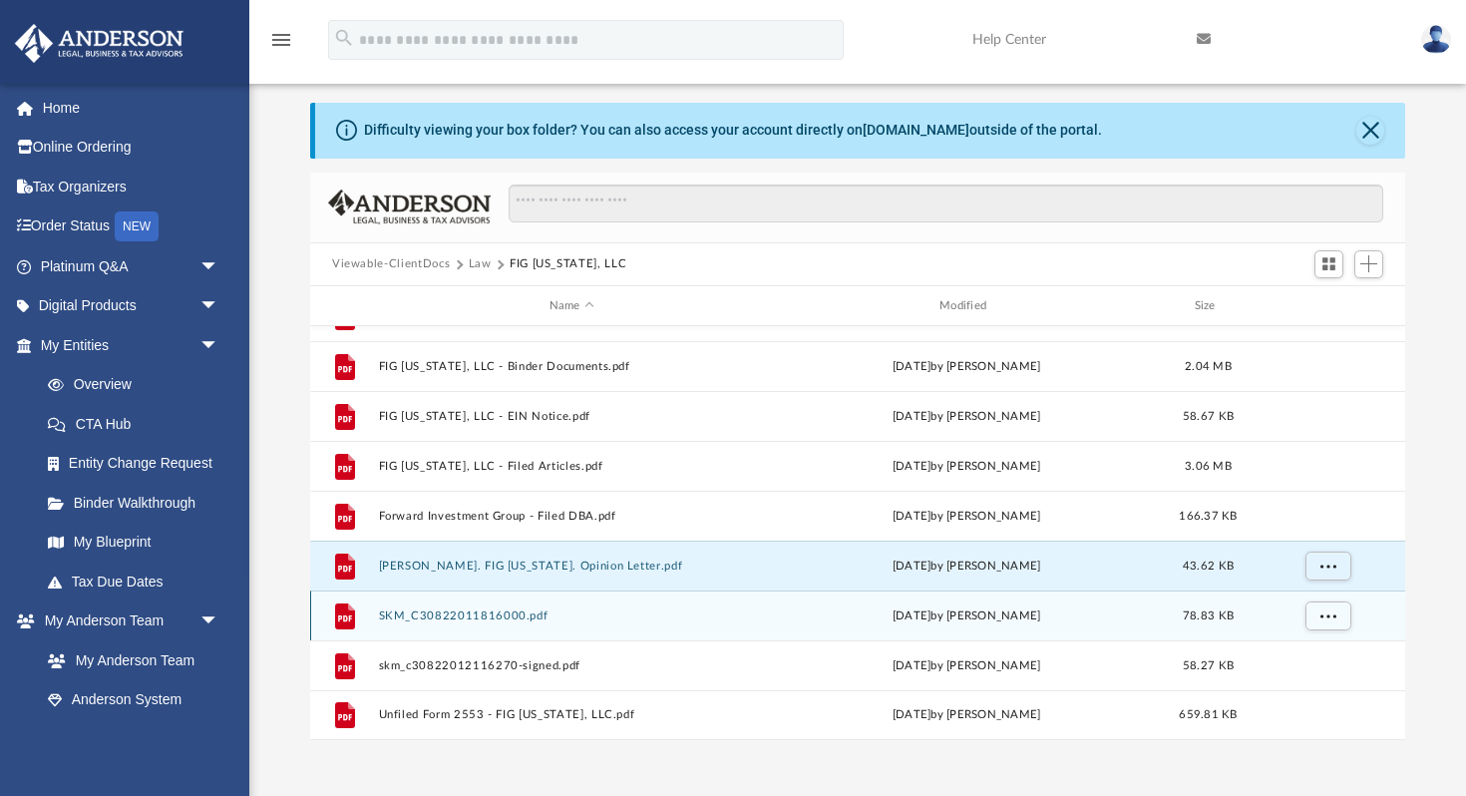
scroll to position [68, 0]
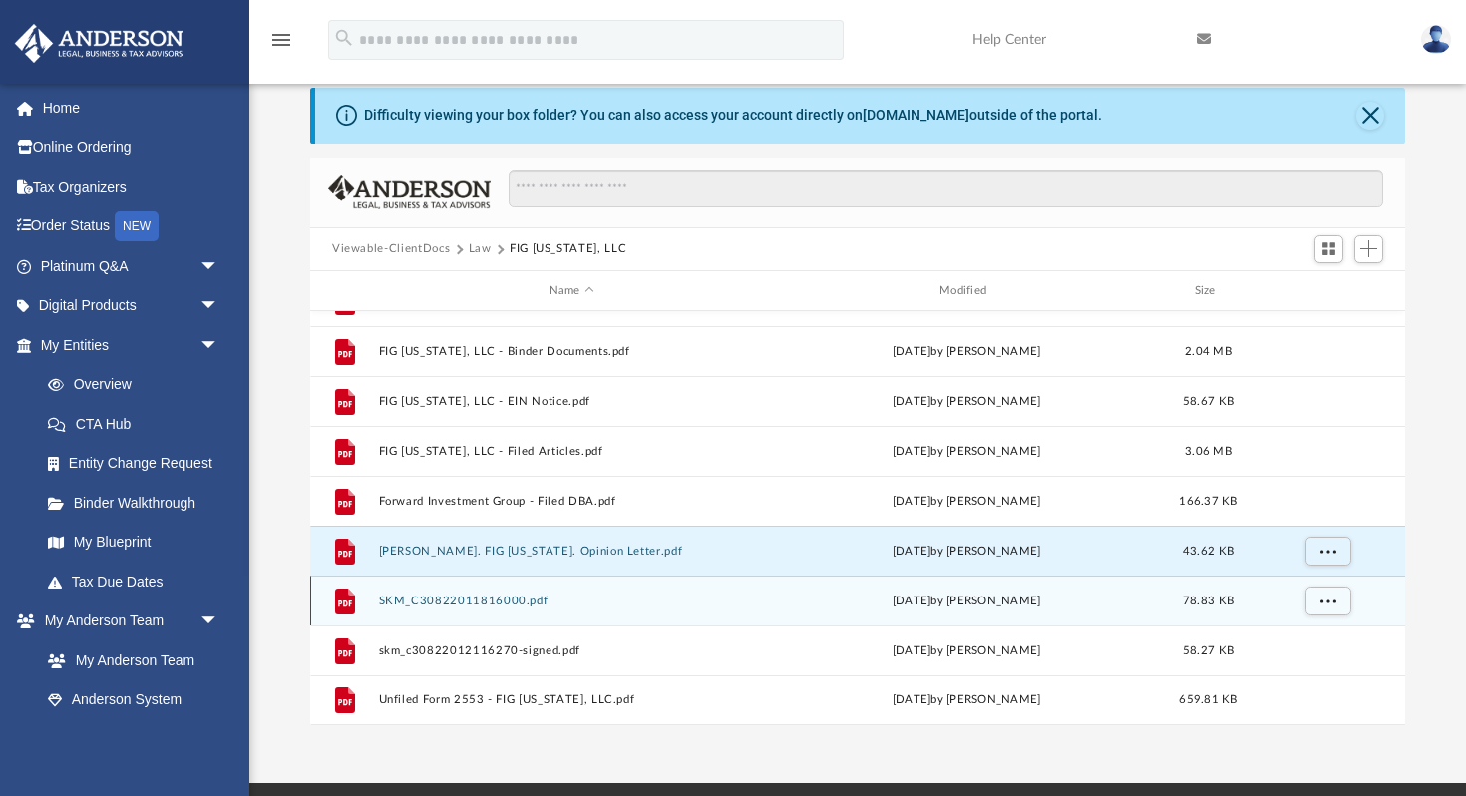
click at [501, 599] on button "SKM_C30822011816000.pdf" at bounding box center [572, 600] width 386 height 13
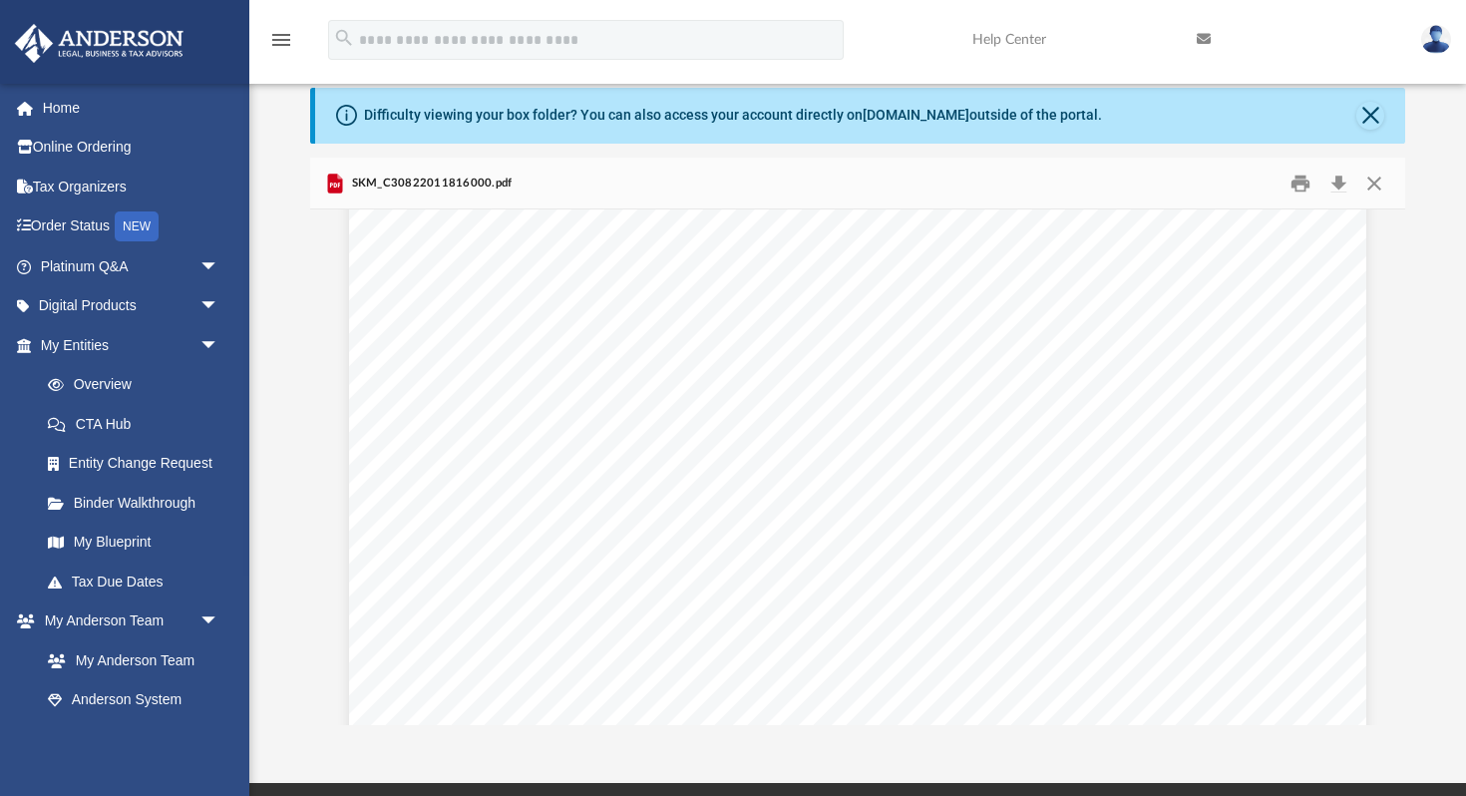
scroll to position [1433, 0]
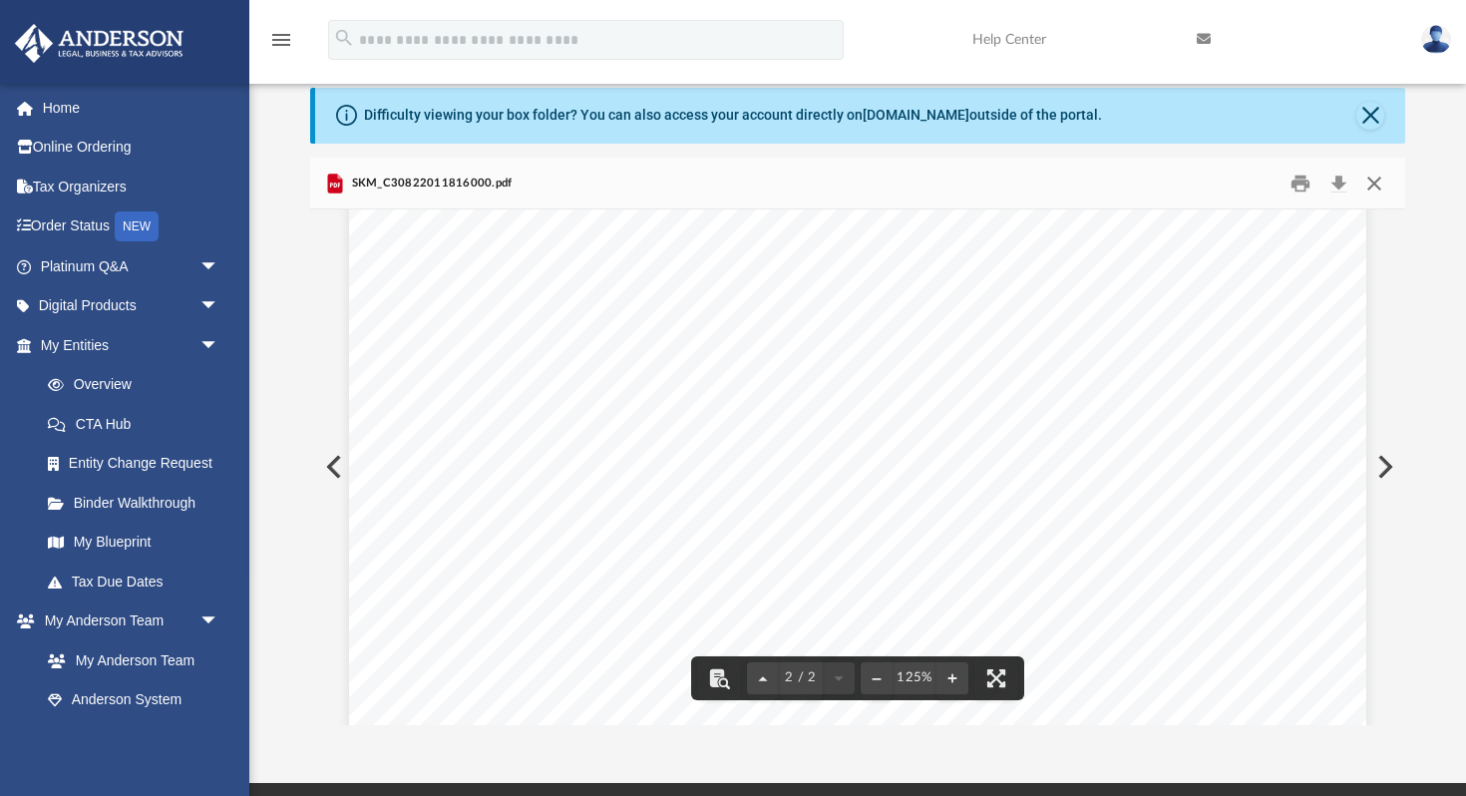
click at [1380, 179] on button "Close" at bounding box center [1374, 183] width 36 height 31
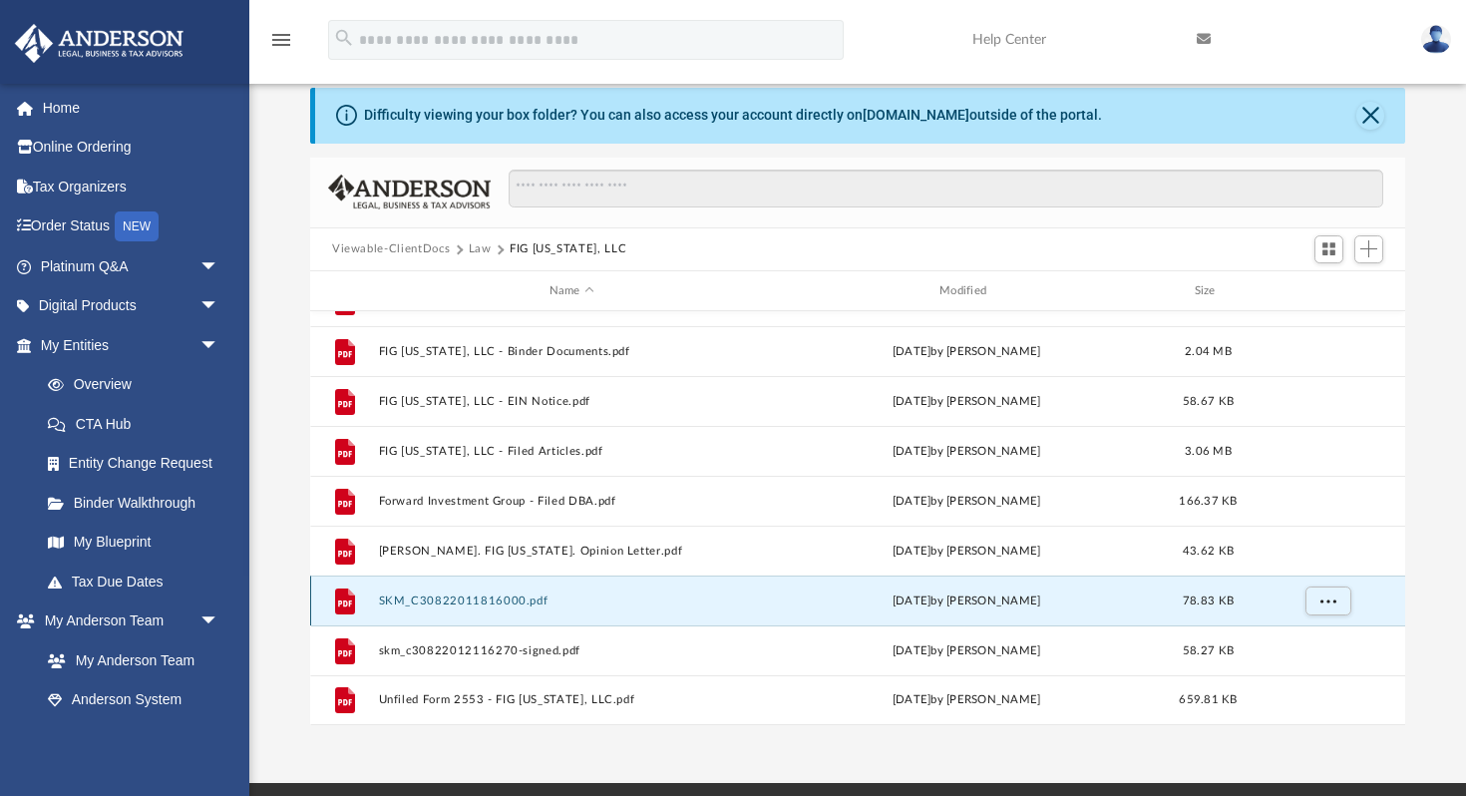
click at [524, 600] on button "SKM_C30822011816000.pdf" at bounding box center [572, 600] width 386 height 13
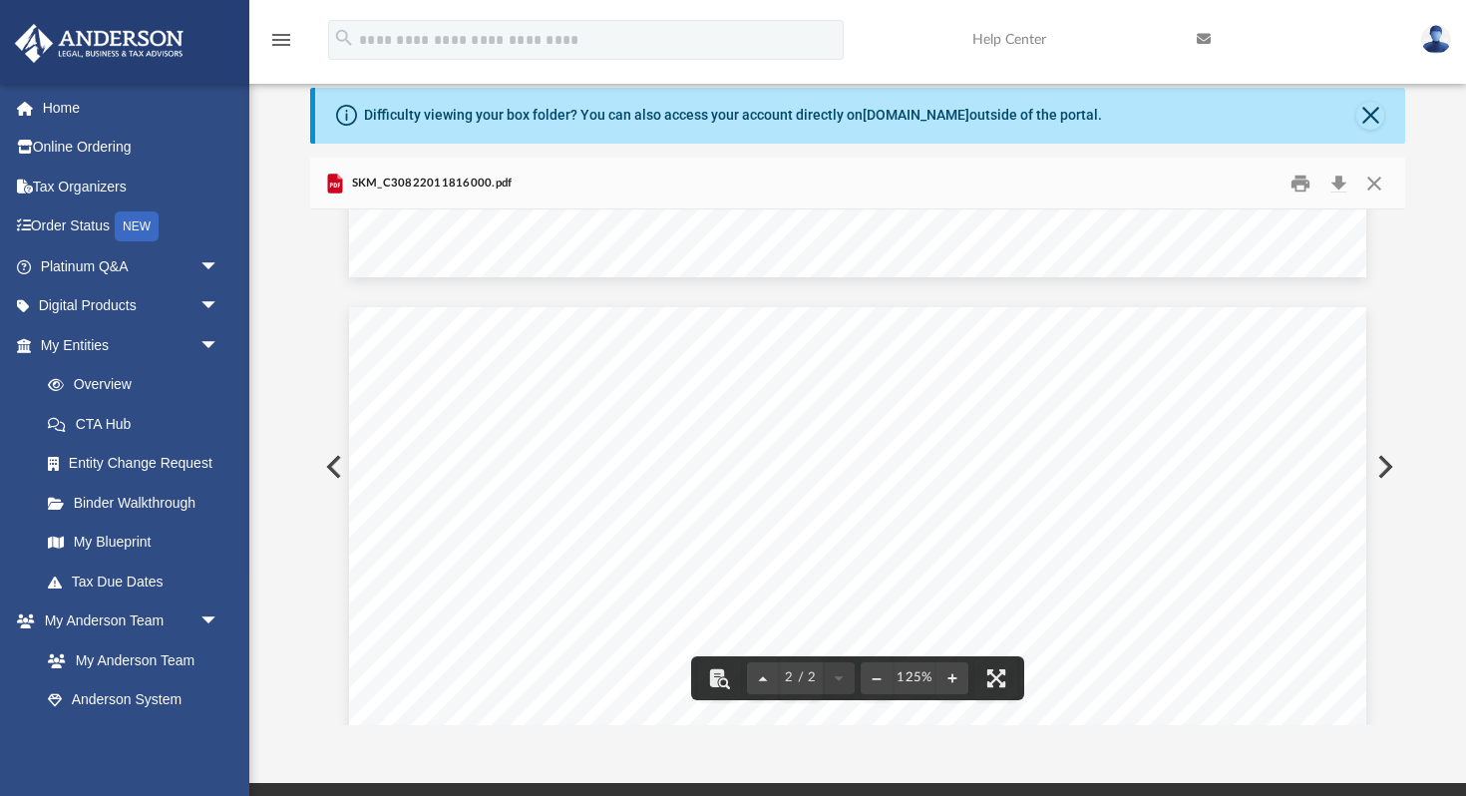
scroll to position [2177, 0]
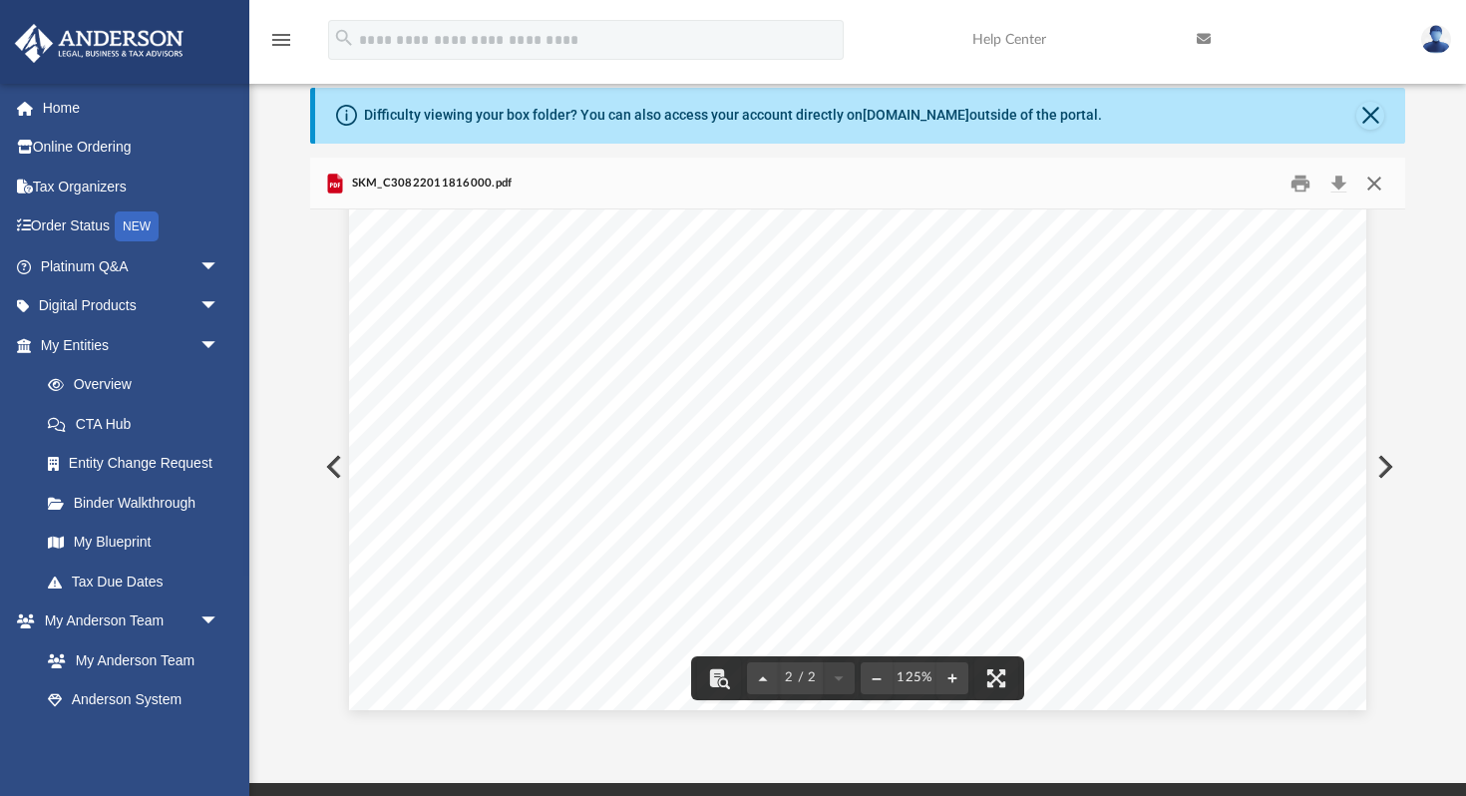
click at [1366, 181] on button "Close" at bounding box center [1374, 183] width 36 height 31
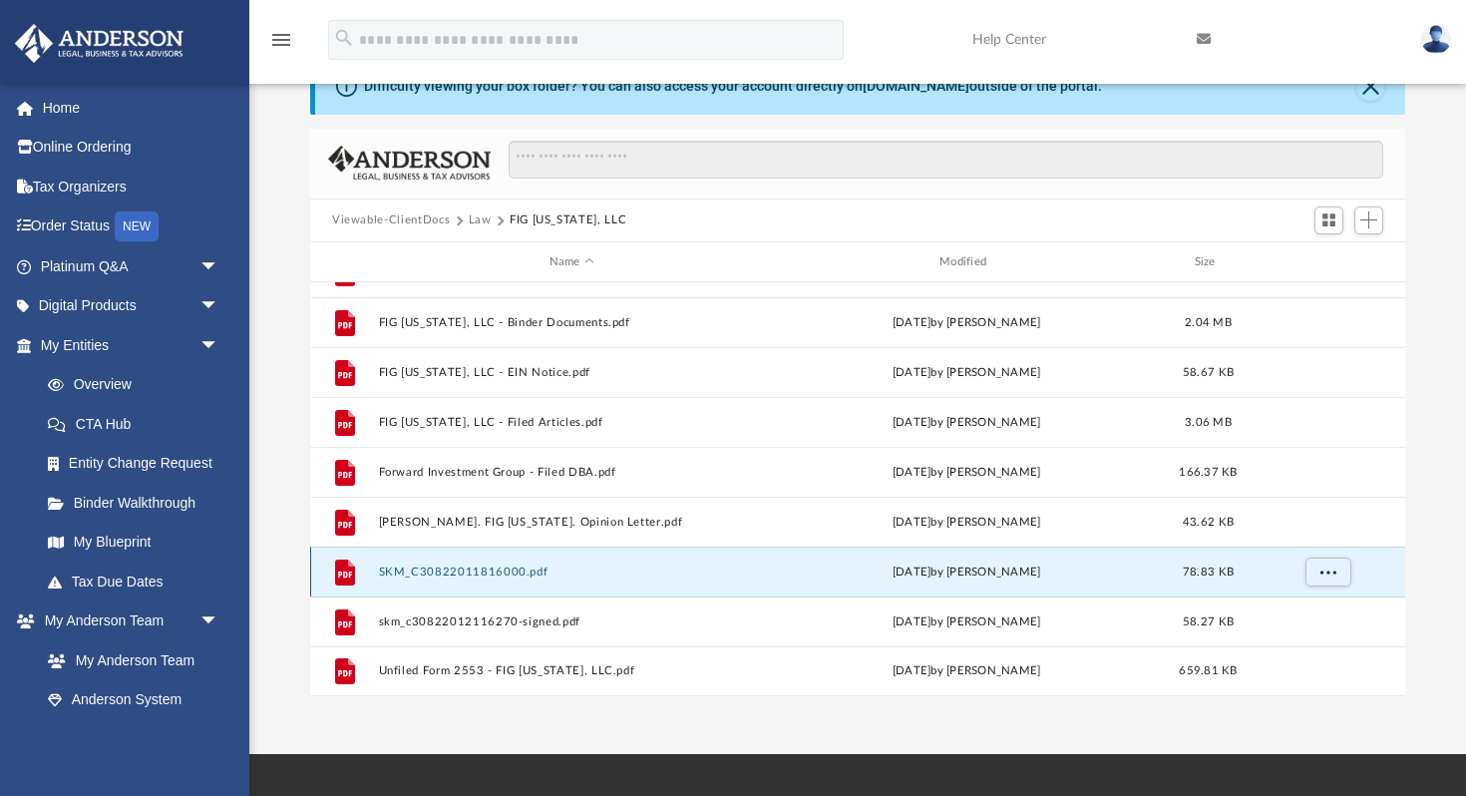
scroll to position [127, 0]
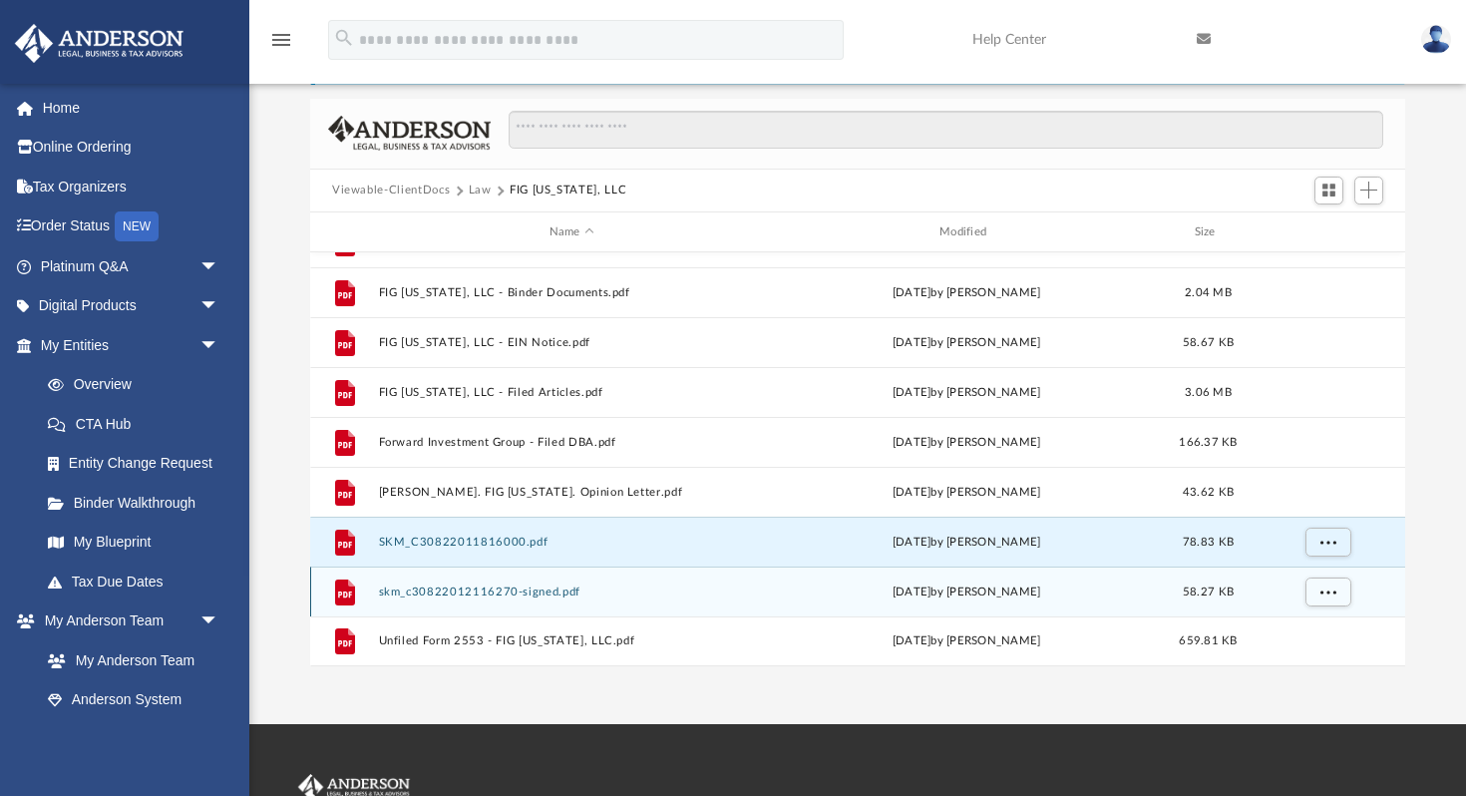
click at [564, 594] on button "skm_c30822012116270-signed.pdf" at bounding box center [572, 591] width 386 height 13
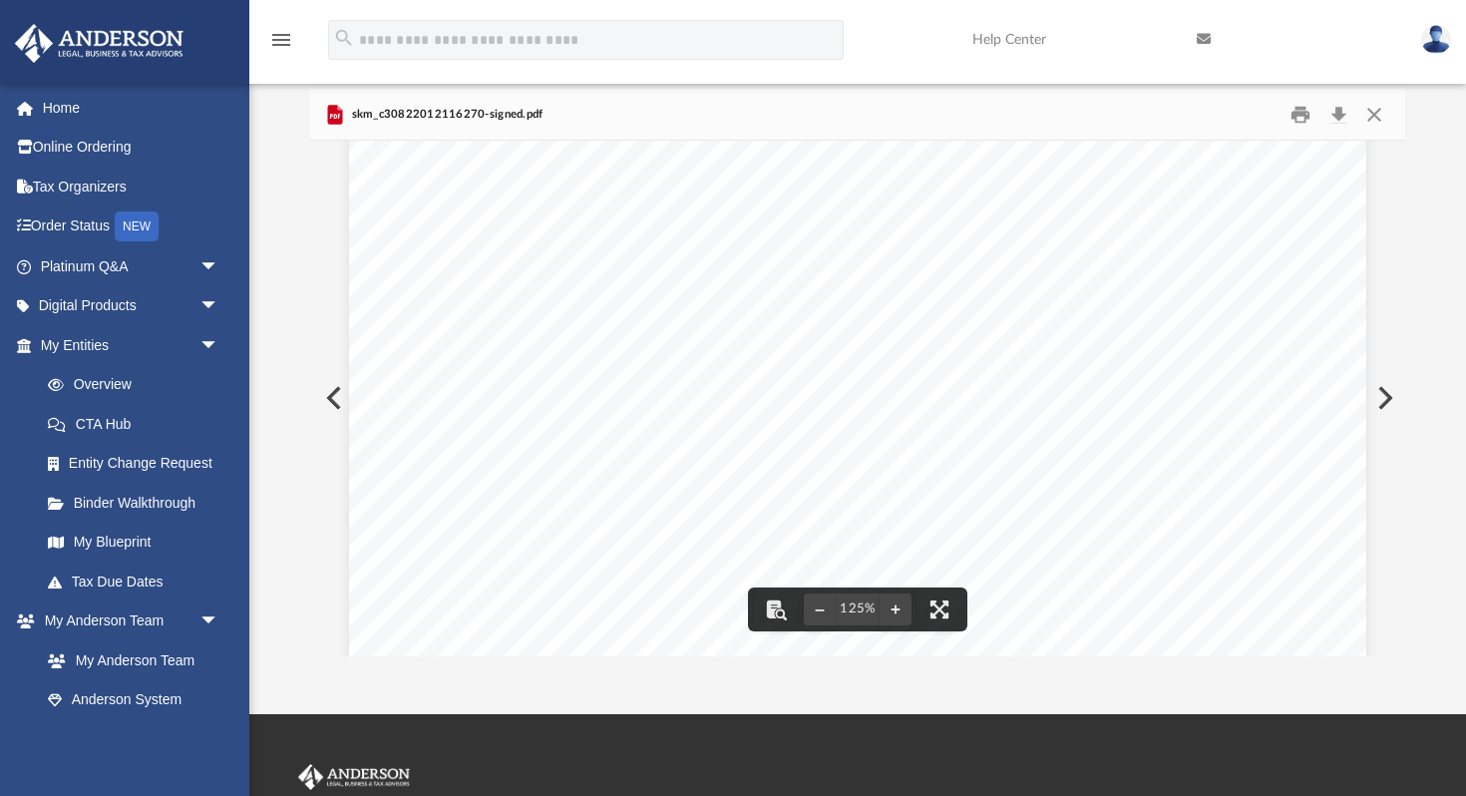
scroll to position [264, 0]
click at [1373, 116] on button "Close" at bounding box center [1374, 114] width 36 height 31
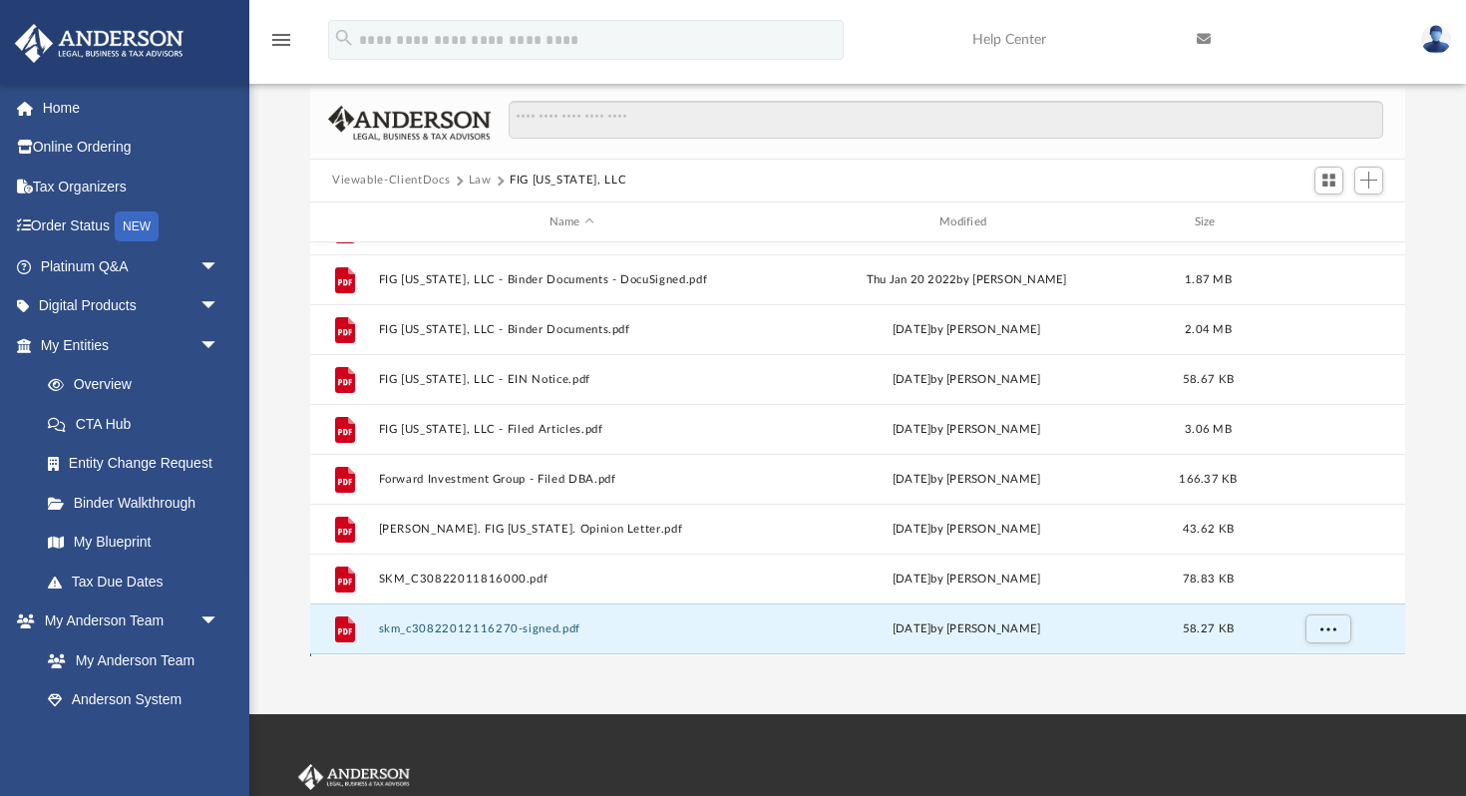
scroll to position [130, 0]
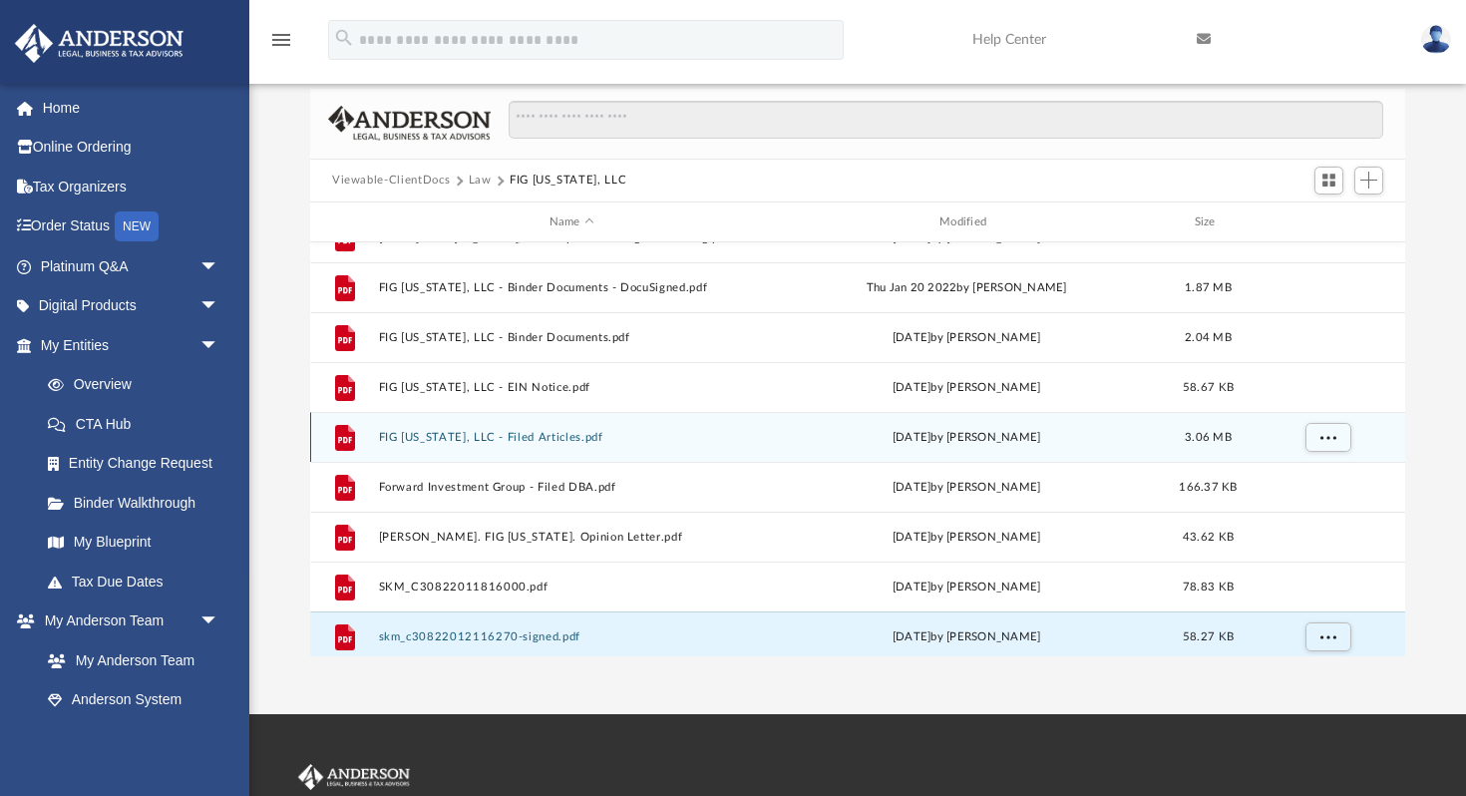
click at [502, 436] on button "FIG [US_STATE], LLC - Filed Articles.pdf" at bounding box center [572, 437] width 386 height 13
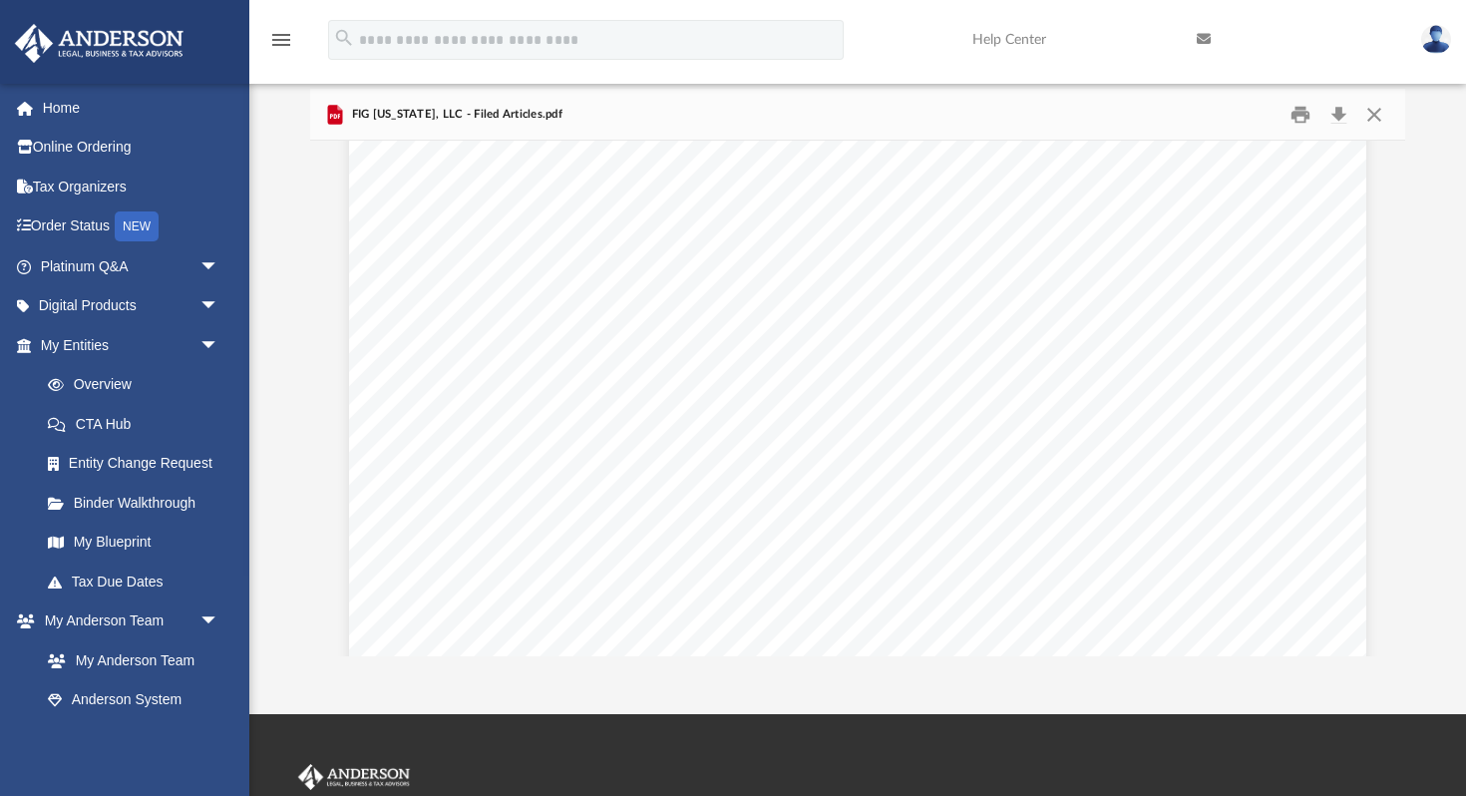
scroll to position [0, 0]
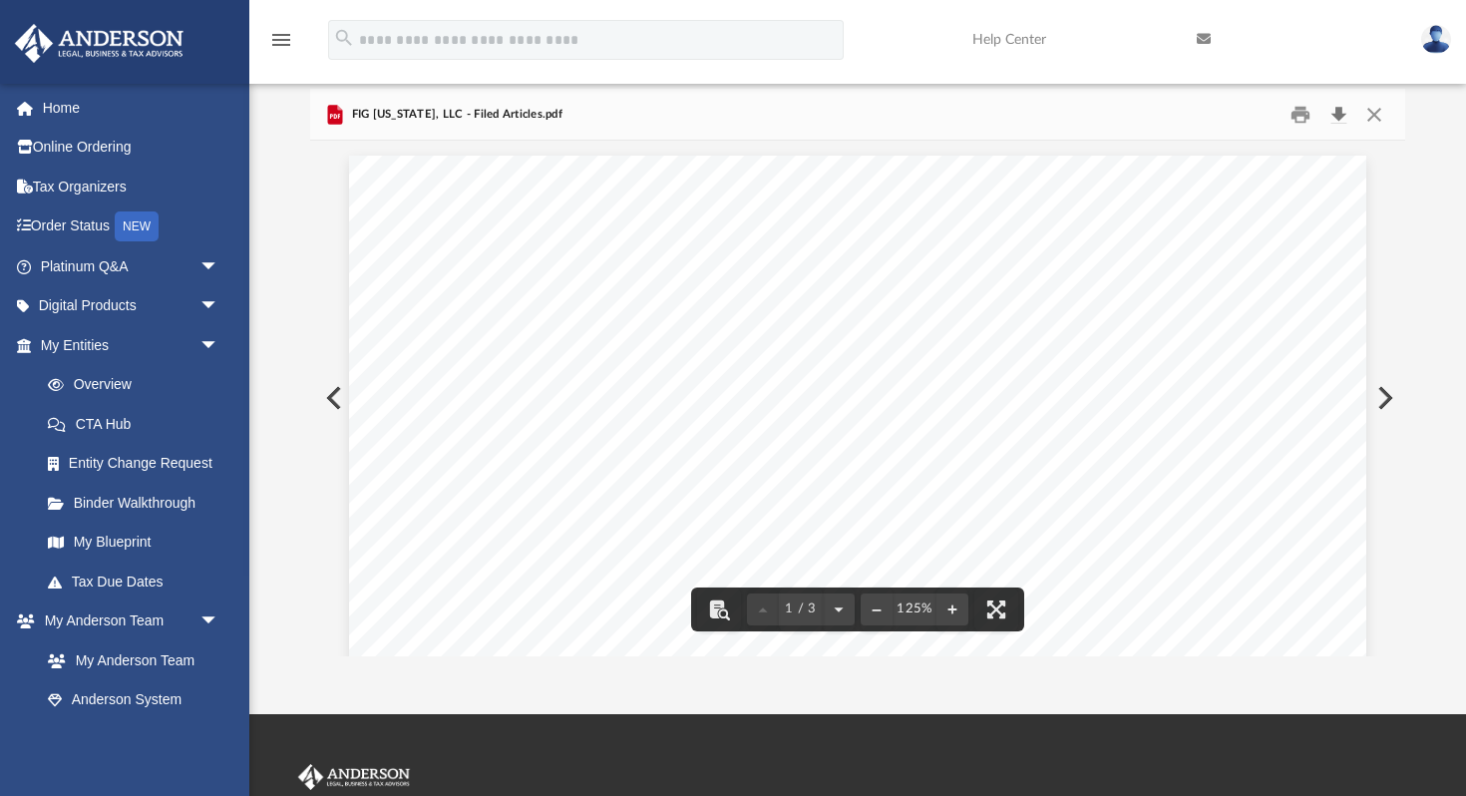
click at [1337, 112] on button "Download" at bounding box center [1338, 114] width 36 height 31
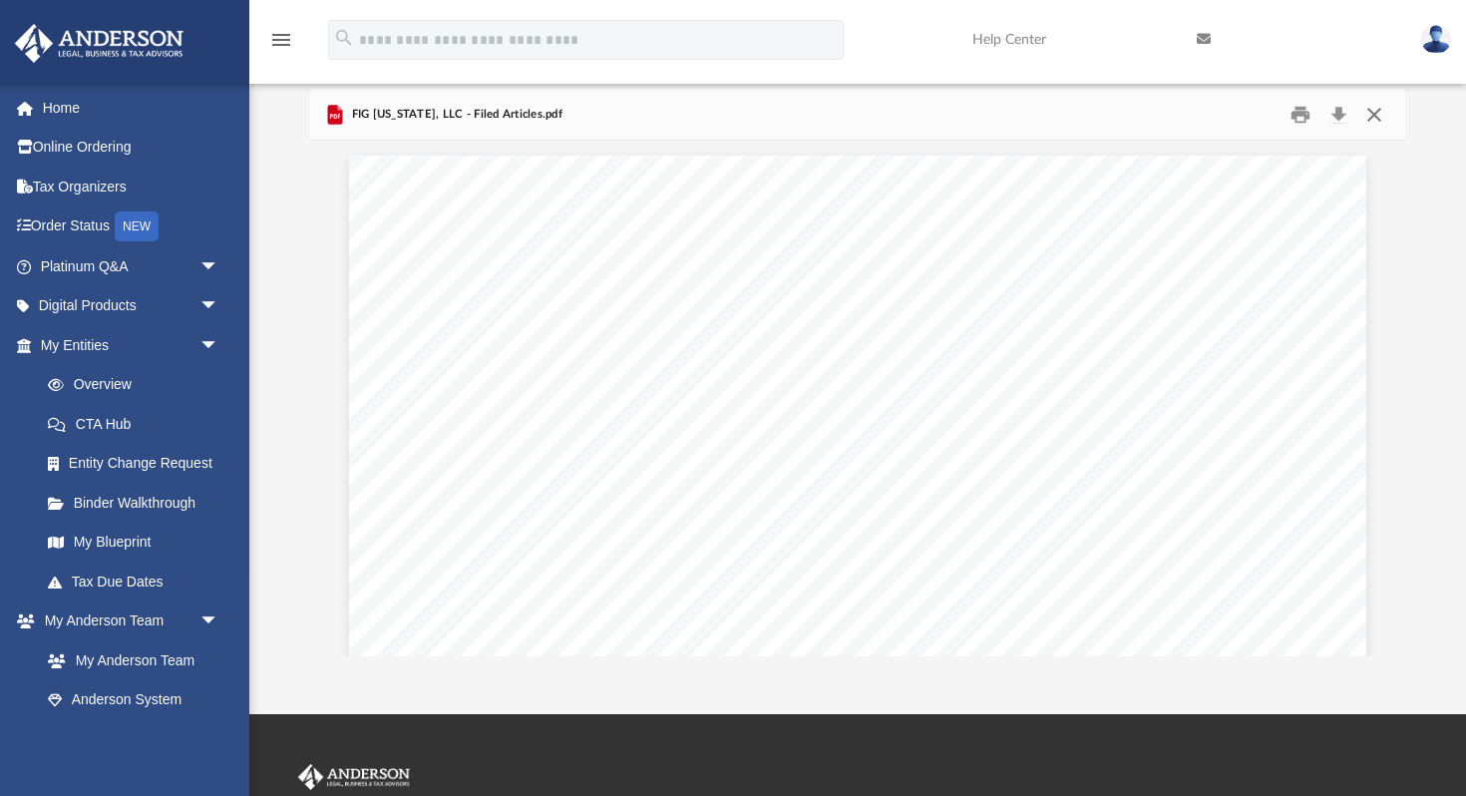
click at [1373, 114] on button "Close" at bounding box center [1374, 114] width 36 height 31
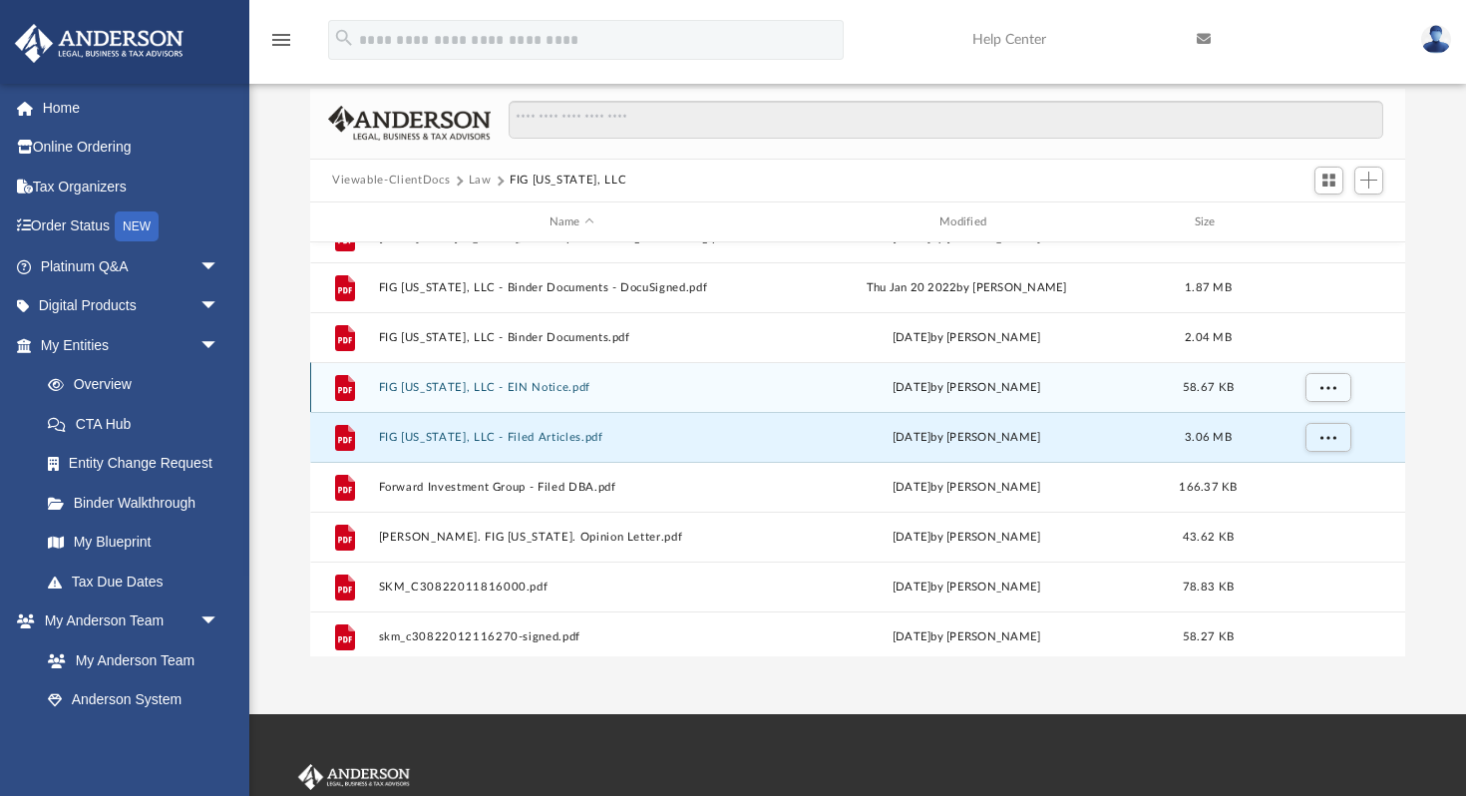
click at [536, 386] on button "FIG [US_STATE], LLC - EIN Notice.pdf" at bounding box center [572, 387] width 386 height 13
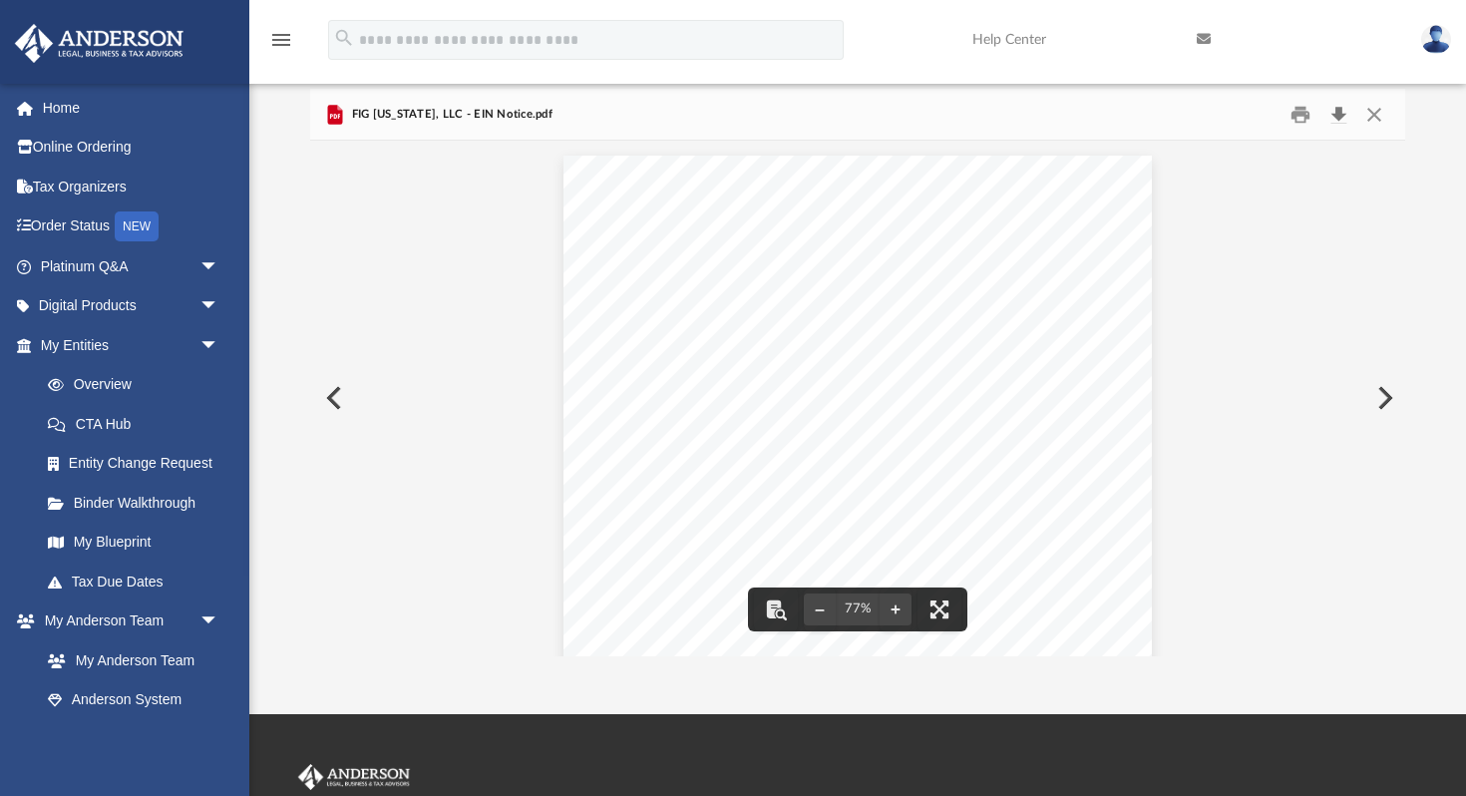
click at [1341, 113] on button "Download" at bounding box center [1338, 114] width 36 height 31
click at [1380, 115] on button "Close" at bounding box center [1374, 114] width 36 height 31
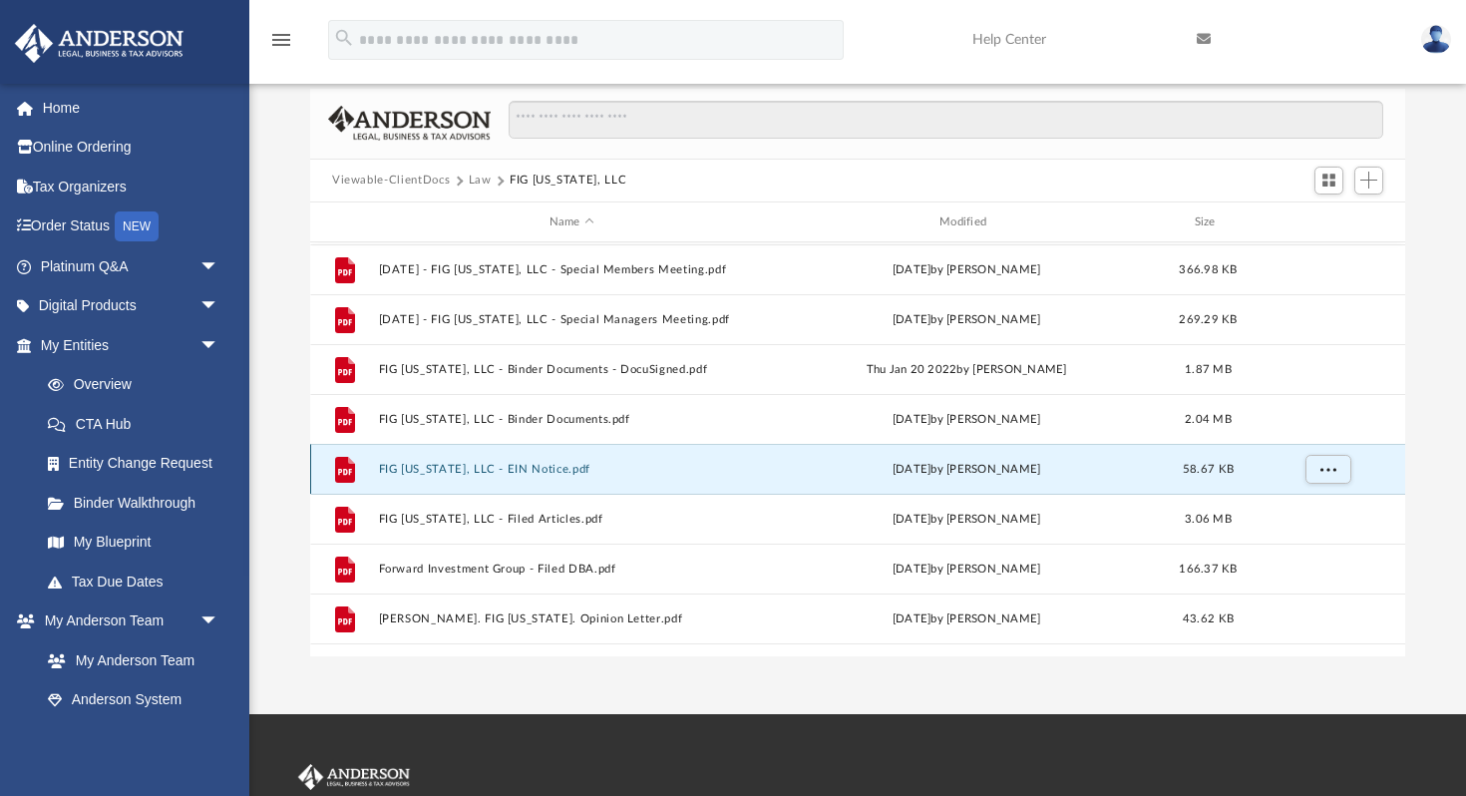
scroll to position [39, 0]
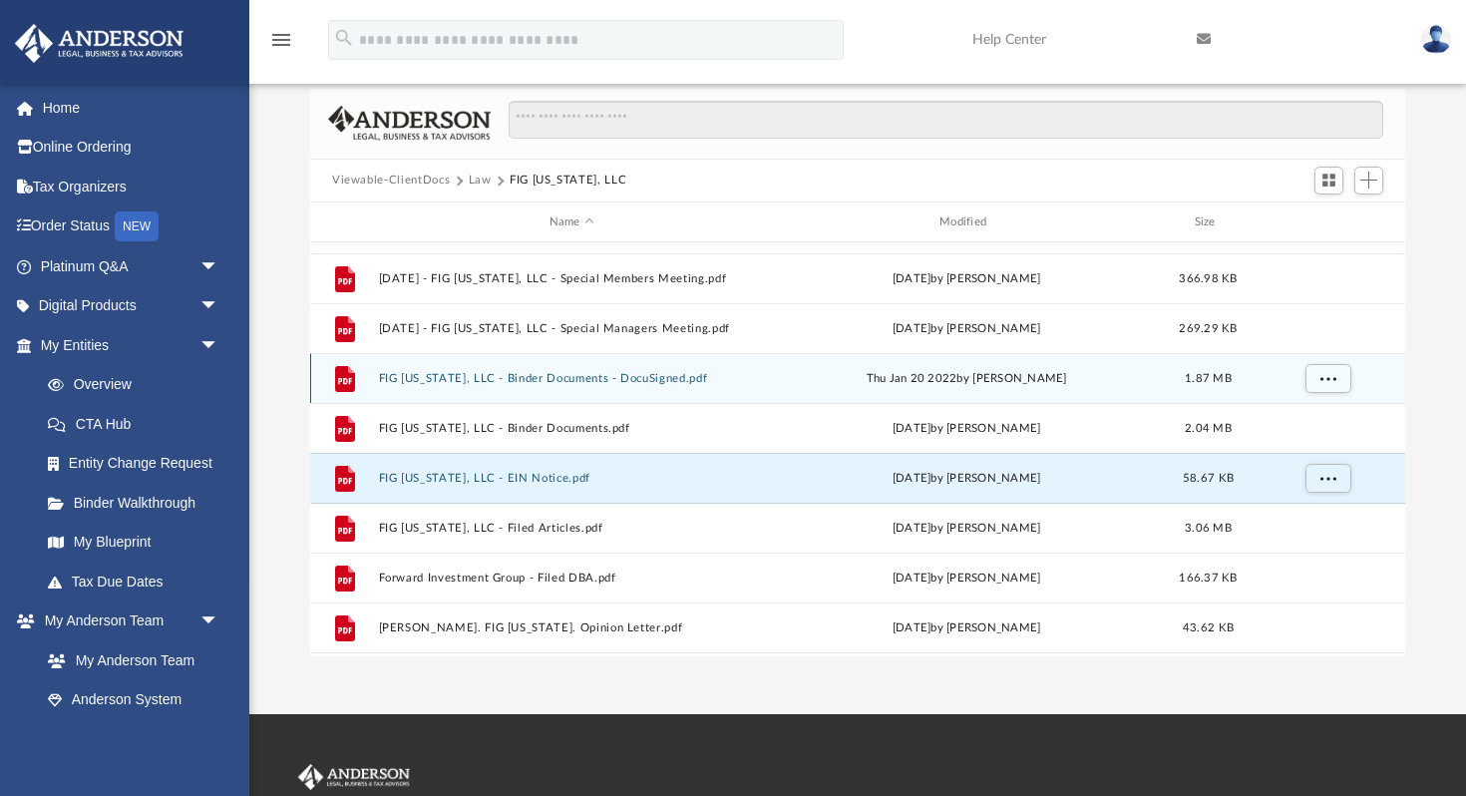
click at [588, 380] on button "FIG [US_STATE], LLC - Binder Documents - DocuSigned.pdf" at bounding box center [572, 378] width 386 height 13
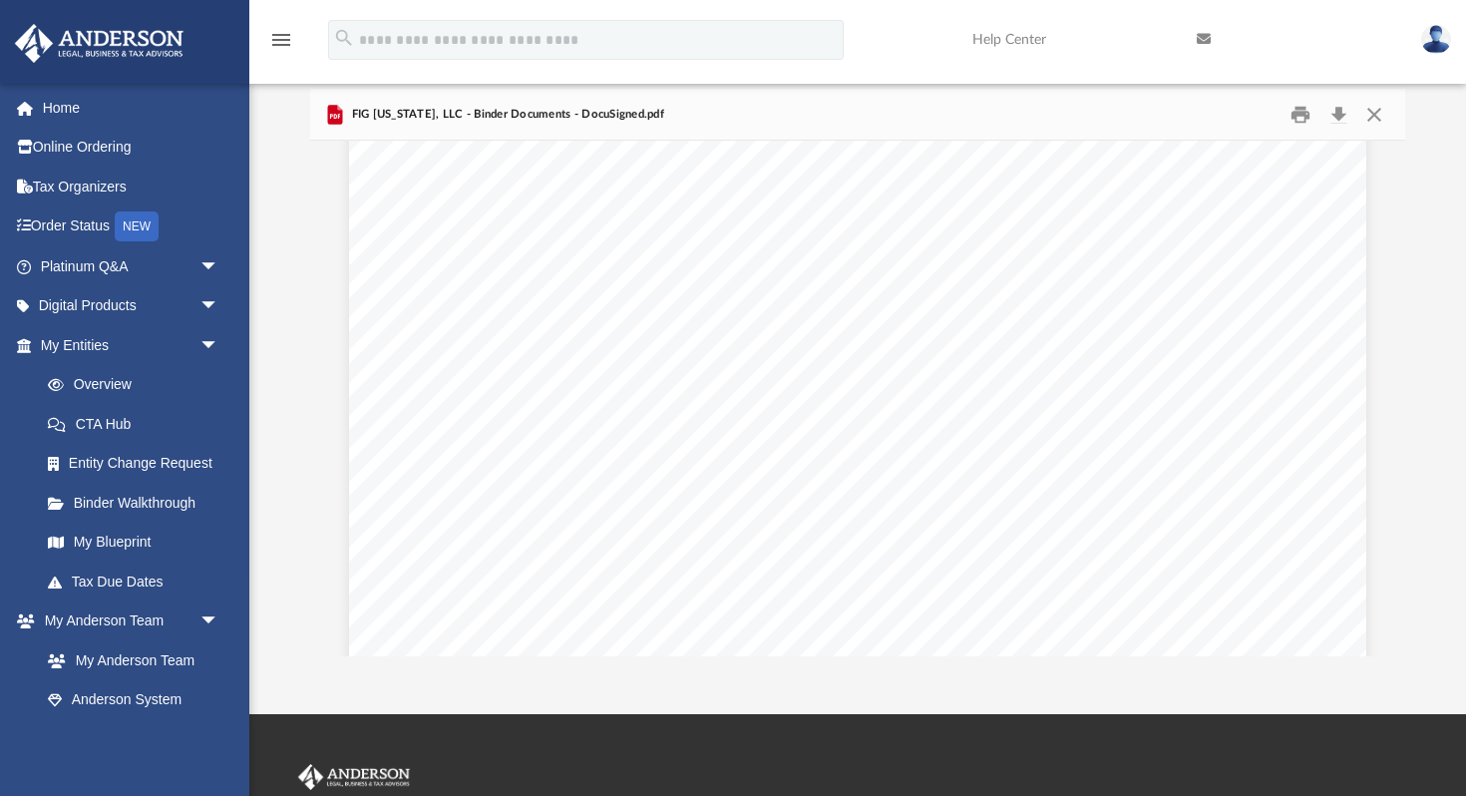
scroll to position [44875, 0]
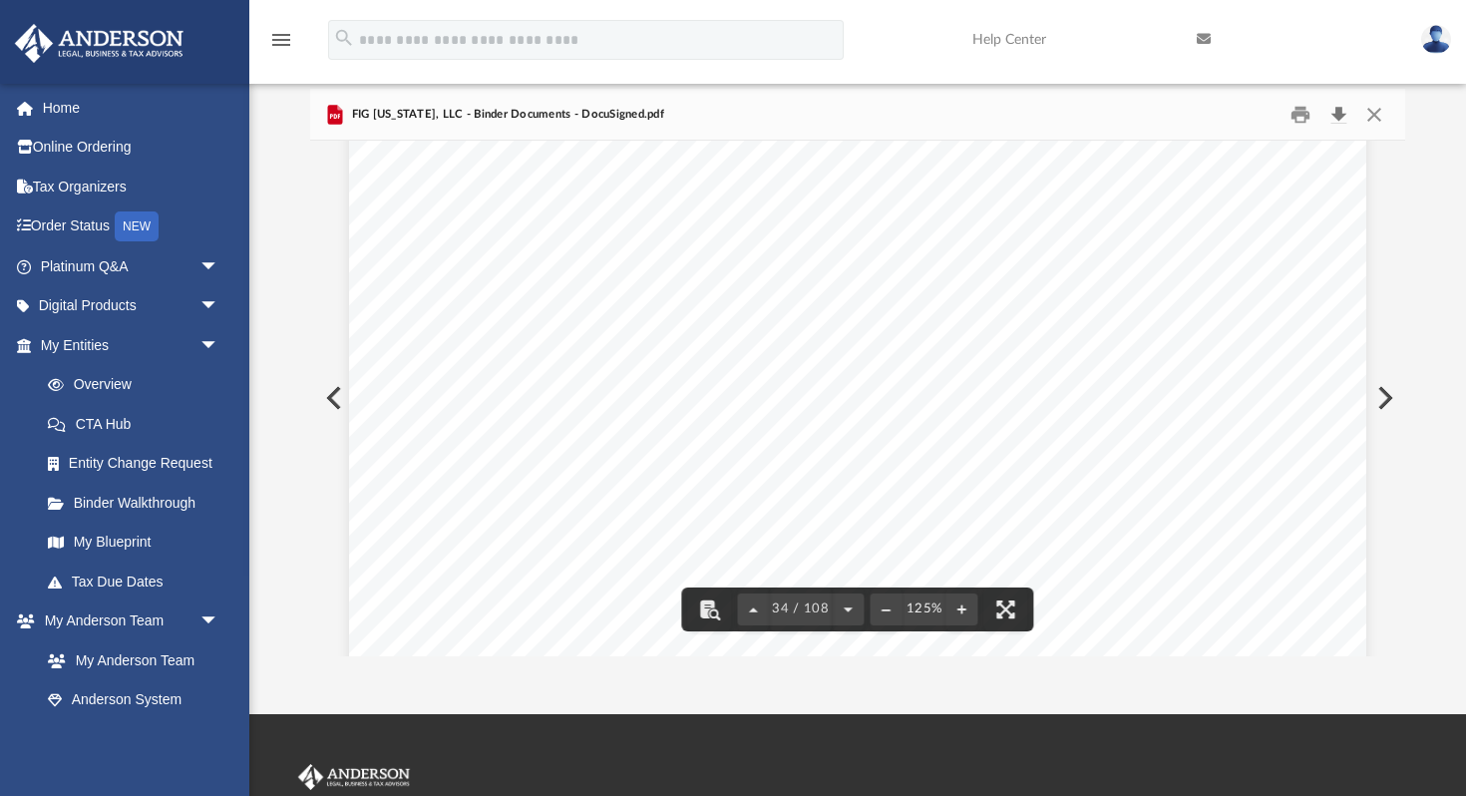
click at [1338, 113] on button "Download" at bounding box center [1338, 114] width 36 height 31
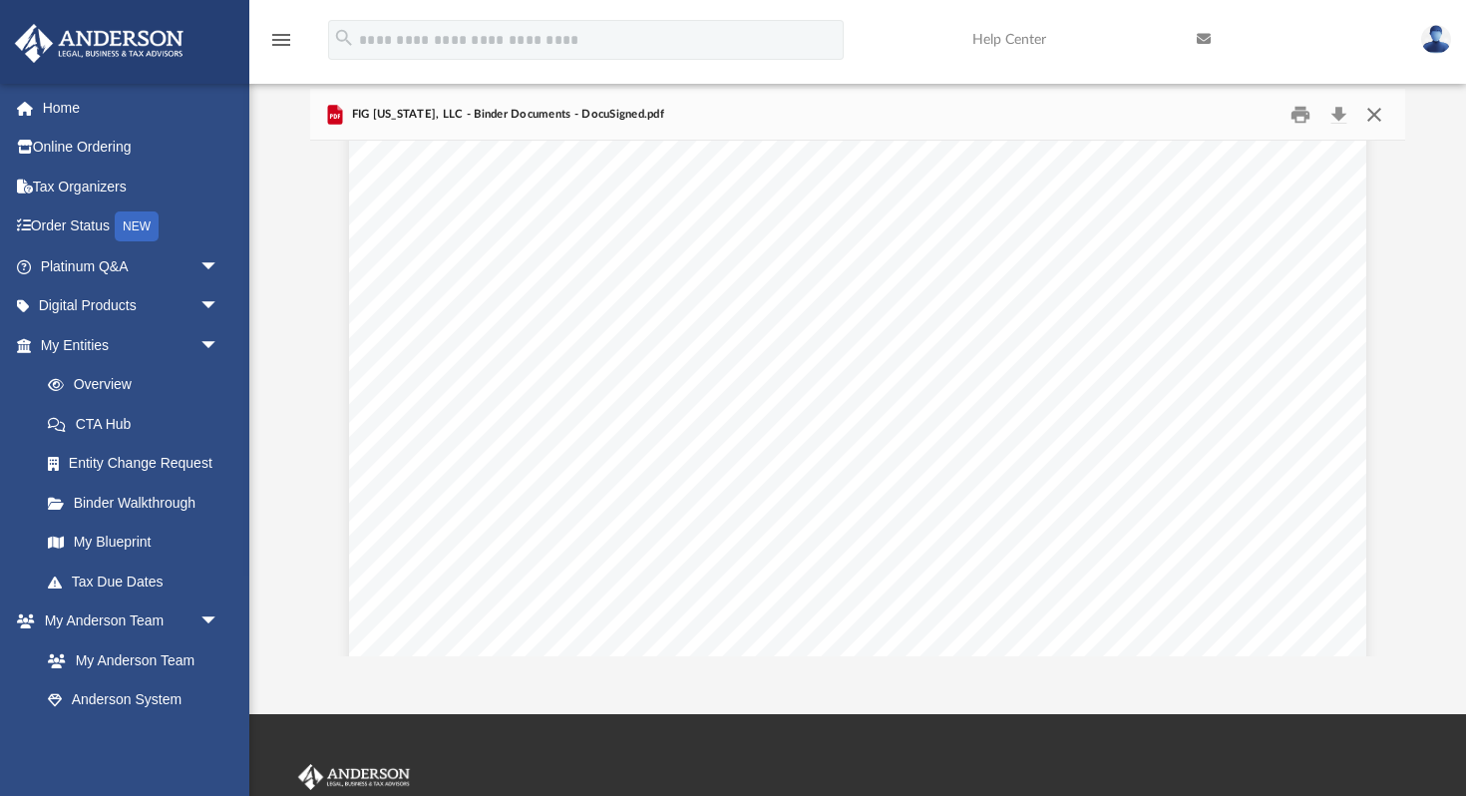
click at [1372, 112] on button "Close" at bounding box center [1374, 114] width 36 height 31
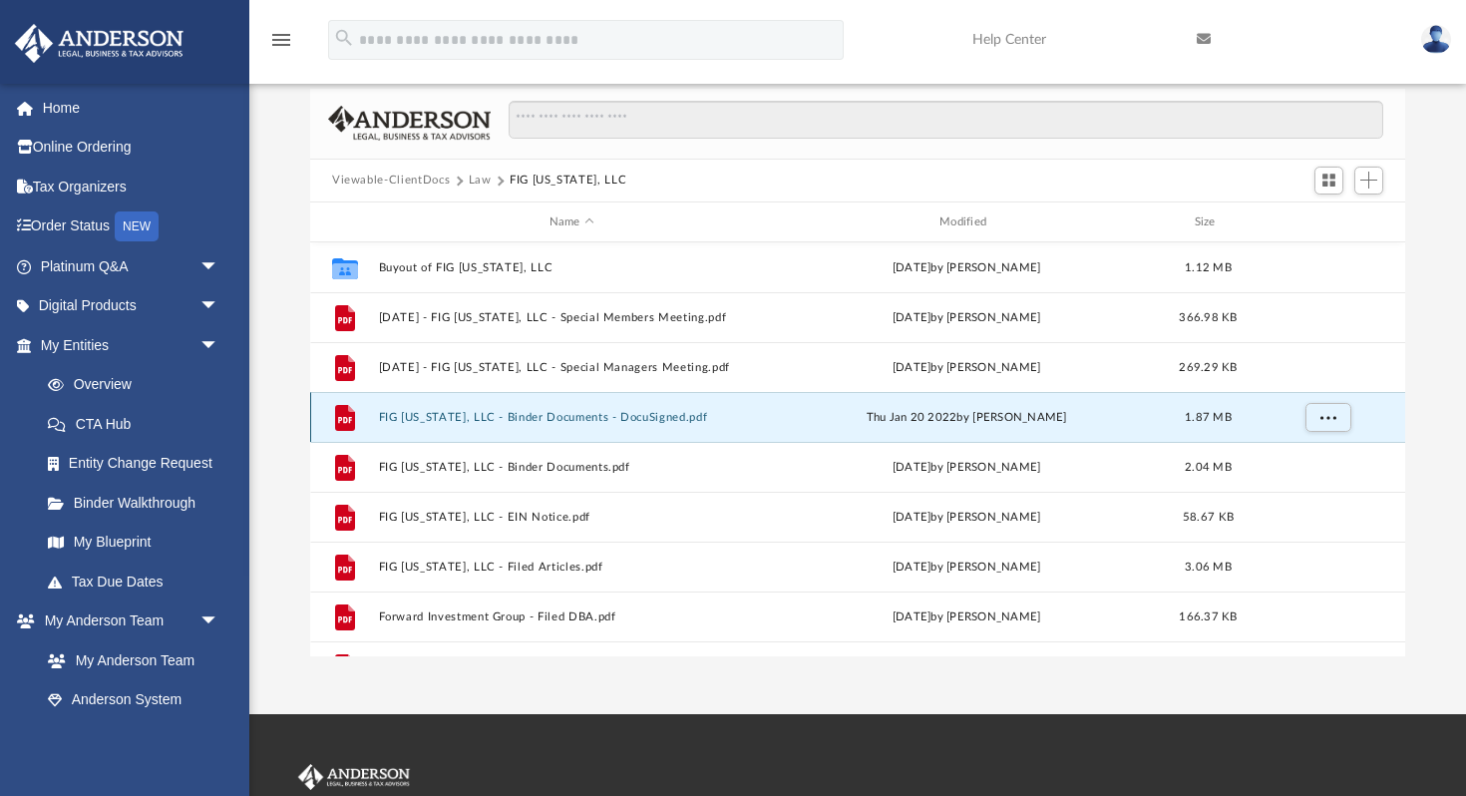
scroll to position [185, 0]
